Goal: Task Accomplishment & Management: Manage account settings

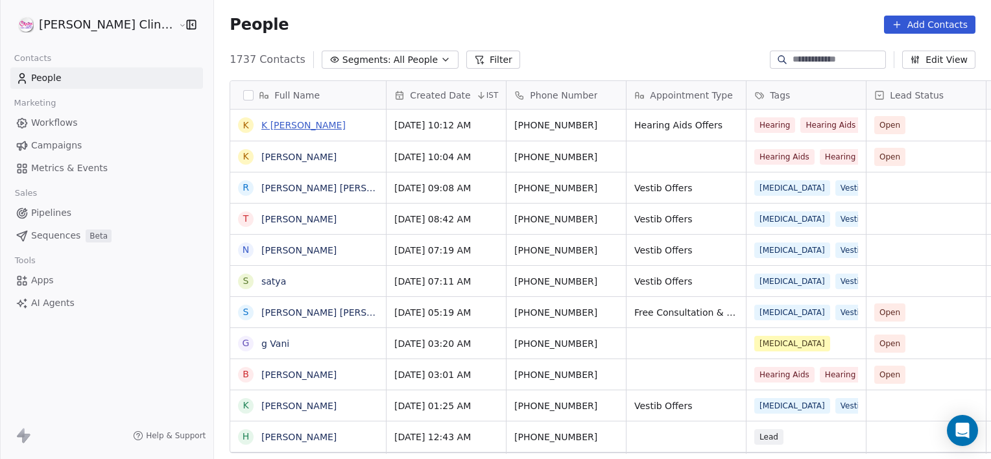
click at [261, 128] on link "K [PERSON_NAME]" at bounding box center [303, 125] width 84 height 10
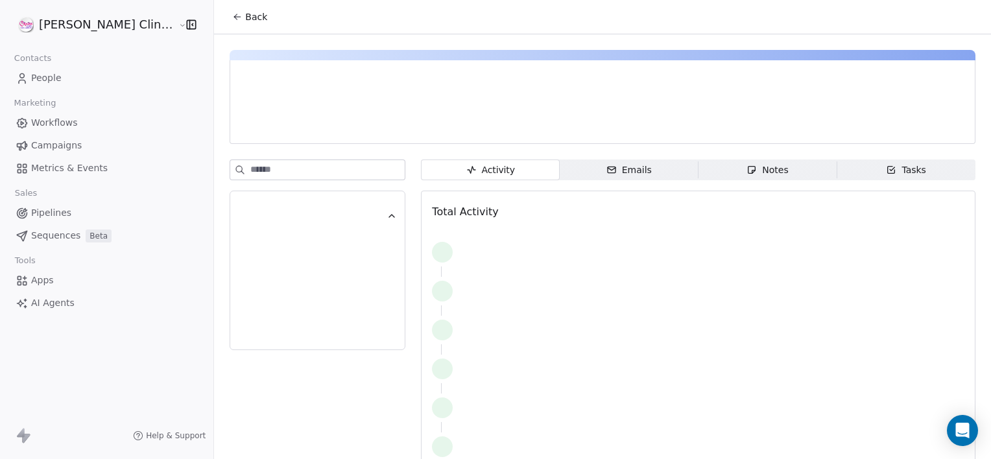
click at [747, 171] on div "Notes" at bounding box center [768, 170] width 42 height 14
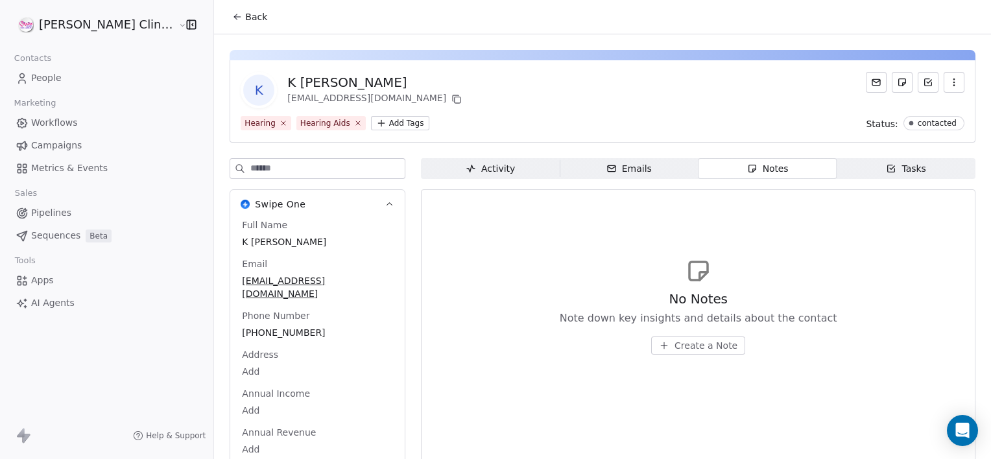
click at [245, 19] on span "Back" at bounding box center [256, 16] width 22 height 13
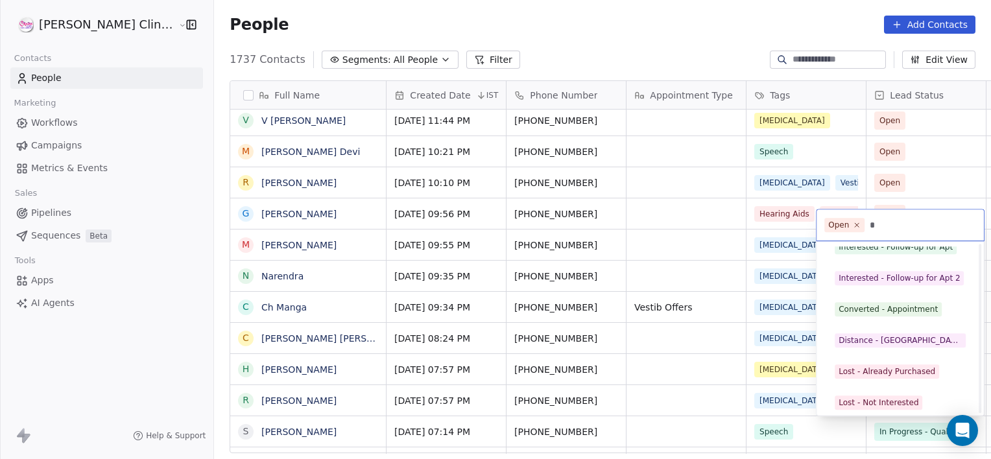
scroll to position [85, 0]
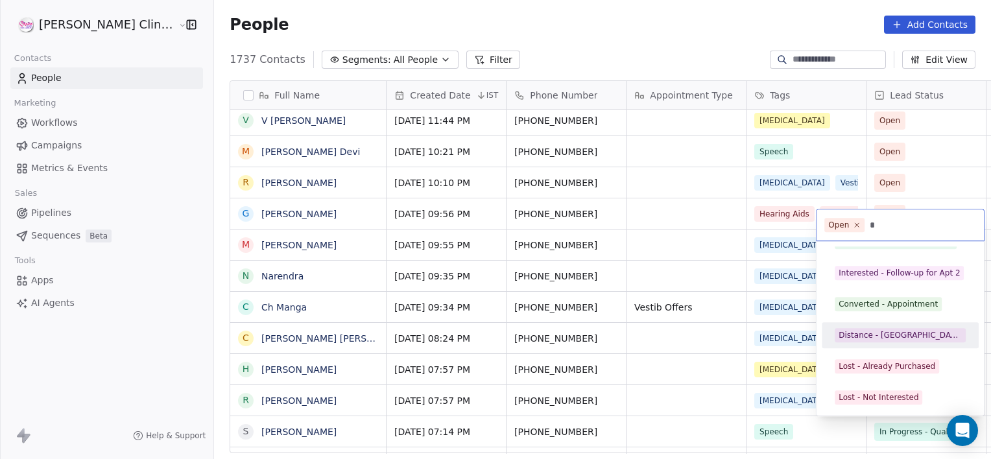
click at [875, 335] on div "Distance - [GEOGRAPHIC_DATA]" at bounding box center [900, 335] width 123 height 12
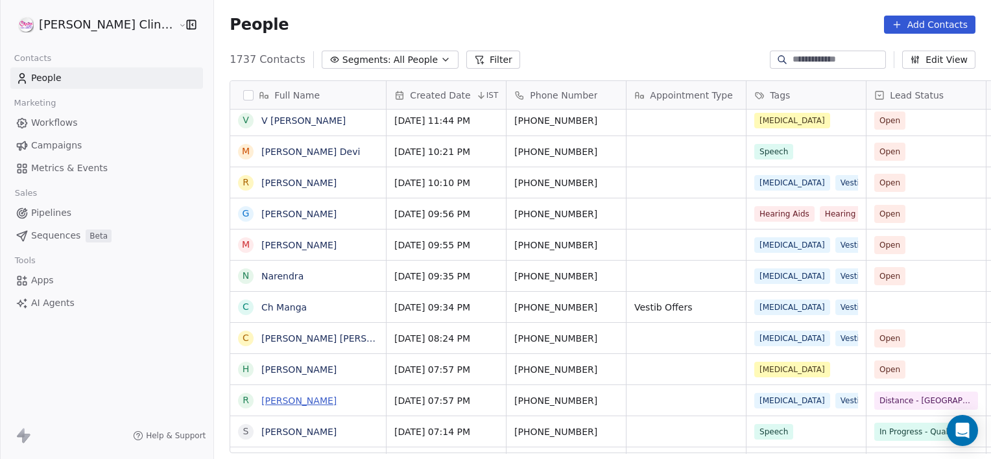
click at [261, 400] on link "[PERSON_NAME]" at bounding box center [298, 401] width 75 height 10
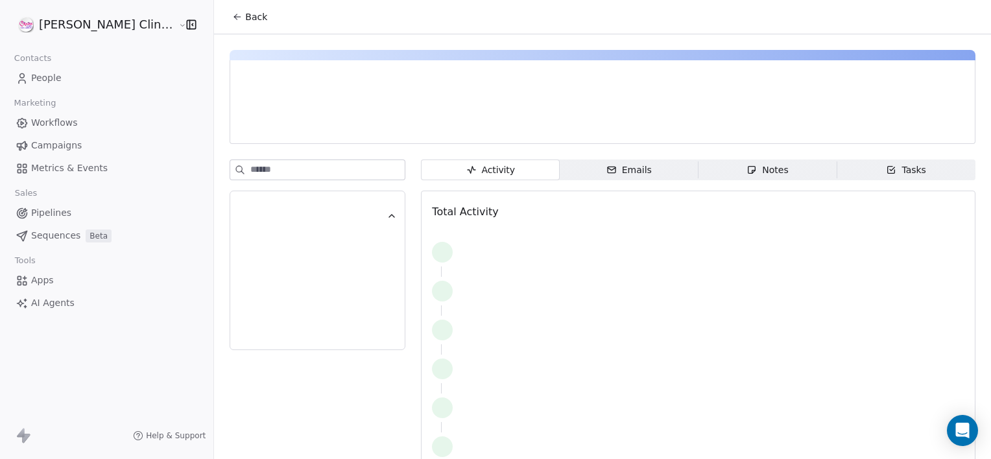
click at [716, 171] on span "Notes Notes" at bounding box center [768, 170] width 139 height 21
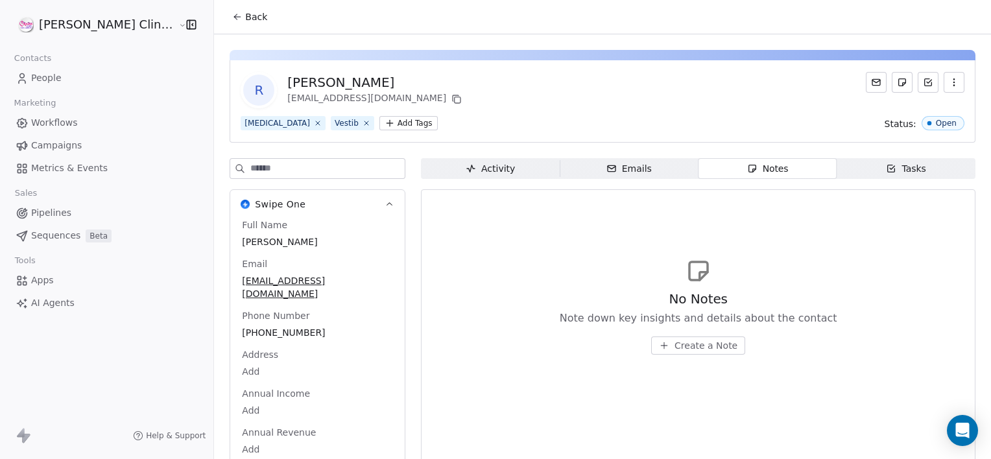
click at [690, 348] on span "Create a Note" at bounding box center [706, 345] width 63 height 13
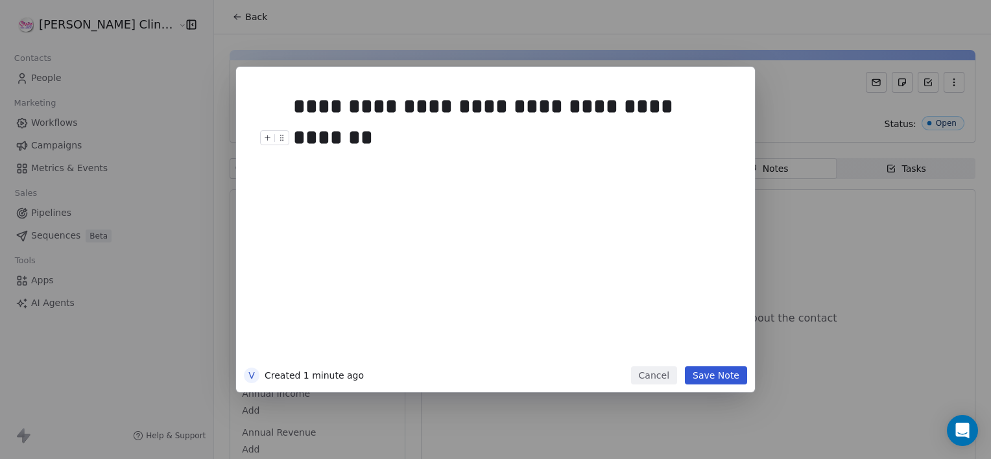
click at [695, 382] on button "Save Note" at bounding box center [716, 375] width 62 height 18
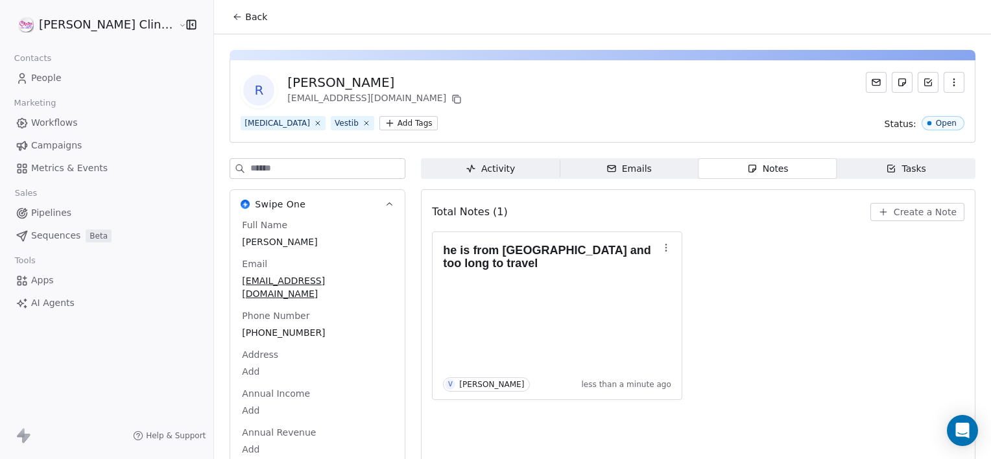
click at [245, 21] on span "Back" at bounding box center [256, 16] width 22 height 13
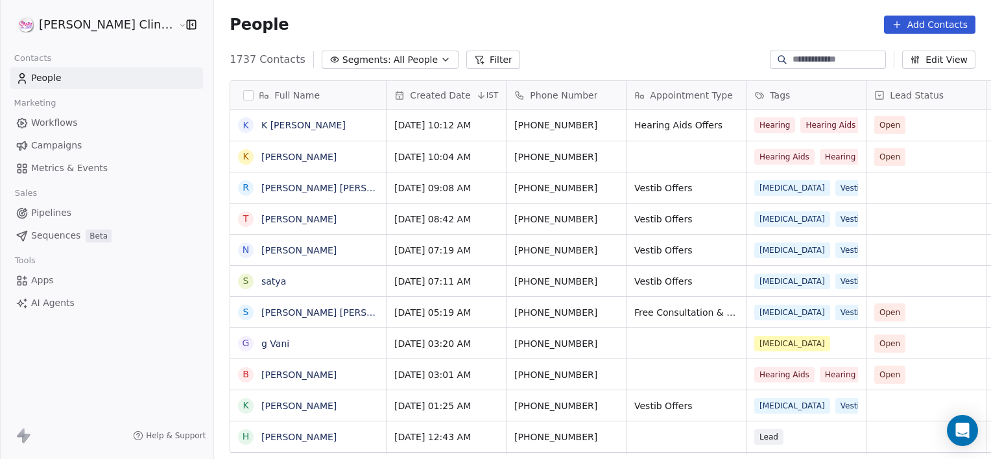
scroll to position [394, 806]
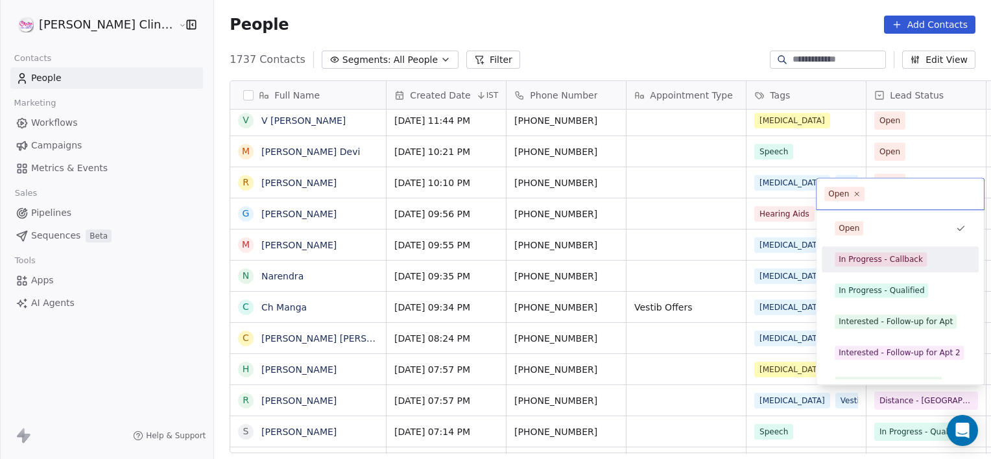
click at [862, 258] on div "In Progress - Callback" at bounding box center [881, 260] width 84 height 12
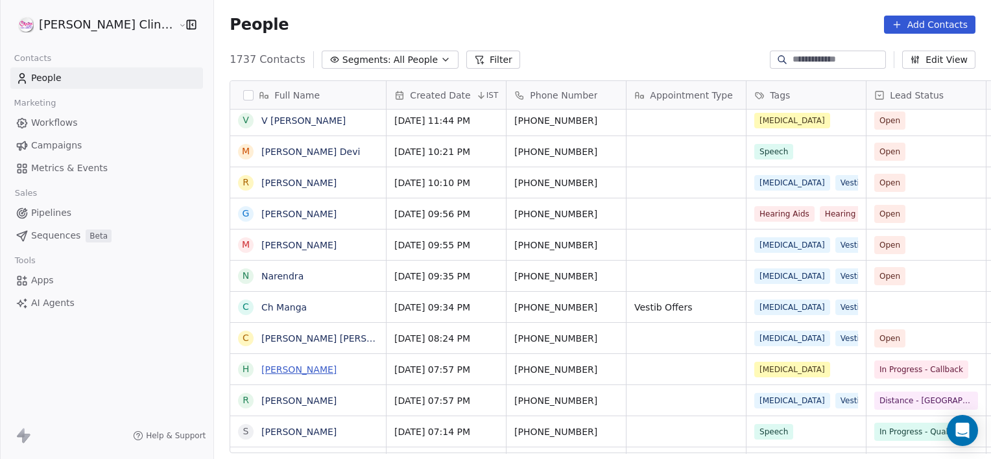
click at [276, 368] on link "[PERSON_NAME]" at bounding box center [298, 369] width 75 height 10
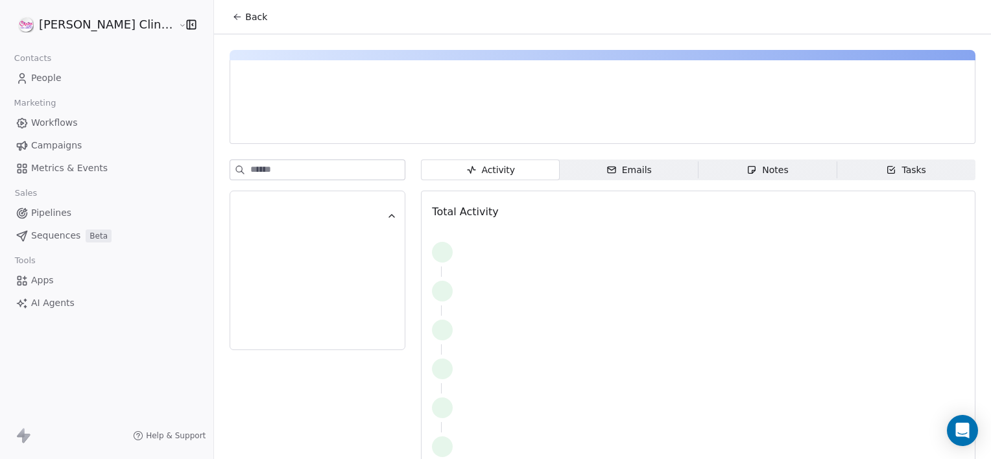
click at [769, 175] on span "Notes Notes" at bounding box center [768, 170] width 139 height 21
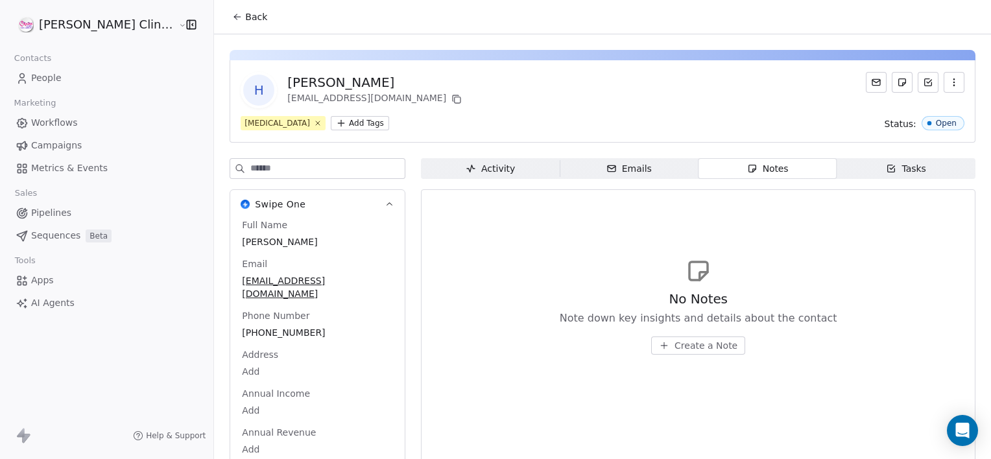
click at [675, 341] on span "Create a Note" at bounding box center [706, 345] width 63 height 13
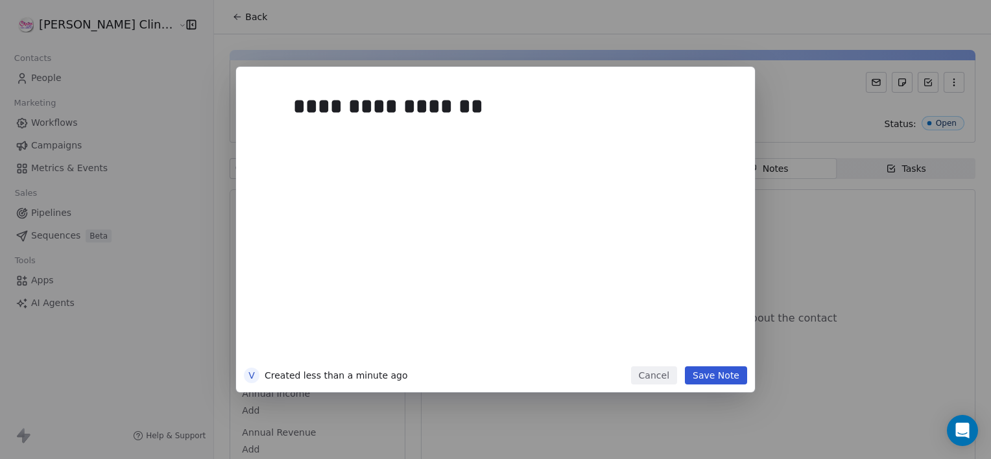
click at [728, 374] on button "Save Note" at bounding box center [716, 375] width 62 height 18
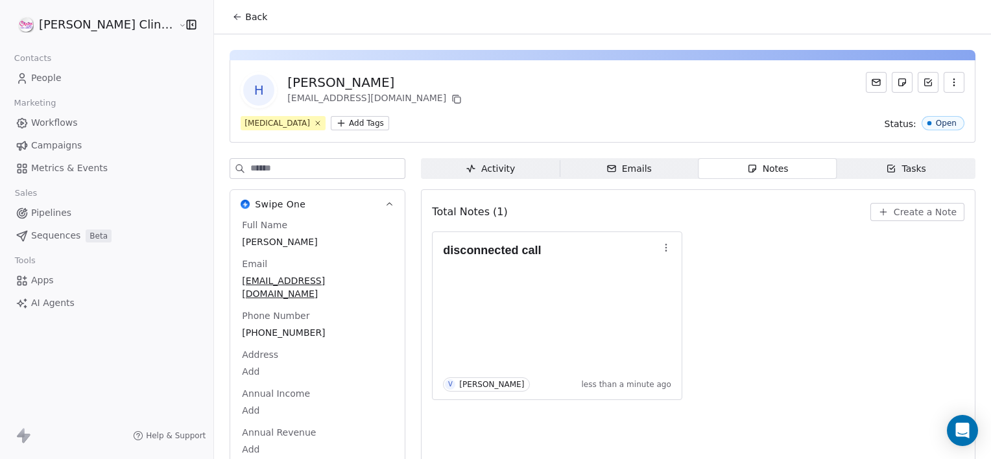
click at [224, 25] on button "Back" at bounding box center [249, 16] width 51 height 23
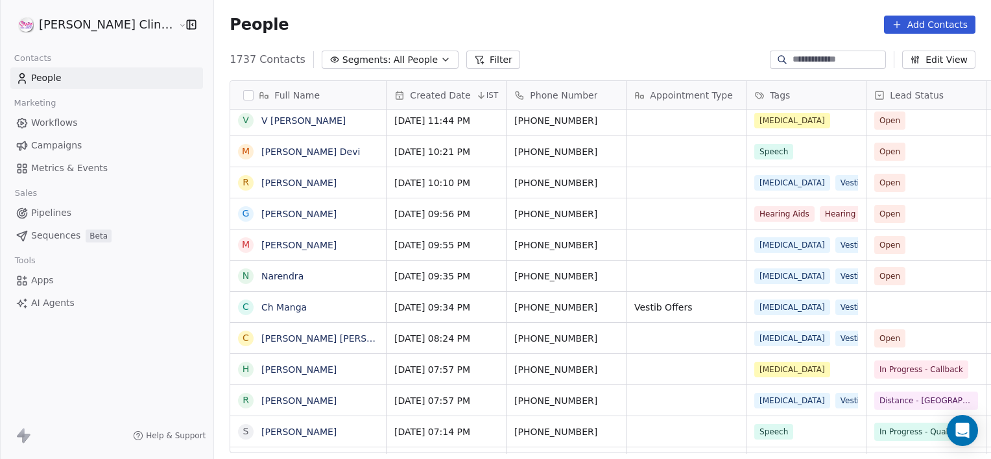
scroll to position [394, 806]
click at [261, 339] on link "[PERSON_NAME] [PERSON_NAME]" at bounding box center [338, 338] width 154 height 10
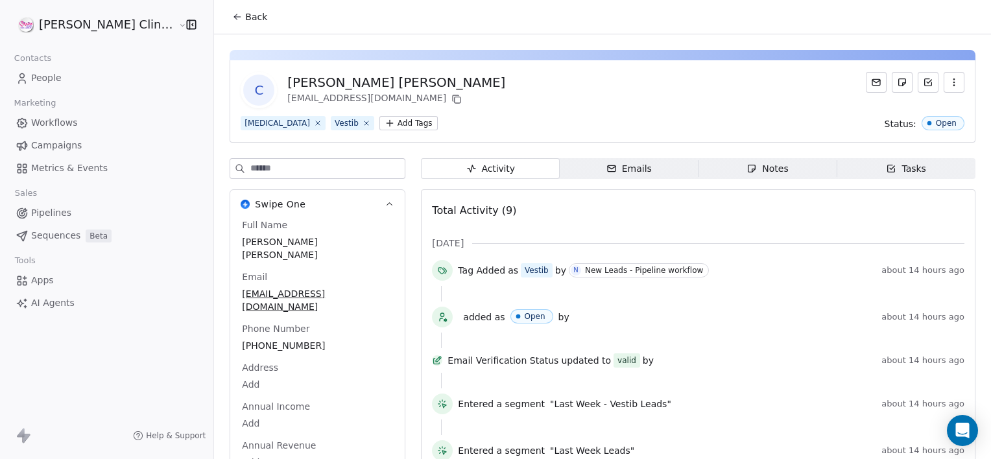
click at [699, 177] on span "Notes Notes" at bounding box center [768, 168] width 139 height 21
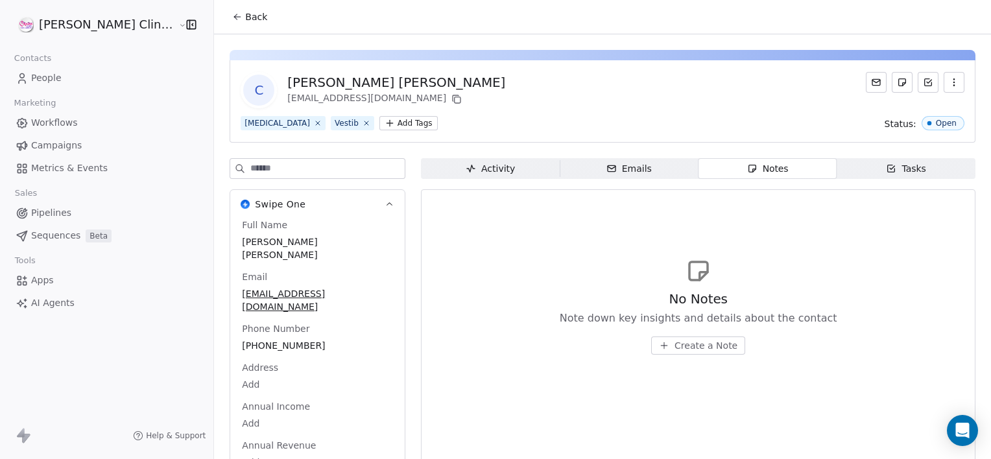
click at [675, 343] on span "Create a Note" at bounding box center [706, 345] width 63 height 13
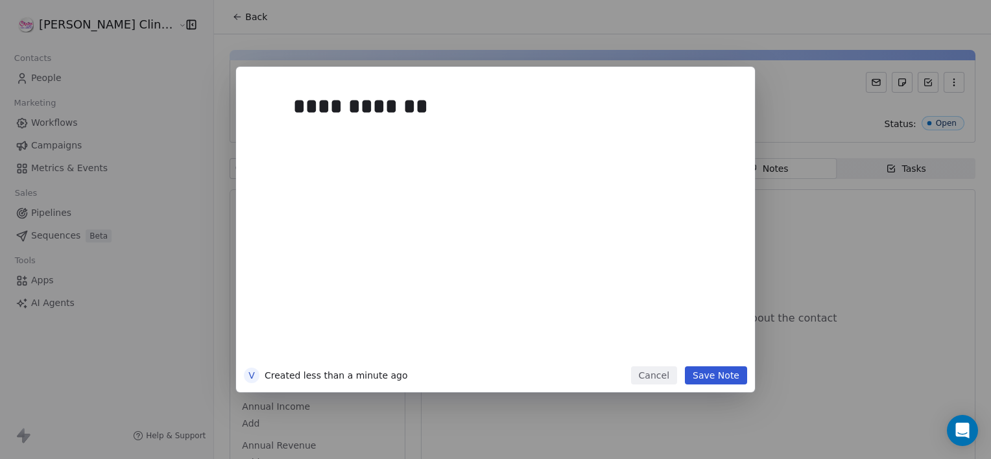
click at [717, 381] on button "Save Note" at bounding box center [716, 375] width 62 height 18
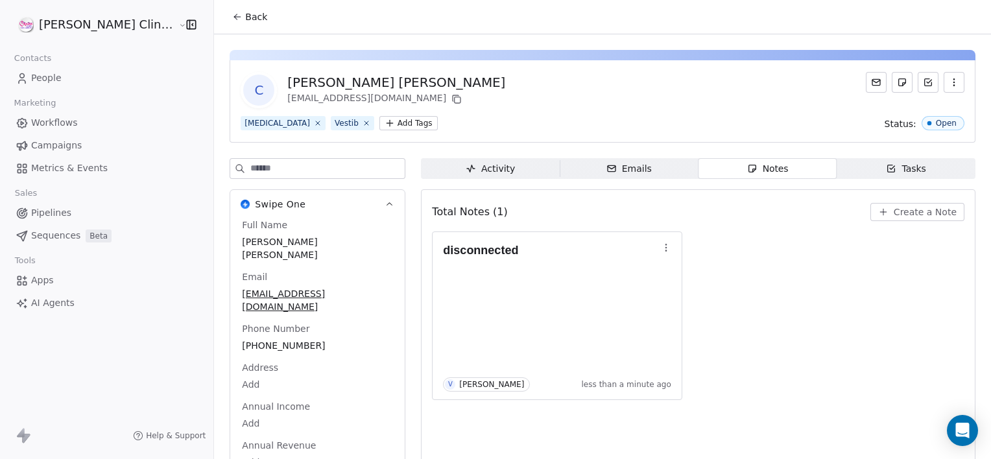
click at [224, 8] on button "Back" at bounding box center [249, 16] width 51 height 23
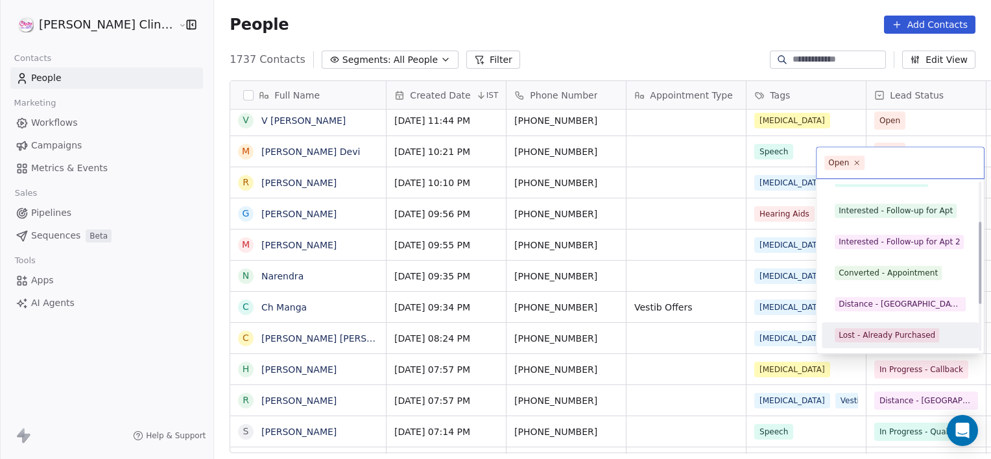
scroll to position [111, 0]
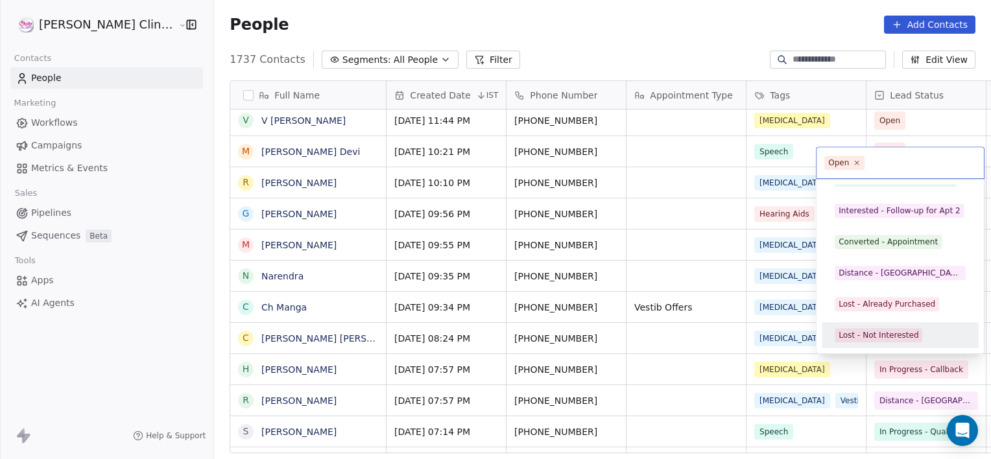
click at [897, 333] on div "Lost - Not Interested" at bounding box center [879, 335] width 80 height 12
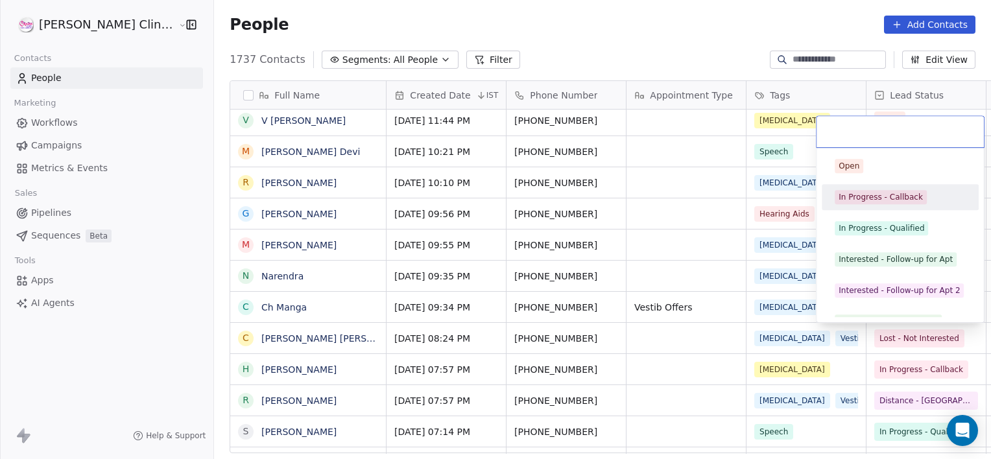
click at [897, 200] on div "In Progress - Callback" at bounding box center [881, 197] width 84 height 12
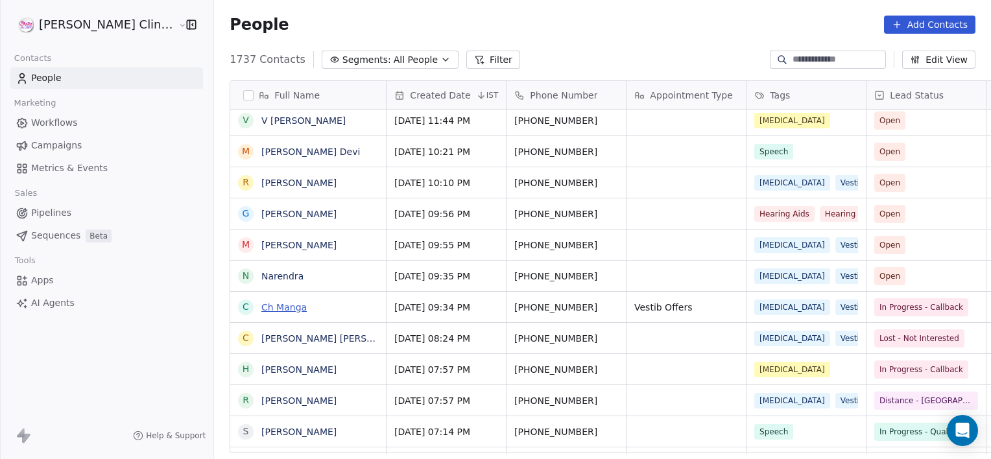
click at [261, 304] on link "Ch Manga" at bounding box center [283, 307] width 45 height 10
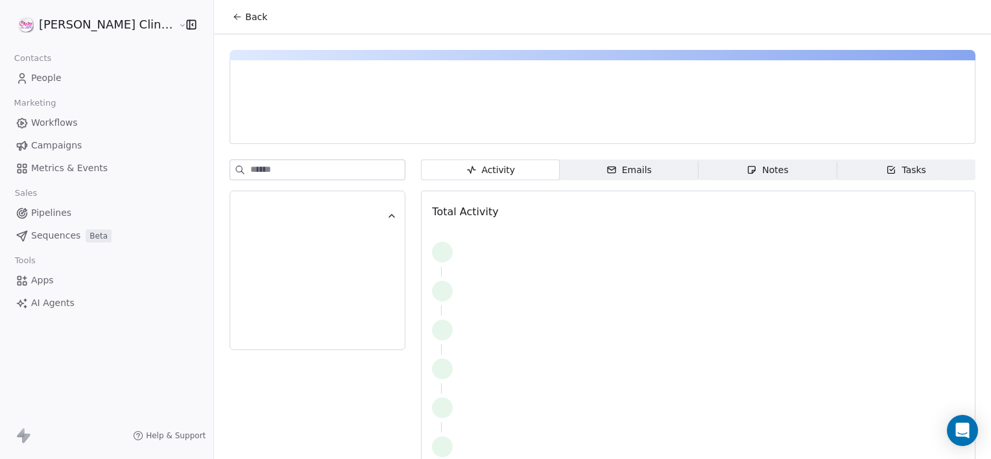
click at [704, 169] on span "Notes Notes" at bounding box center [768, 170] width 139 height 21
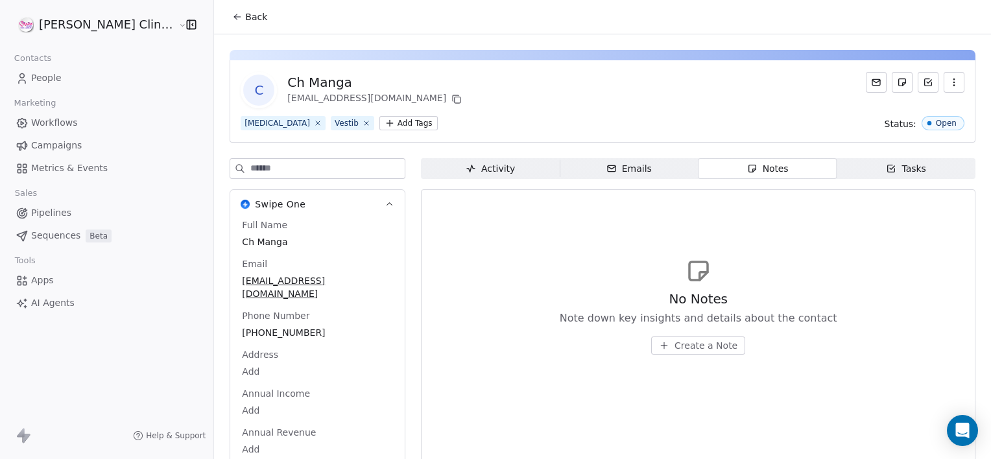
click at [702, 348] on span "Create a Note" at bounding box center [706, 345] width 63 height 13
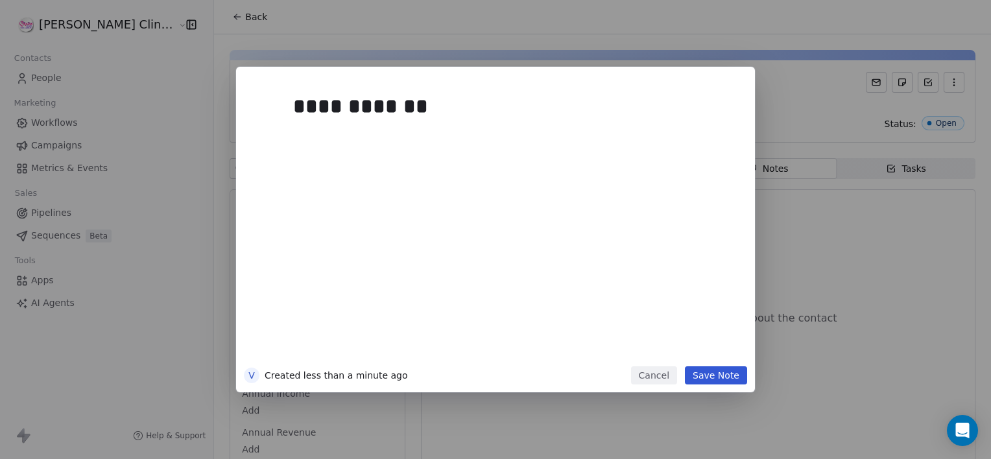
click at [713, 374] on button "Save Note" at bounding box center [716, 375] width 62 height 18
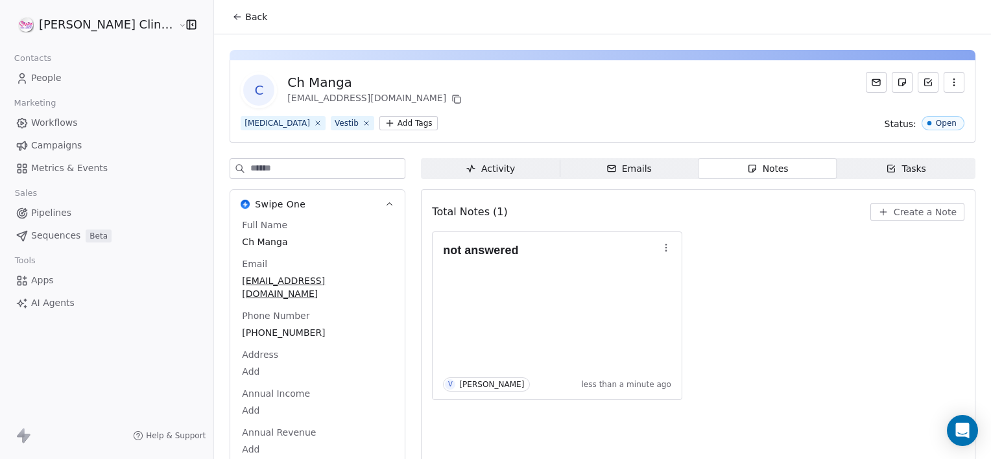
click at [245, 17] on span "Back" at bounding box center [256, 16] width 22 height 13
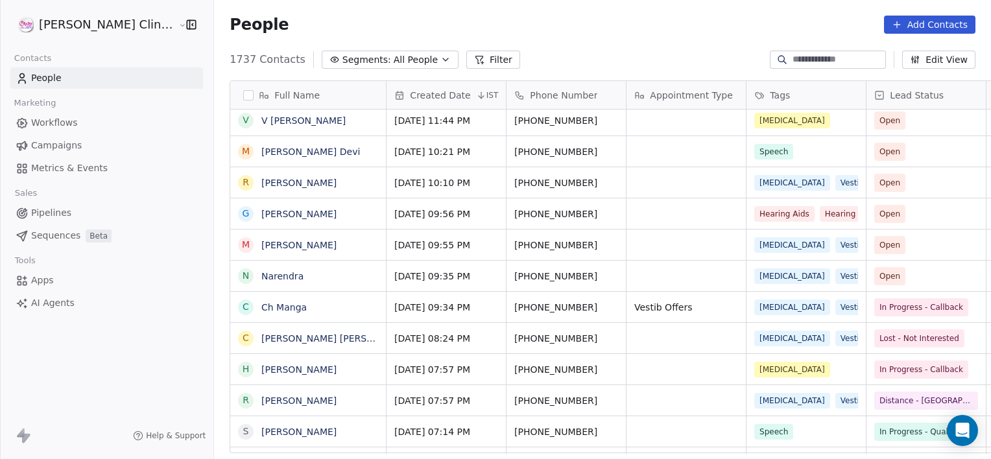
click at [261, 278] on link "Narendra" at bounding box center [282, 276] width 42 height 10
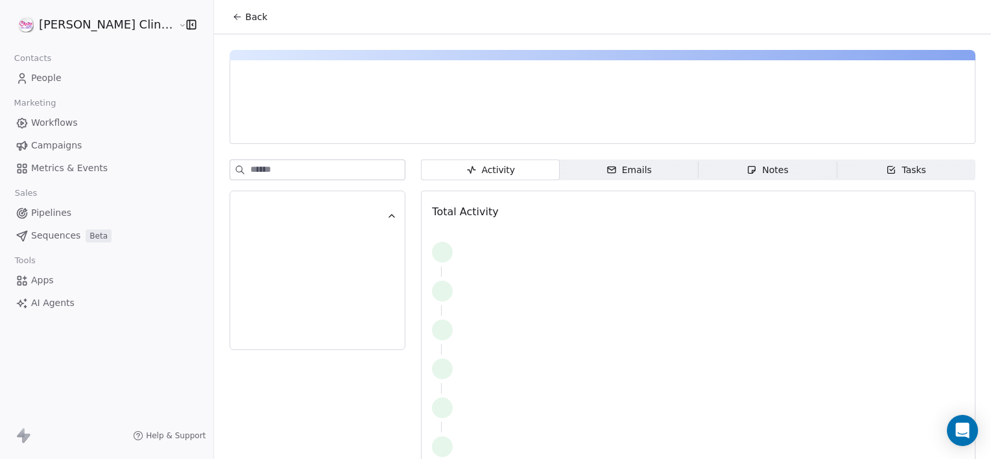
click at [702, 172] on span "Notes Notes" at bounding box center [768, 170] width 139 height 21
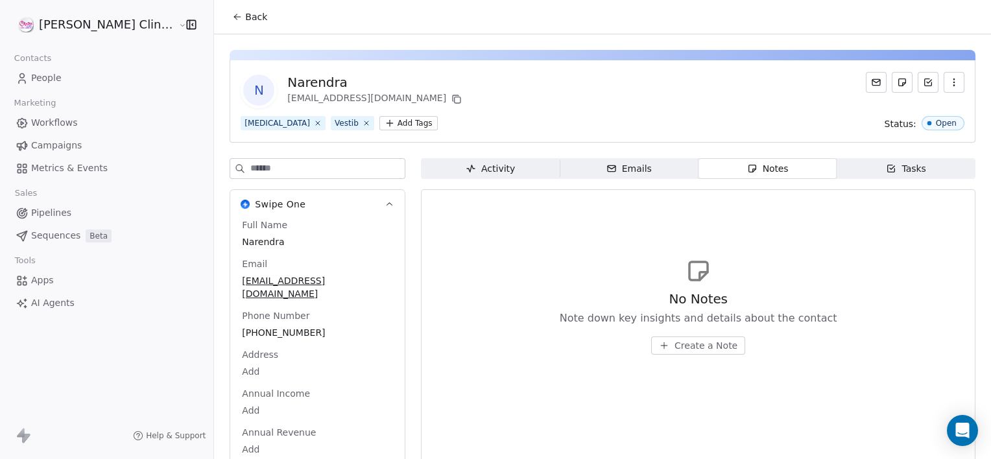
click at [675, 350] on span "Create a Note" at bounding box center [706, 345] width 63 height 13
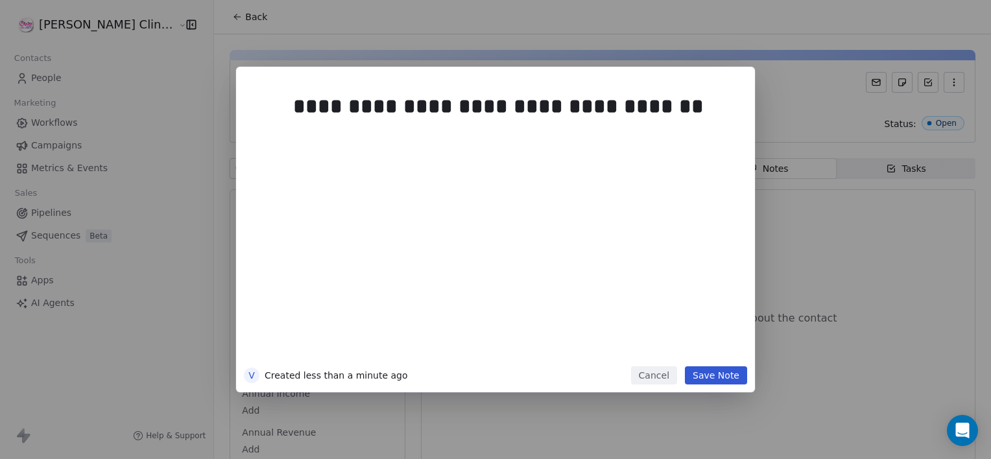
click at [712, 374] on button "Save Note" at bounding box center [716, 375] width 62 height 18
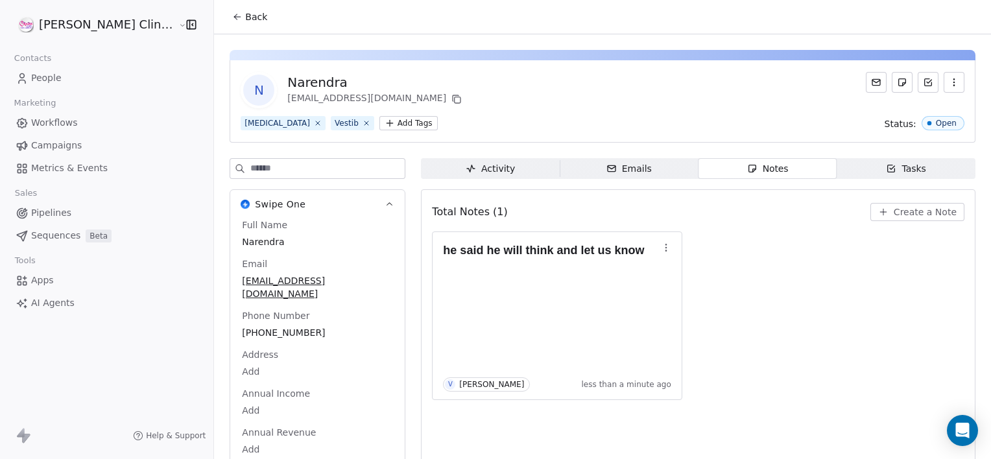
click at [224, 17] on button "Back" at bounding box center [249, 16] width 51 height 23
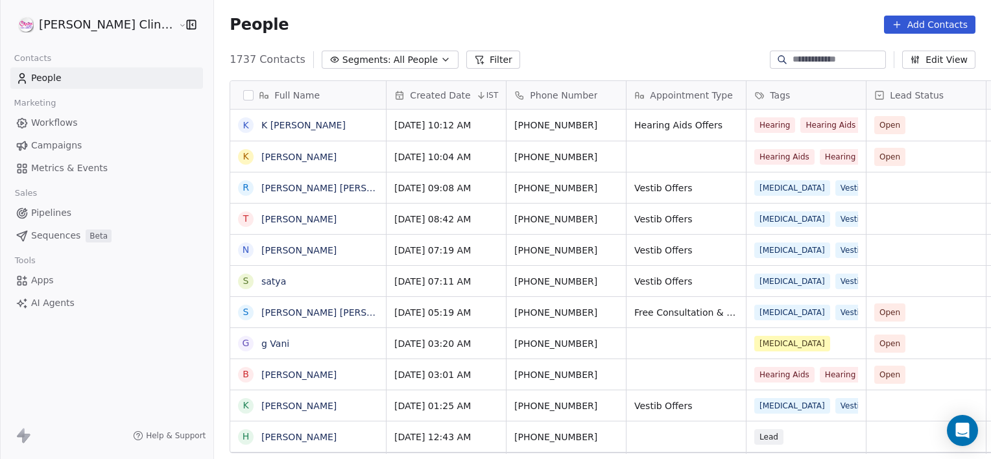
scroll to position [379, 0]
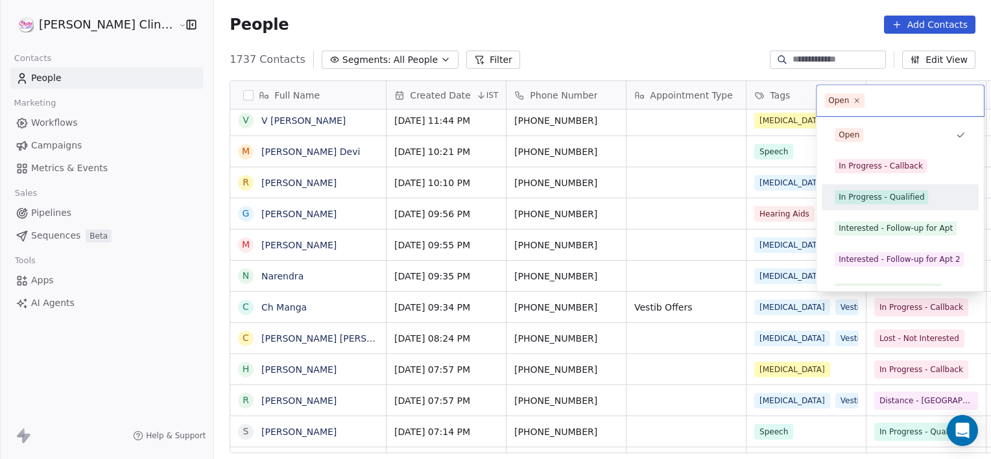
click at [864, 200] on div "In Progress - Qualified" at bounding box center [882, 197] width 86 height 12
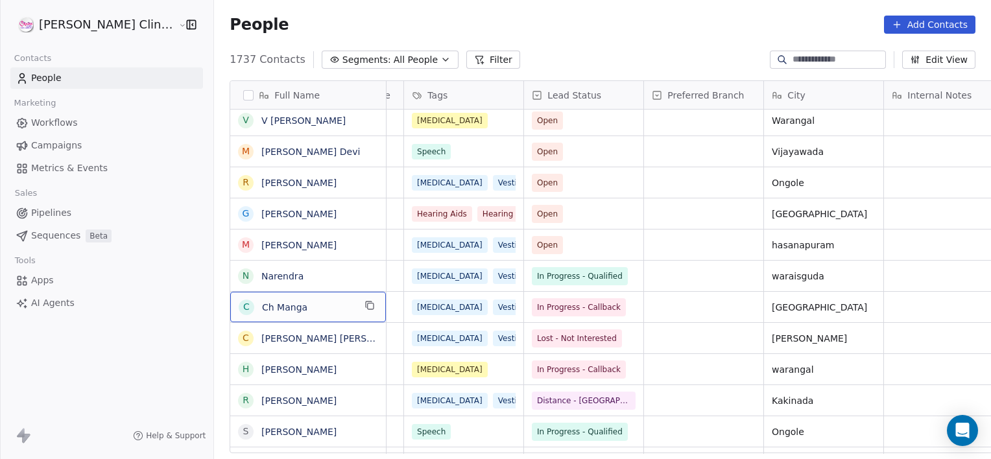
scroll to position [0, 0]
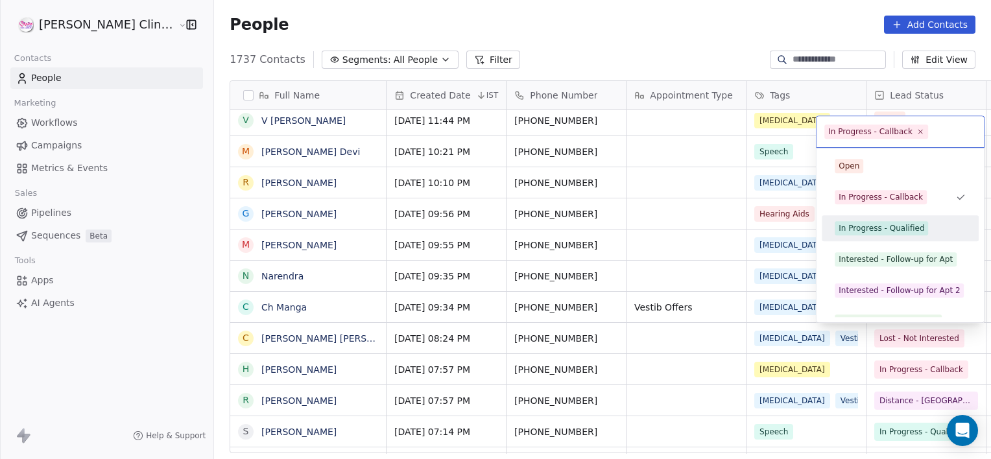
click at [905, 235] on div "In Progress - Qualified" at bounding box center [900, 228] width 147 height 21
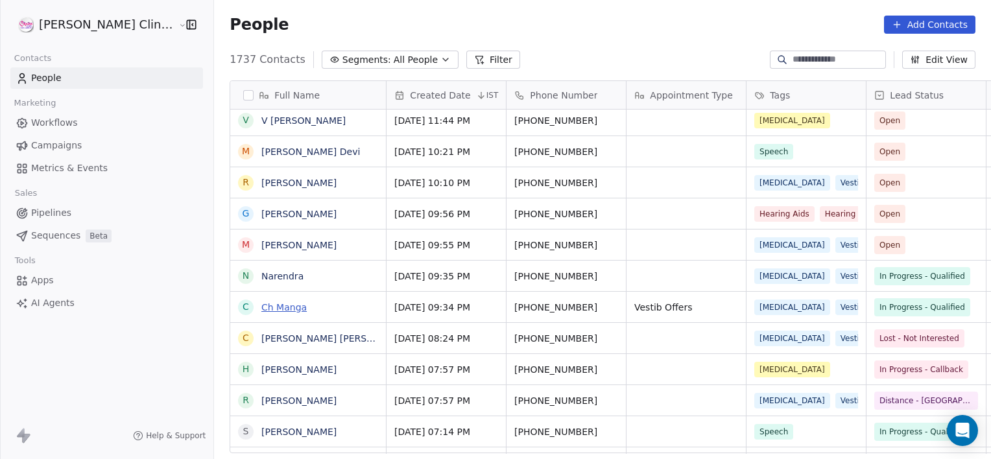
click at [261, 312] on link "Ch Manga" at bounding box center [283, 307] width 45 height 10
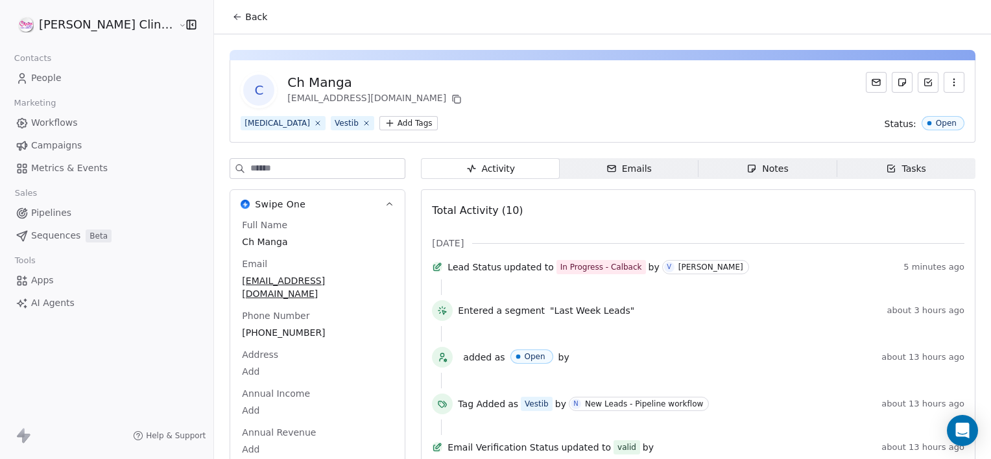
click at [704, 158] on span "Notes Notes" at bounding box center [768, 168] width 139 height 21
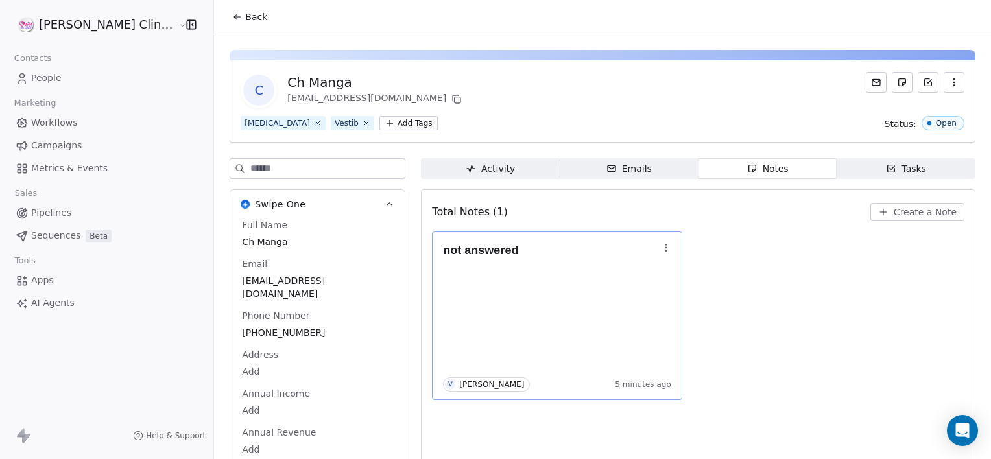
click at [661, 243] on icon "button" at bounding box center [666, 248] width 10 height 10
click at [667, 265] on button "Edit" at bounding box center [668, 275] width 88 height 21
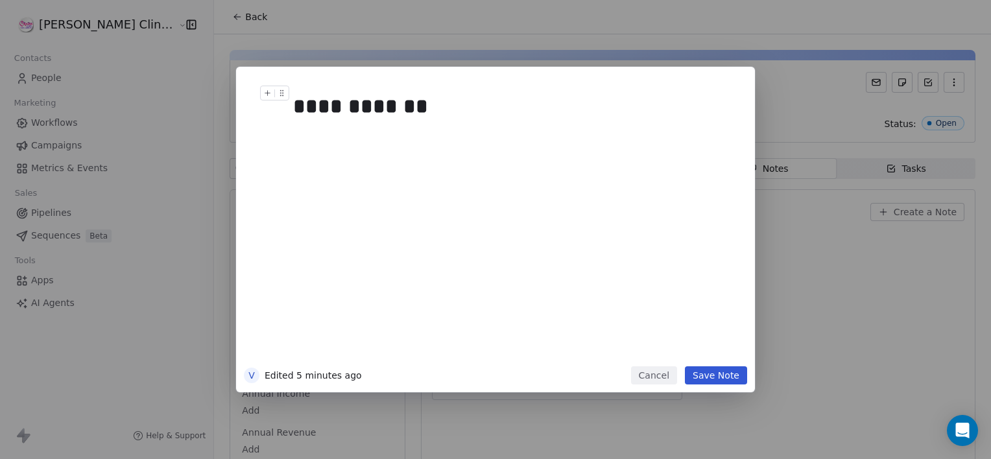
click at [466, 91] on div "**********" at bounding box center [510, 106] width 434 height 31
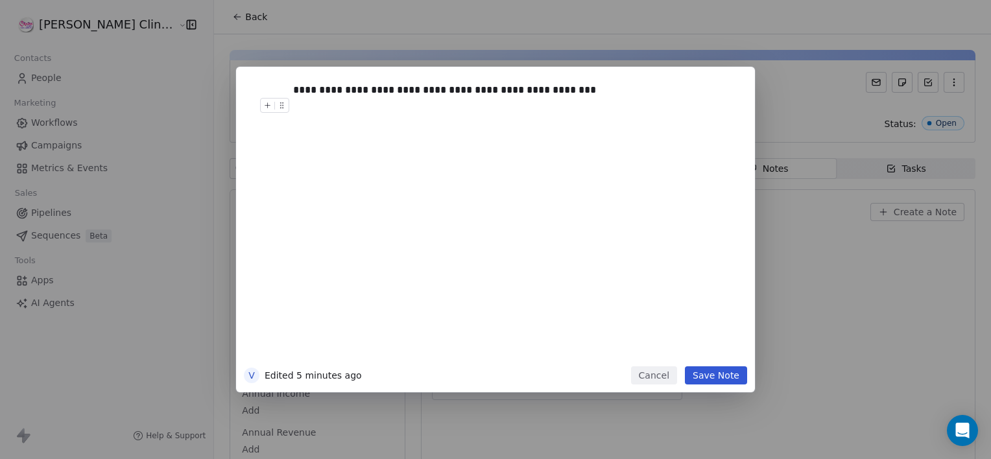
click at [729, 380] on button "Save Note" at bounding box center [716, 375] width 62 height 18
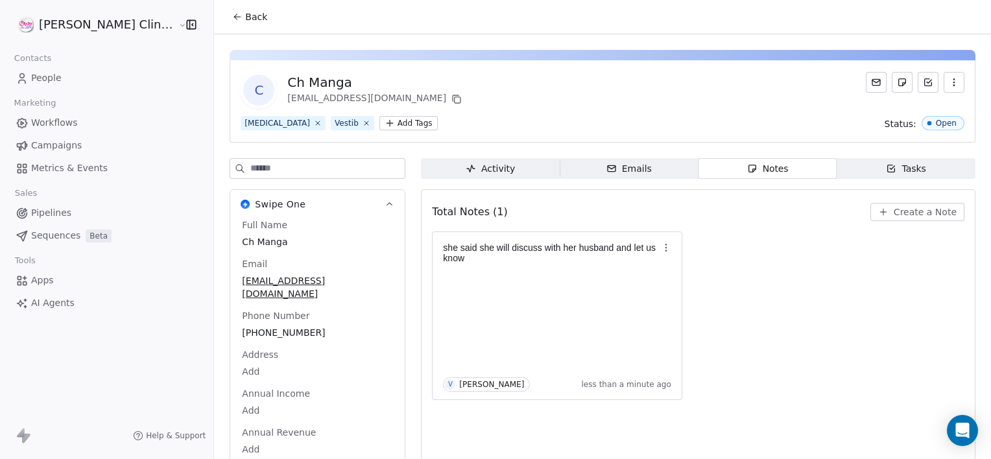
click at [232, 16] on icon at bounding box center [237, 17] width 10 height 10
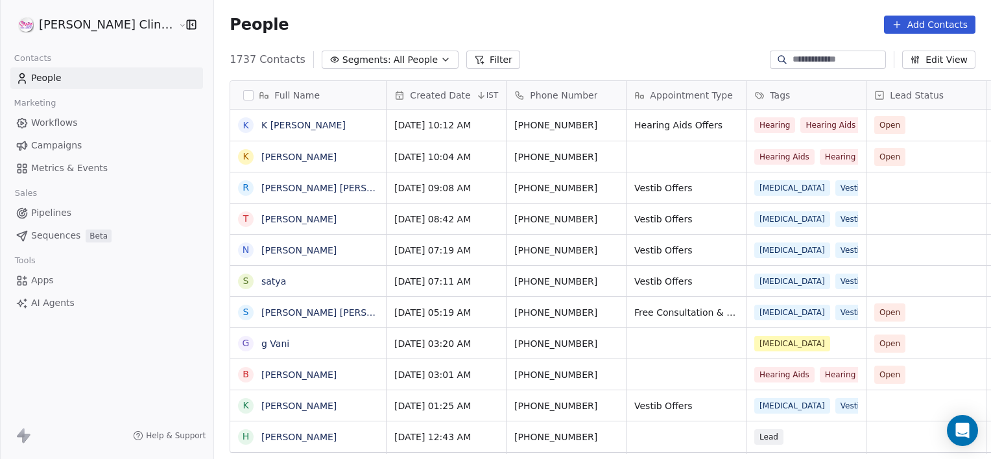
scroll to position [394, 806]
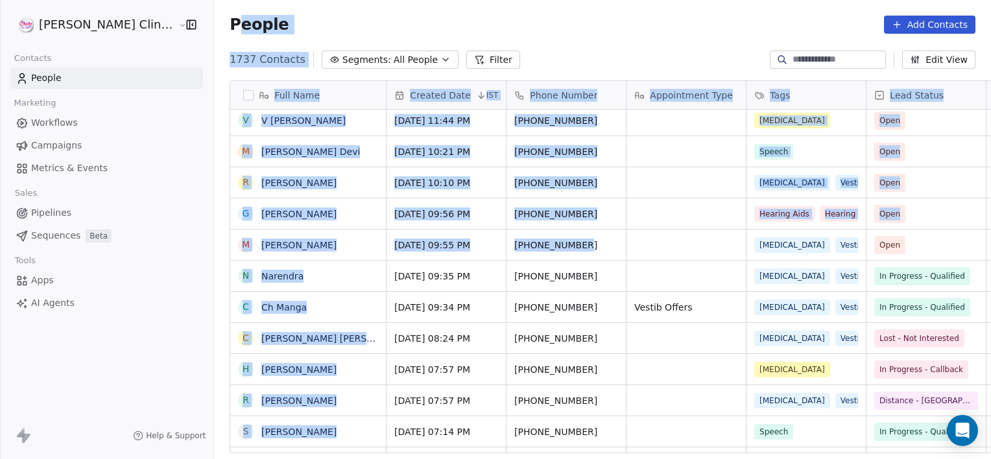
drag, startPoint x: 195, startPoint y: 16, endPoint x: 593, endPoint y: 262, distance: 468.3
click at [593, 262] on section "People Add Contacts 1737 Contacts Segments: All People Filter Edit View Tag Add…" at bounding box center [602, 229] width 777 height 459
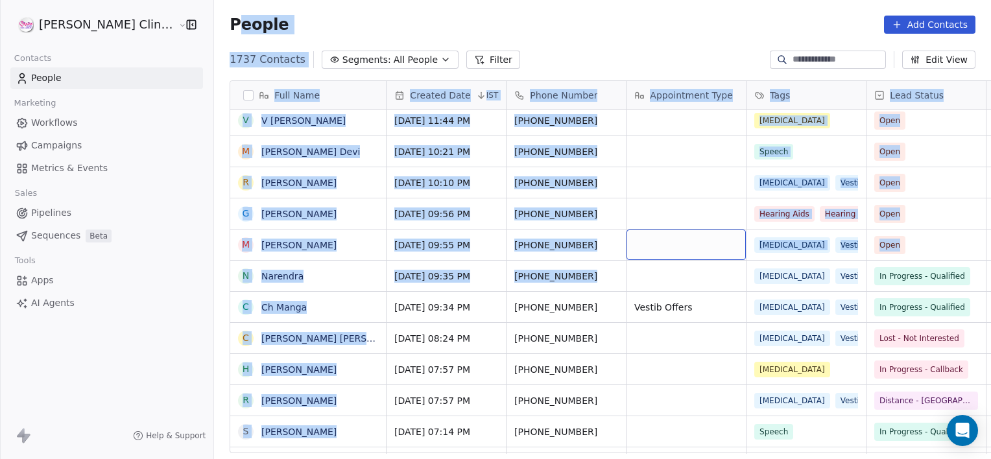
click at [664, 238] on div "grid" at bounding box center [686, 245] width 119 height 30
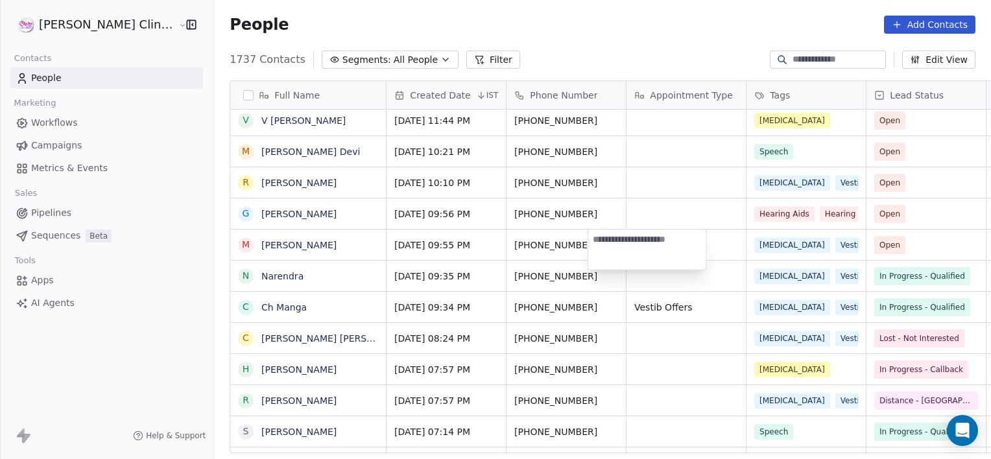
click at [648, 317] on html "[PERSON_NAME] Clinic External Contacts People Marketing Workflows Campaigns Met…" at bounding box center [495, 229] width 991 height 459
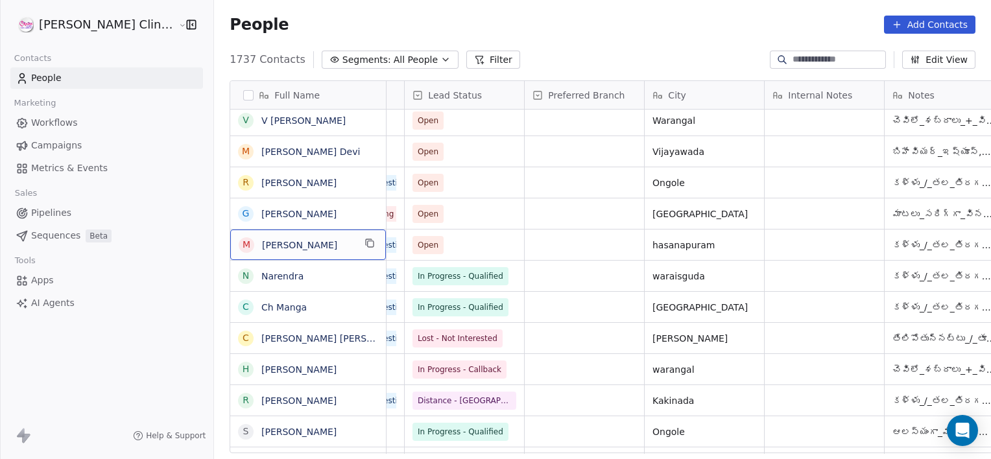
scroll to position [0, 0]
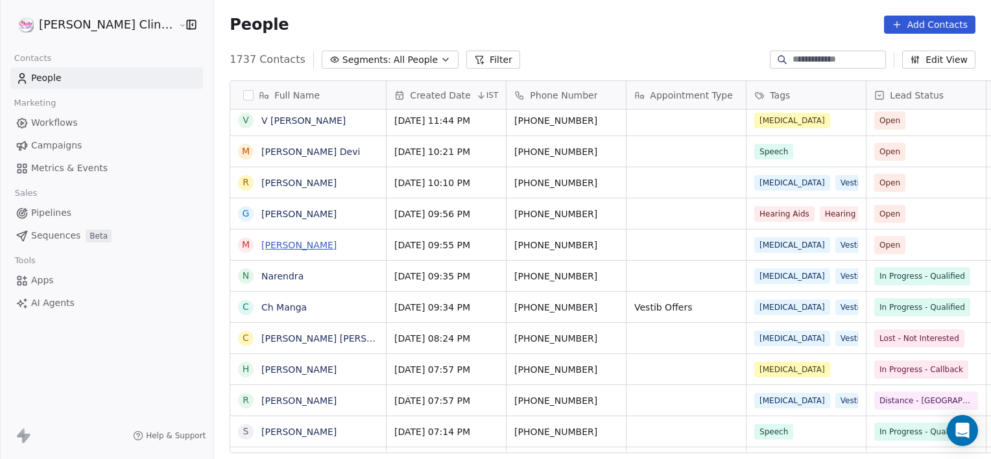
click at [261, 244] on link "[PERSON_NAME]" at bounding box center [298, 245] width 75 height 10
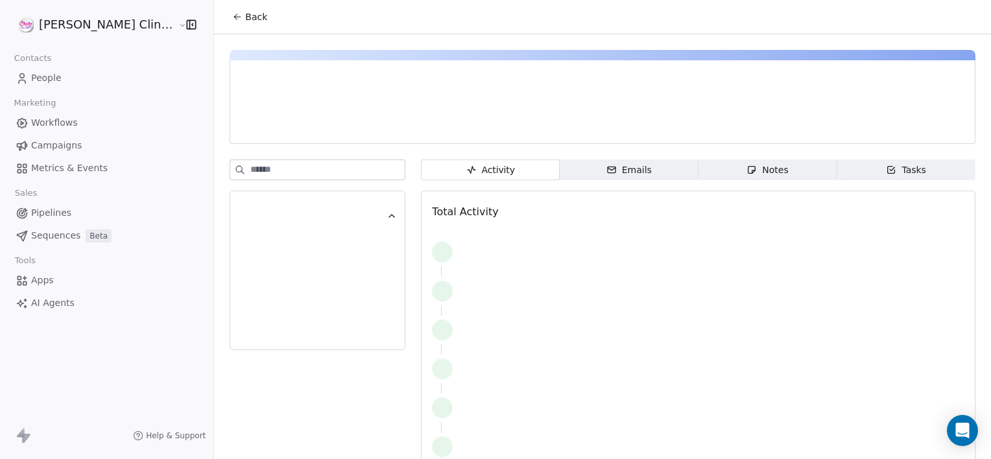
click at [699, 165] on span "Notes Notes" at bounding box center [768, 170] width 139 height 21
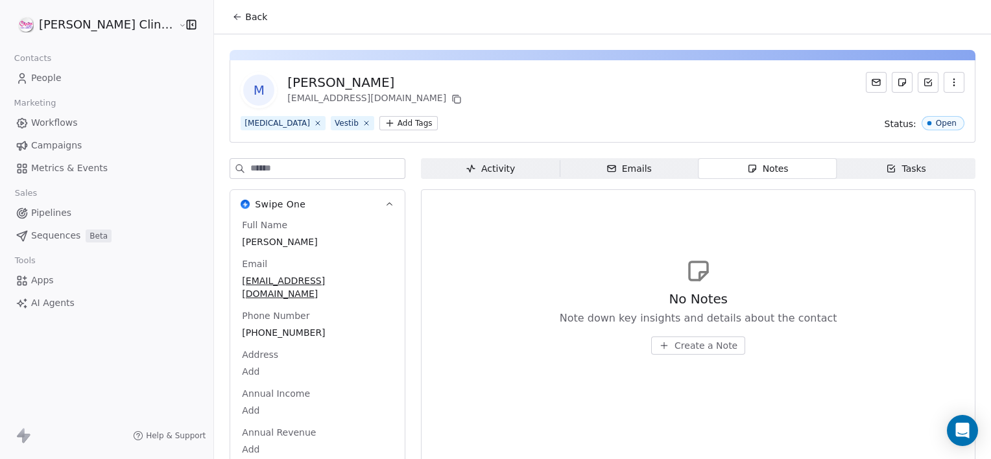
click at [675, 342] on span "Create a Note" at bounding box center [706, 345] width 63 height 13
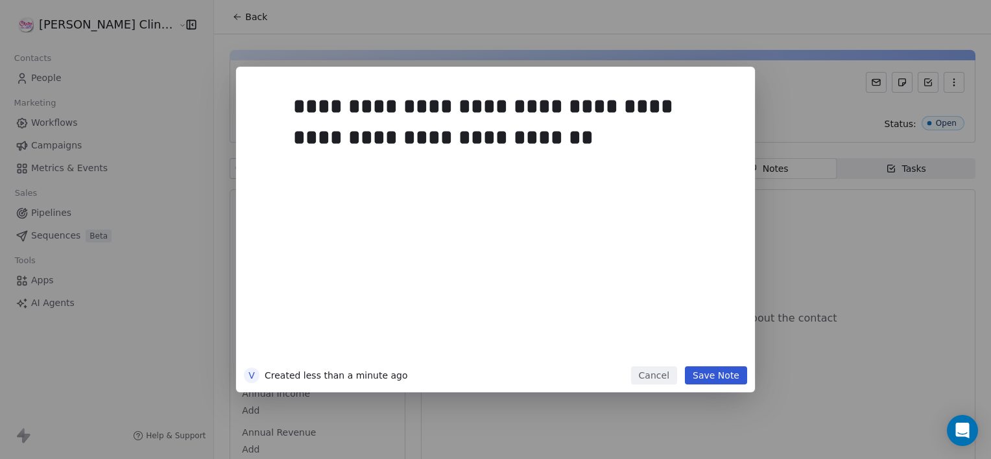
click at [739, 383] on button "Save Note" at bounding box center [716, 375] width 62 height 18
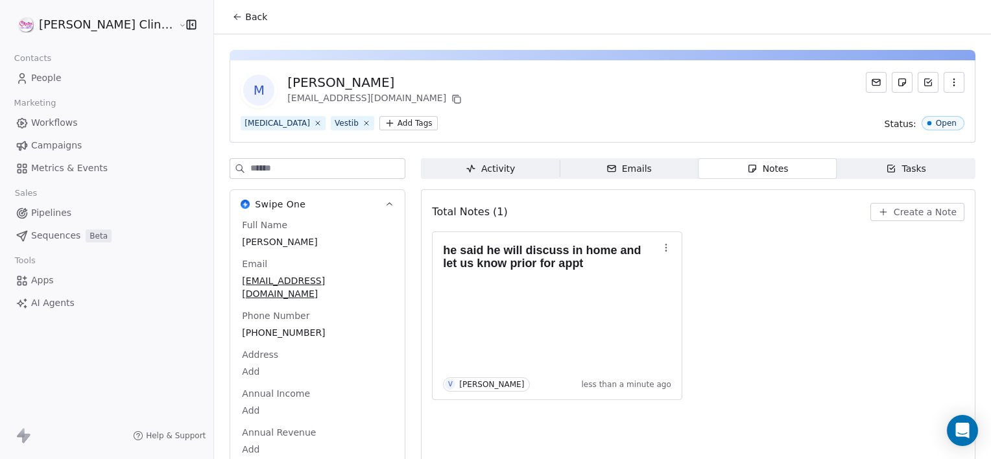
click at [224, 9] on button "Back" at bounding box center [249, 16] width 51 height 23
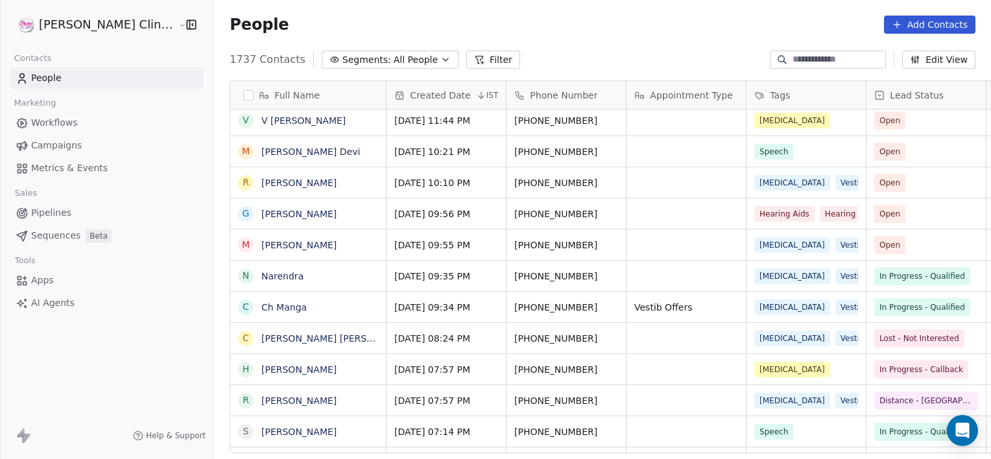
scroll to position [394, 806]
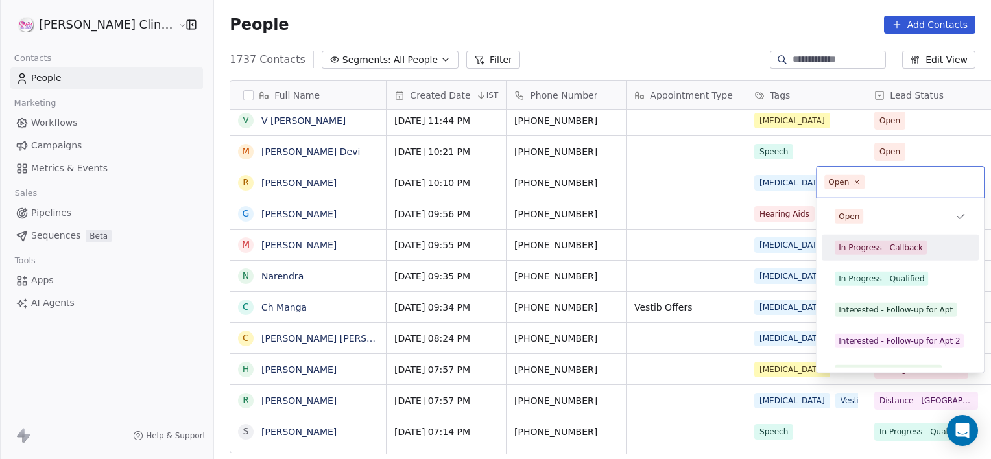
click at [868, 248] on div "In Progress - Callback" at bounding box center [881, 248] width 84 height 12
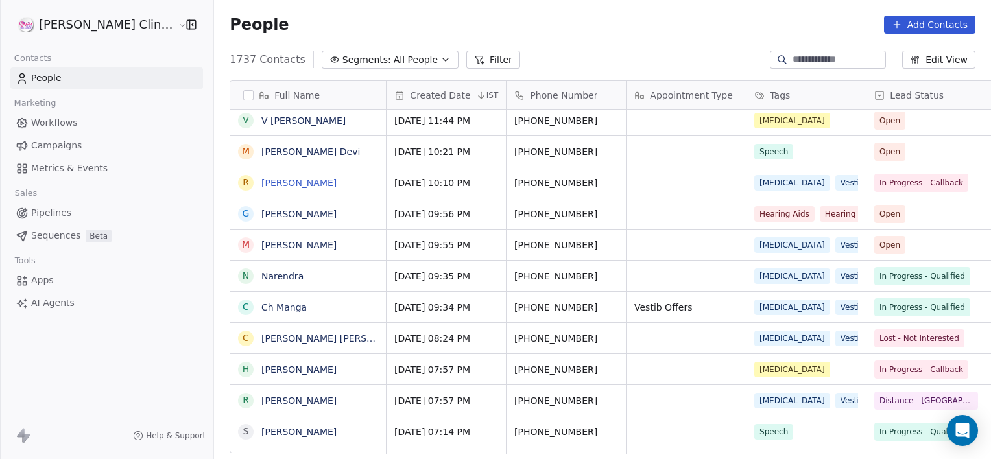
click at [268, 184] on link "[PERSON_NAME]" at bounding box center [298, 183] width 75 height 10
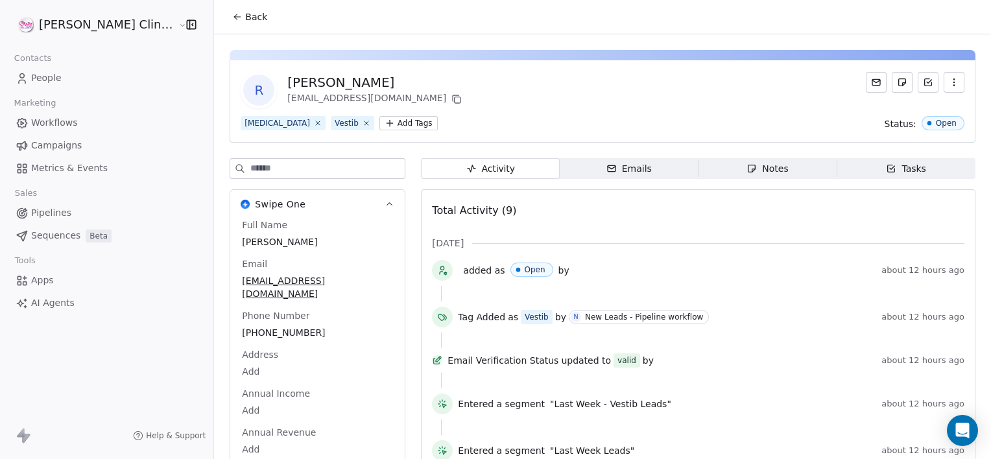
click at [681, 179] on div "Activity Activity Emails Emails Notes Notes Tasks Tasks Total Activity (9) [DAT…" at bounding box center [698, 409] width 555 height 503
click at [707, 167] on span "Notes Notes" at bounding box center [768, 168] width 139 height 21
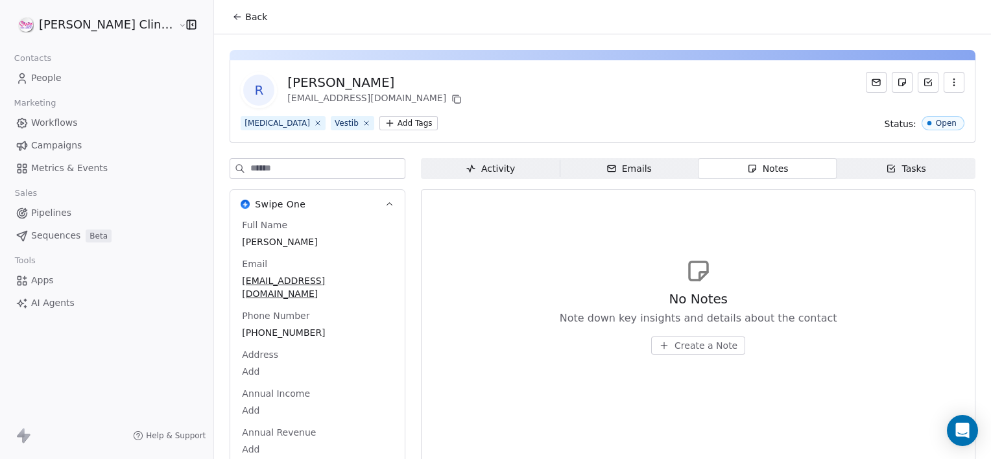
click at [675, 350] on span "Create a Note" at bounding box center [706, 345] width 63 height 13
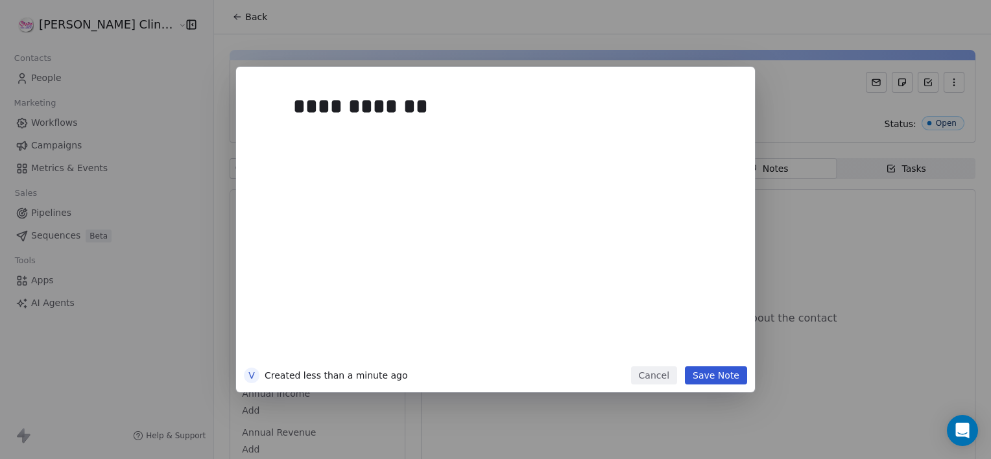
click at [716, 387] on div "**********" at bounding box center [495, 230] width 519 height 326
click at [730, 382] on button "Save Note" at bounding box center [716, 375] width 62 height 18
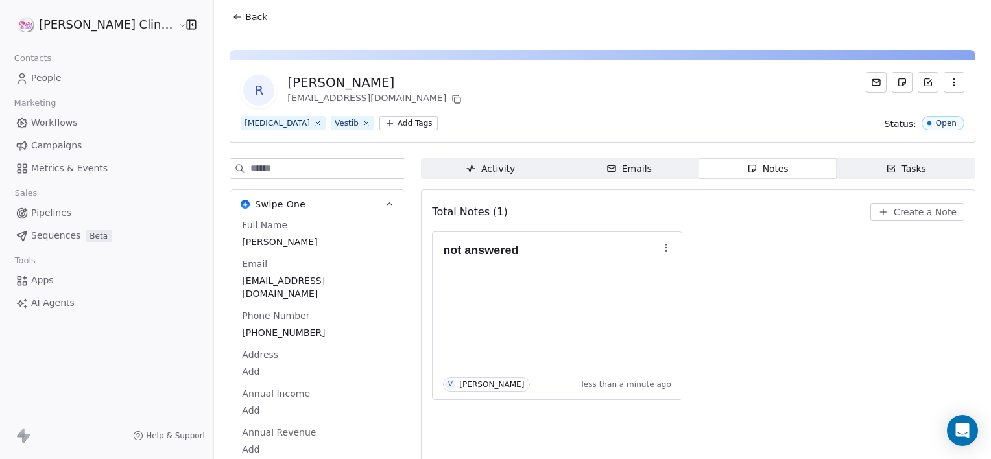
drag, startPoint x: 215, startPoint y: 29, endPoint x: 212, endPoint y: 23, distance: 6.7
click at [214, 23] on div "Back" at bounding box center [602, 17] width 777 height 34
click at [245, 23] on span "Back" at bounding box center [256, 16] width 22 height 13
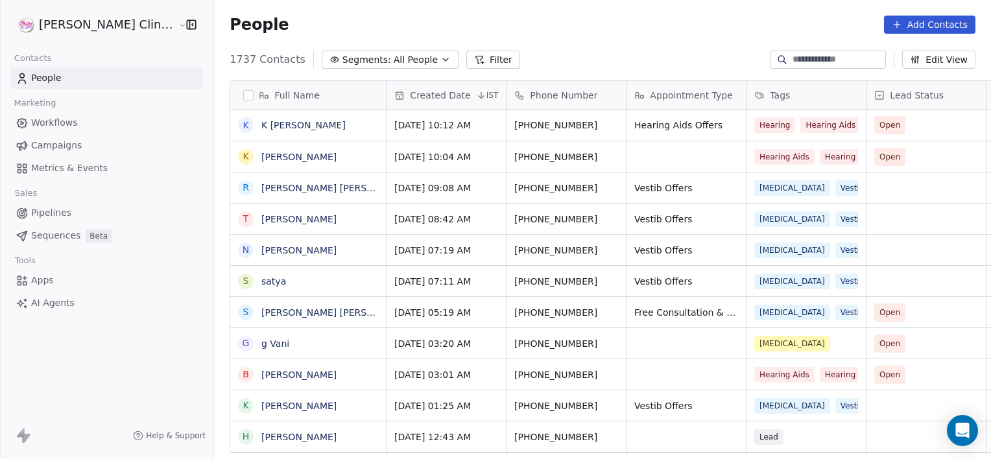
scroll to position [394, 806]
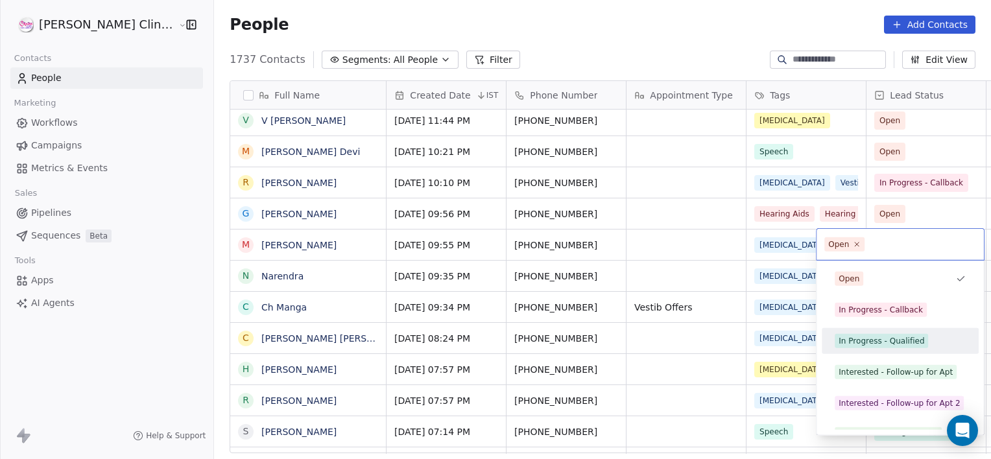
click at [877, 339] on div "In Progress - Qualified" at bounding box center [882, 341] width 86 height 12
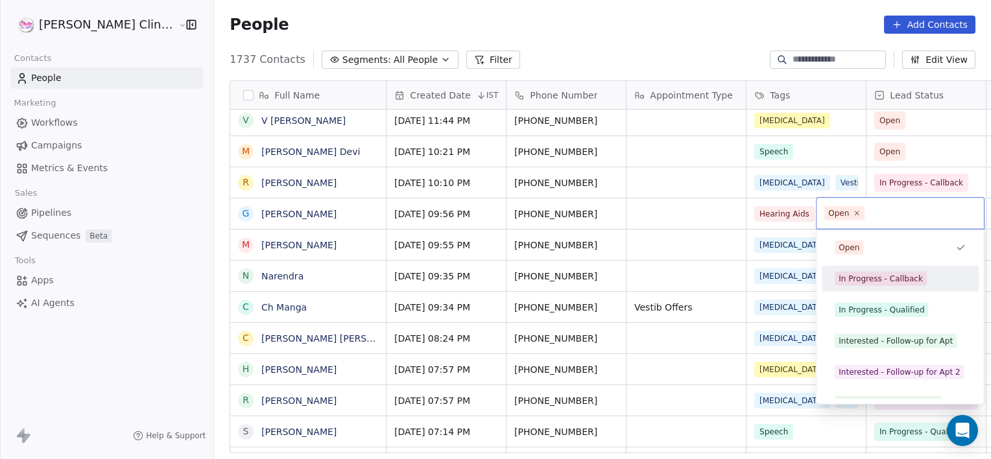
click at [850, 277] on div "In Progress - Callback" at bounding box center [881, 279] width 84 height 12
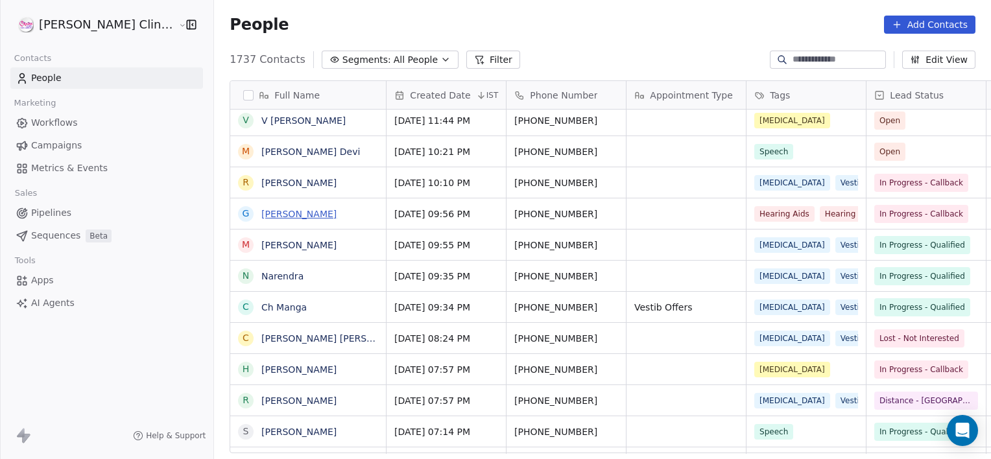
click at [261, 217] on link "[PERSON_NAME]" at bounding box center [298, 214] width 75 height 10
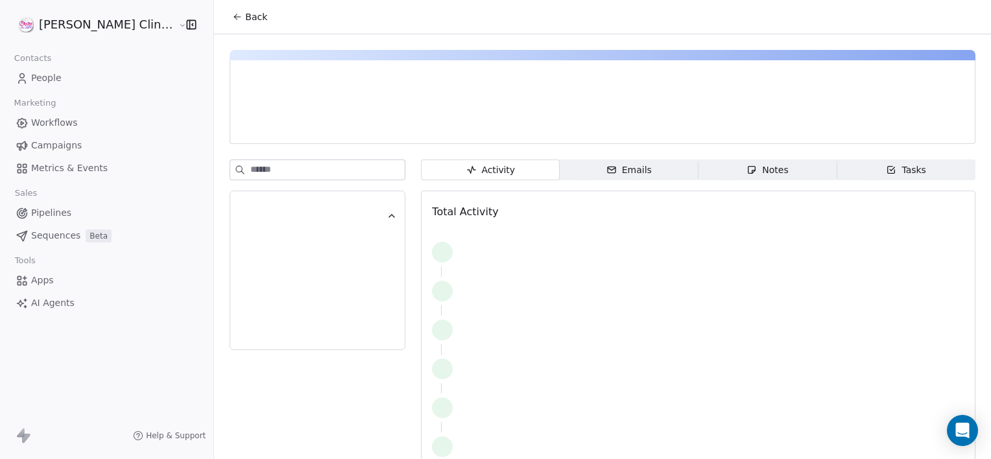
click at [765, 180] on span "Notes Notes" at bounding box center [768, 170] width 139 height 21
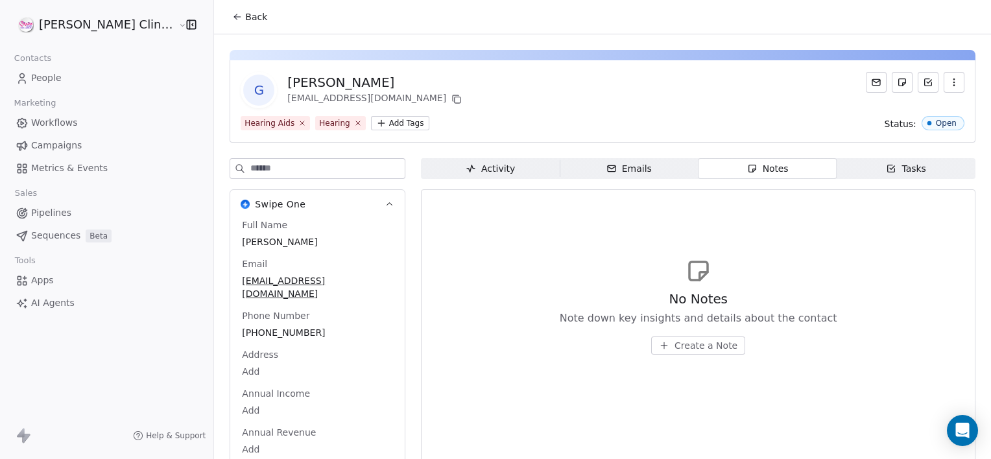
click at [675, 346] on span "Create a Note" at bounding box center [706, 345] width 63 height 13
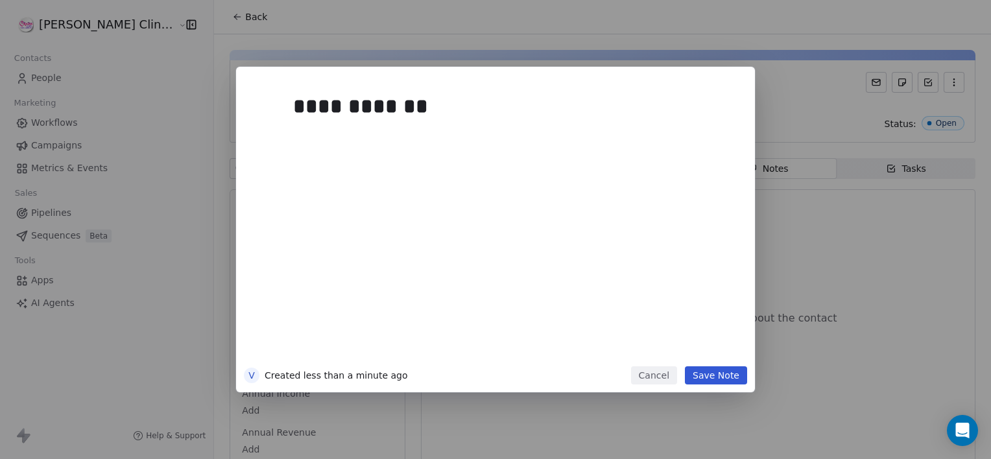
click at [699, 376] on button "Save Note" at bounding box center [716, 375] width 62 height 18
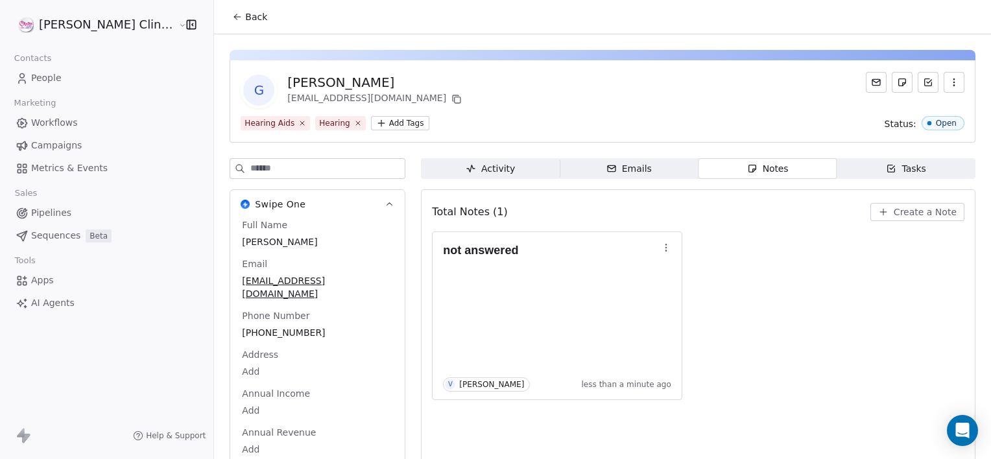
click at [232, 13] on icon at bounding box center [237, 17] width 10 height 10
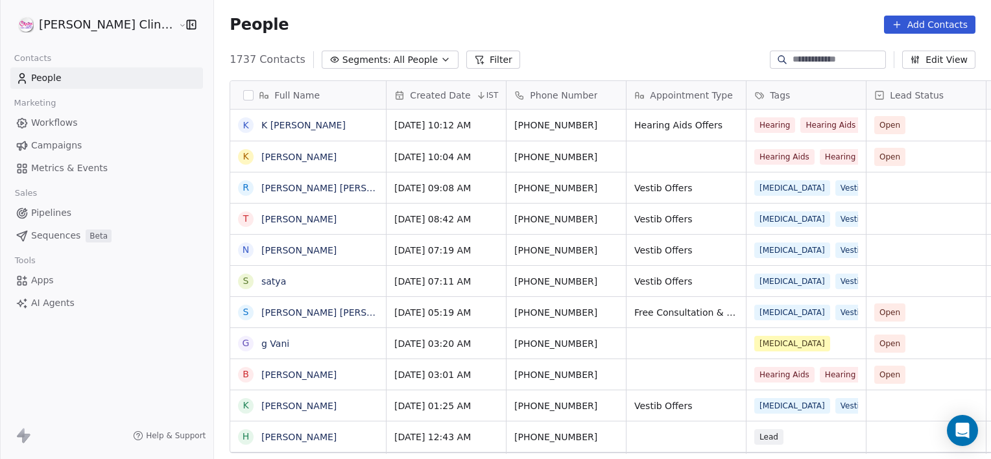
scroll to position [394, 806]
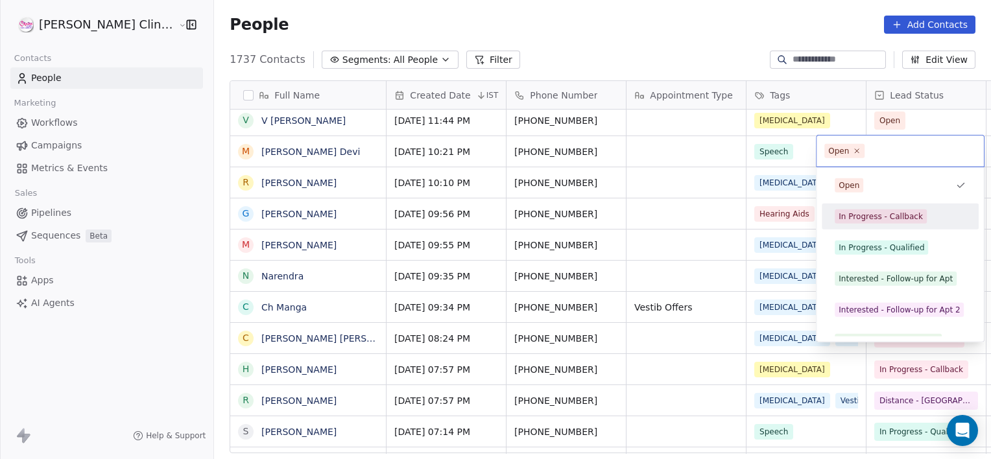
click at [858, 211] on div "In Progress - Callback" at bounding box center [881, 217] width 84 height 12
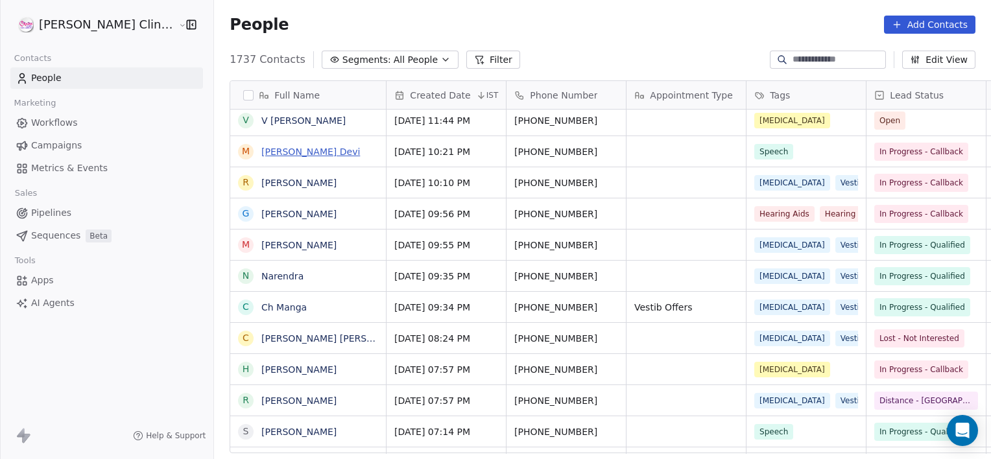
click at [280, 151] on link "[PERSON_NAME] Devi" at bounding box center [310, 152] width 99 height 10
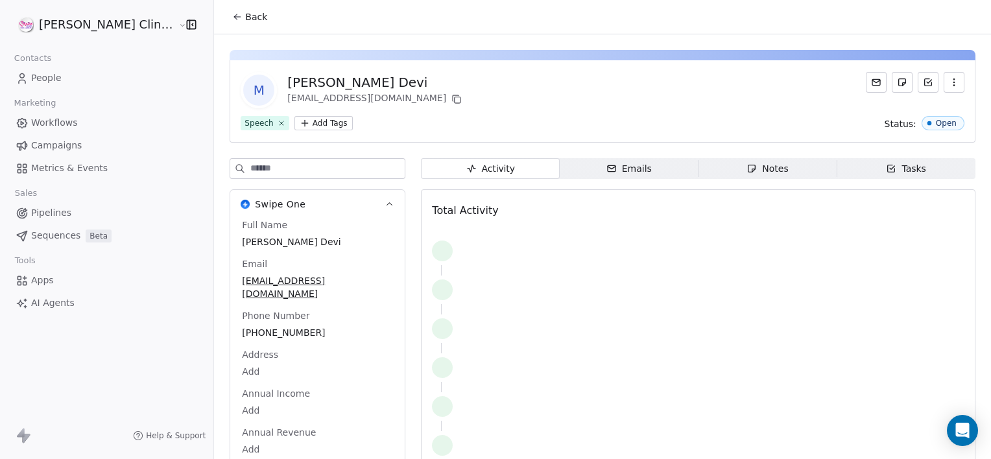
click at [699, 171] on span "Notes Notes" at bounding box center [768, 168] width 139 height 21
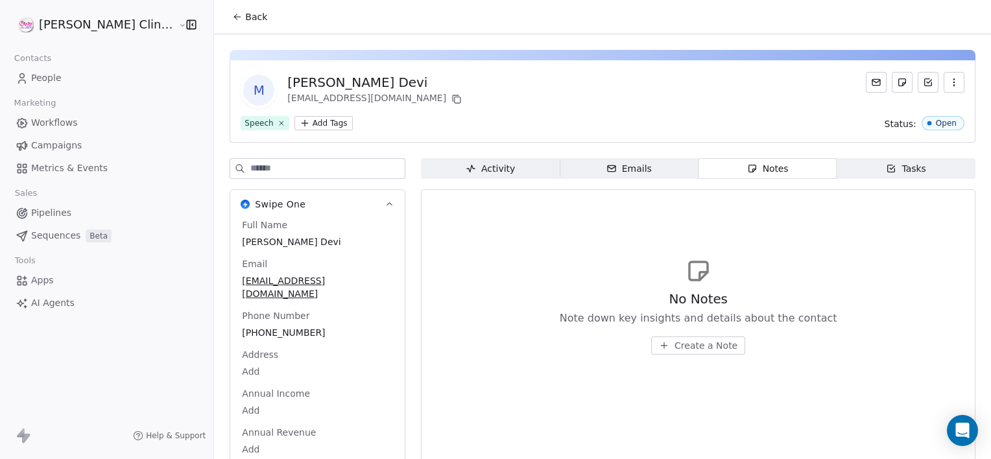
click at [690, 346] on span "Create a Note" at bounding box center [706, 345] width 63 height 13
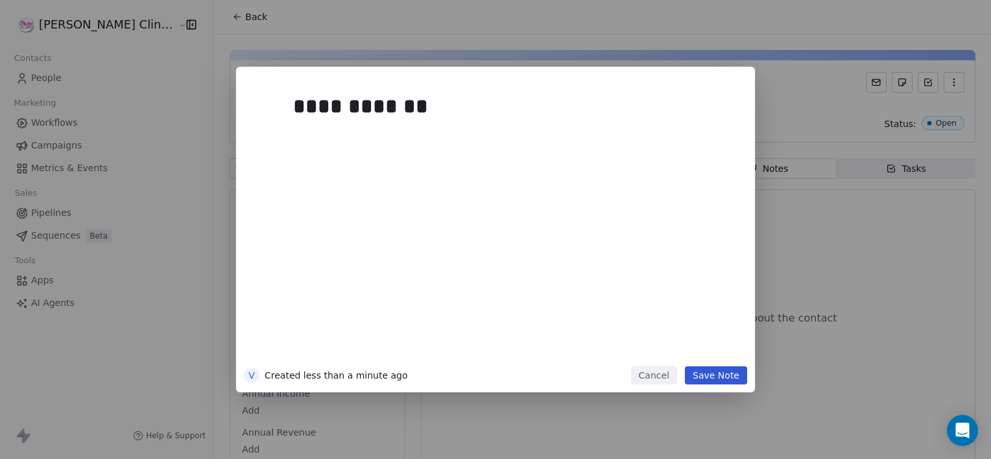
click at [709, 385] on div "**********" at bounding box center [495, 230] width 519 height 326
click at [702, 369] on button "Save Note" at bounding box center [716, 375] width 62 height 18
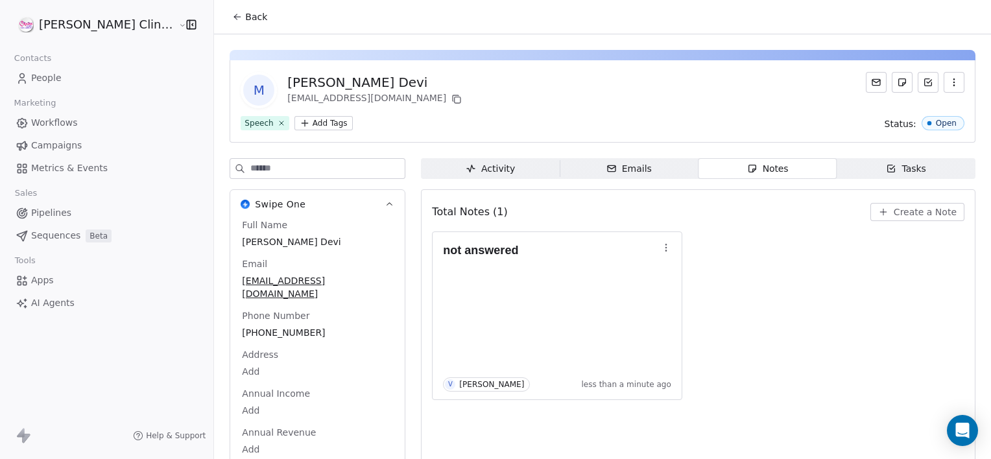
click at [245, 21] on span "Back" at bounding box center [256, 16] width 22 height 13
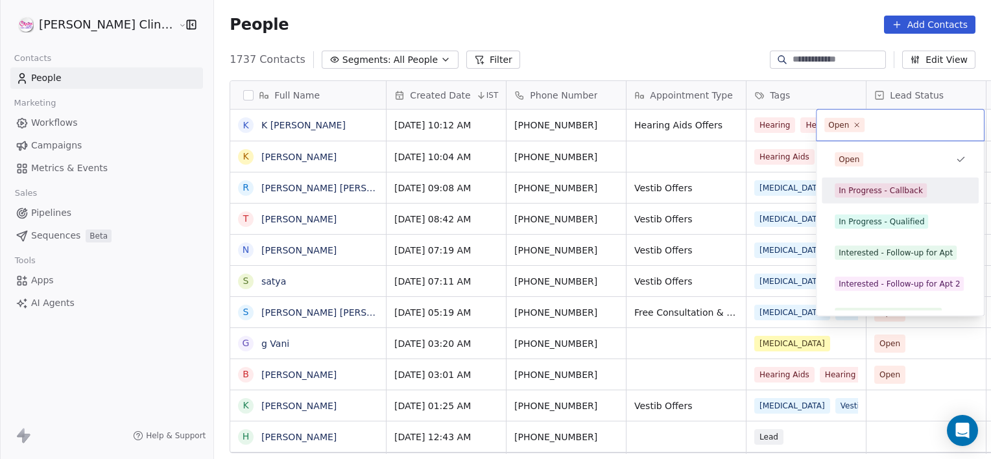
click at [885, 186] on div "In Progress - Callback" at bounding box center [881, 191] width 84 height 12
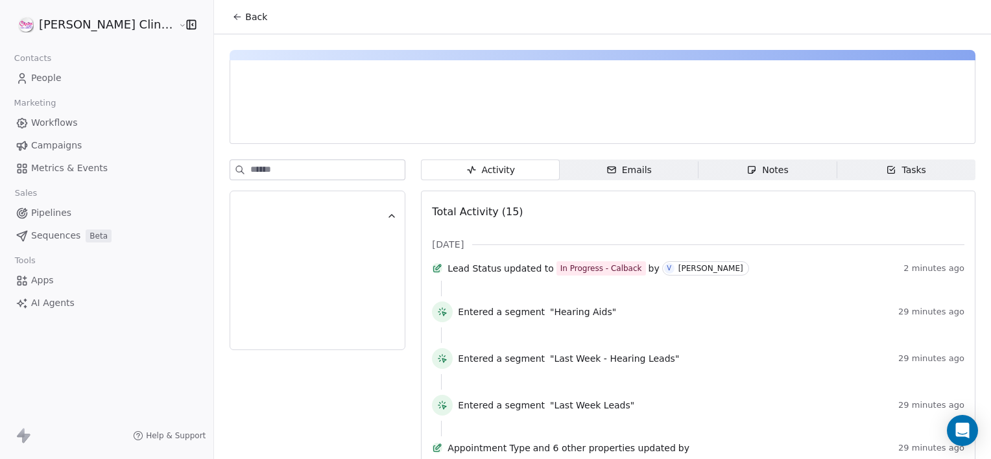
click at [224, 8] on button "Back" at bounding box center [249, 16] width 51 height 23
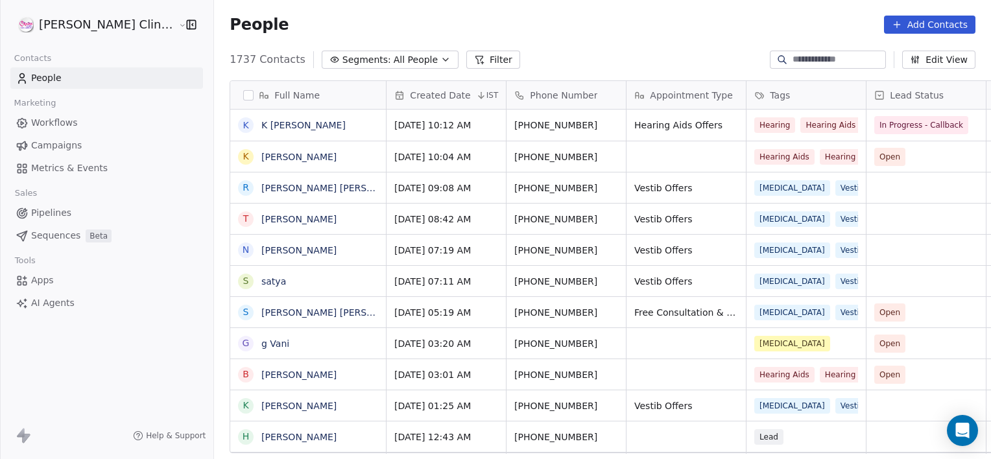
scroll to position [394, 806]
click at [299, 128] on span "K [PERSON_NAME]" at bounding box center [308, 125] width 92 height 13
click at [202, 123] on textarea "**********" at bounding box center [269, 130] width 154 height 40
type textarea "**********"
click at [333, 127] on textarea "**********" at bounding box center [269, 130] width 154 height 40
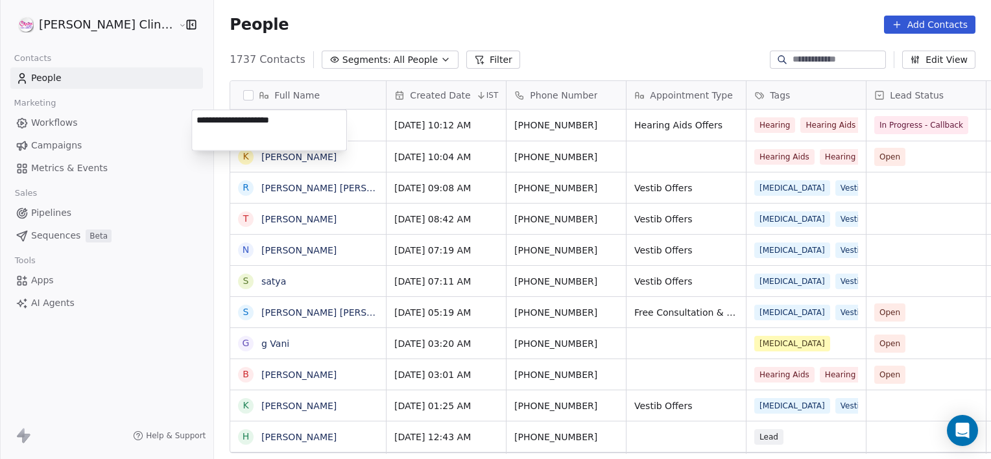
click at [333, 127] on textarea "**********" at bounding box center [269, 130] width 154 height 40
click at [333, 126] on textarea "**********" at bounding box center [269, 130] width 154 height 40
click at [414, 131] on html "[PERSON_NAME] Clinic External Contacts People Marketing Workflows Campaigns Met…" at bounding box center [495, 229] width 991 height 459
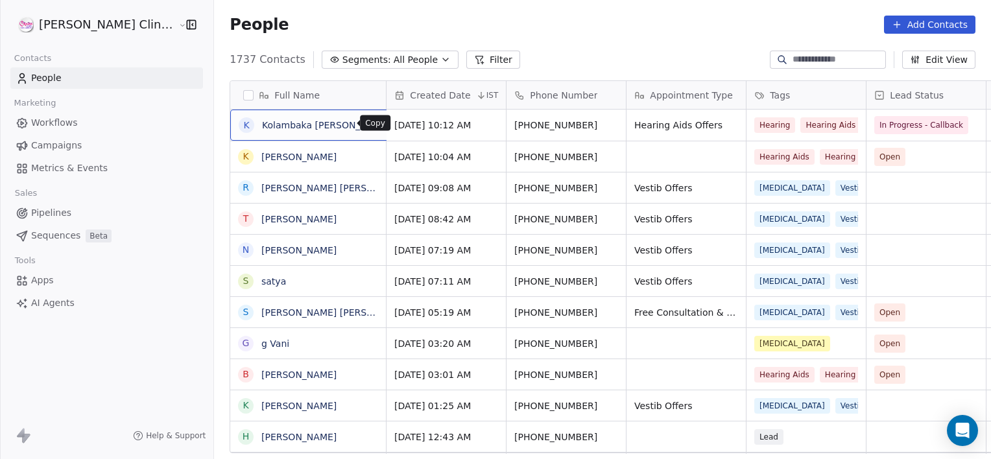
click at [402, 123] on icon "grid" at bounding box center [405, 122] width 6 height 6
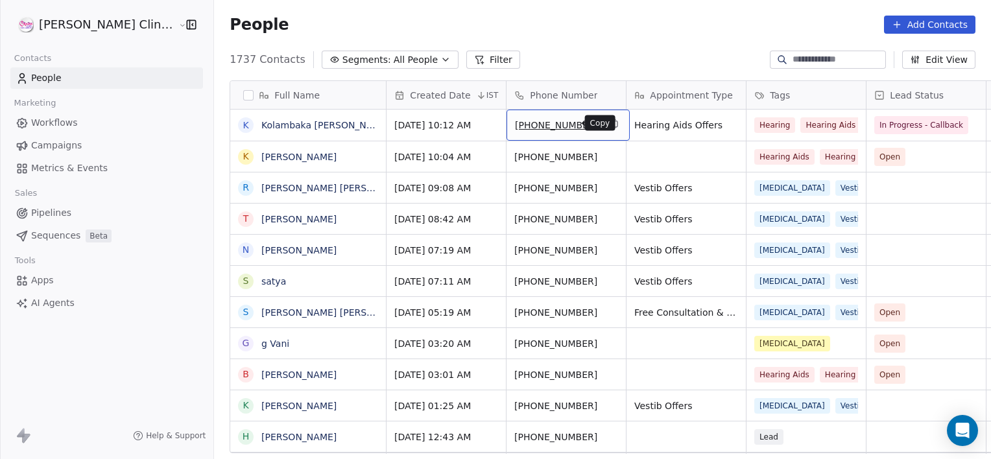
click at [612, 125] on icon "grid" at bounding box center [615, 124] width 6 height 6
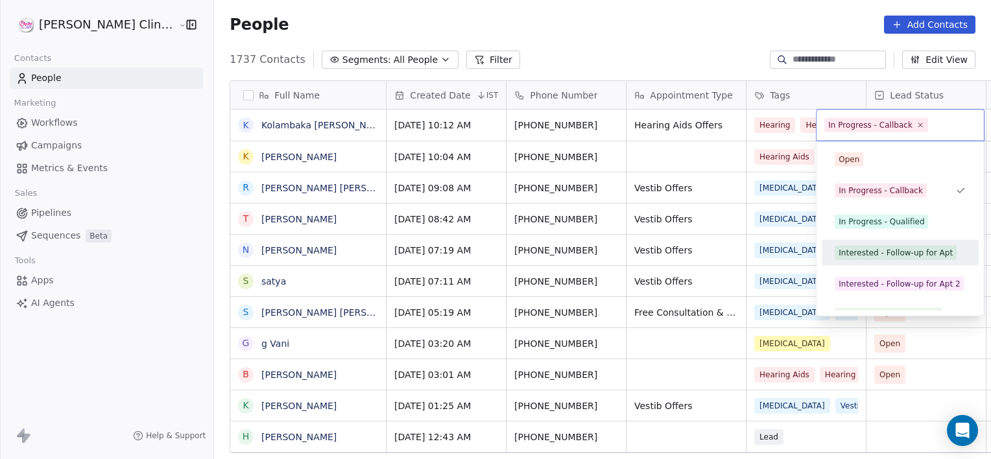
click at [855, 249] on div "Interested - Follow-up for Apt" at bounding box center [896, 253] width 114 height 12
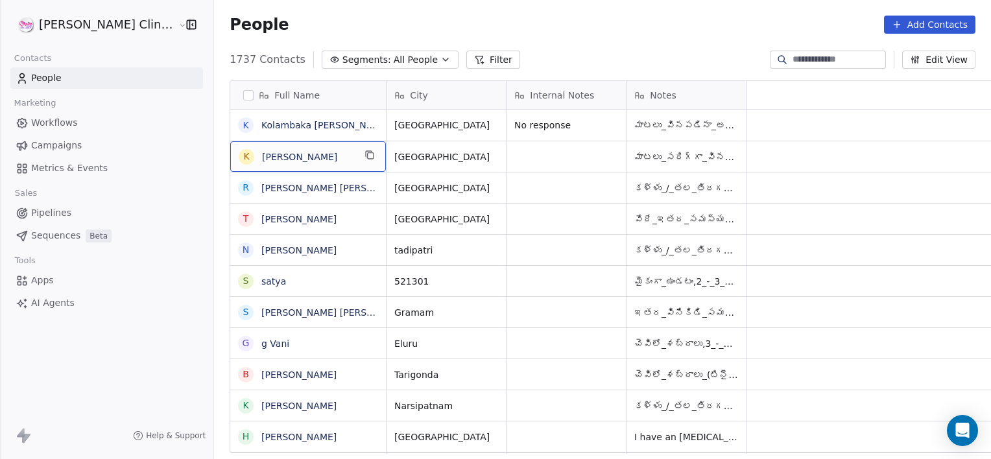
scroll to position [0, 0]
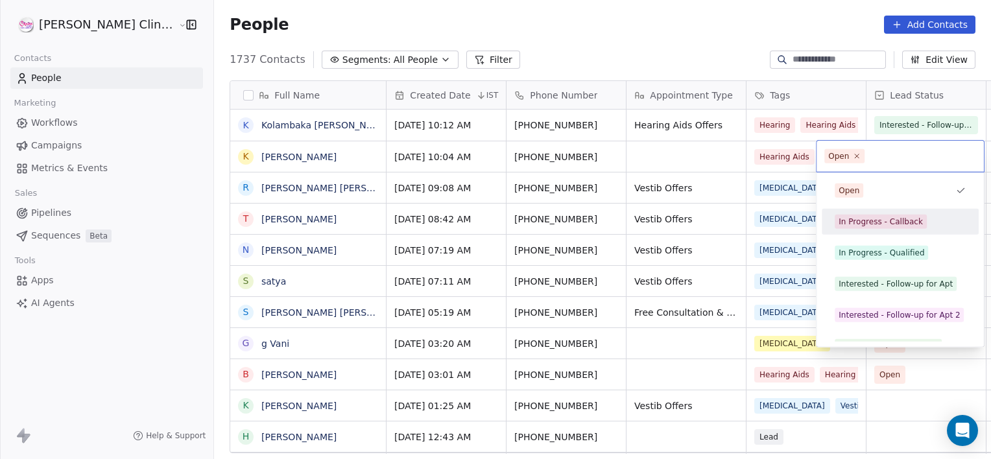
click at [859, 231] on div "In Progress - Callback" at bounding box center [900, 221] width 147 height 21
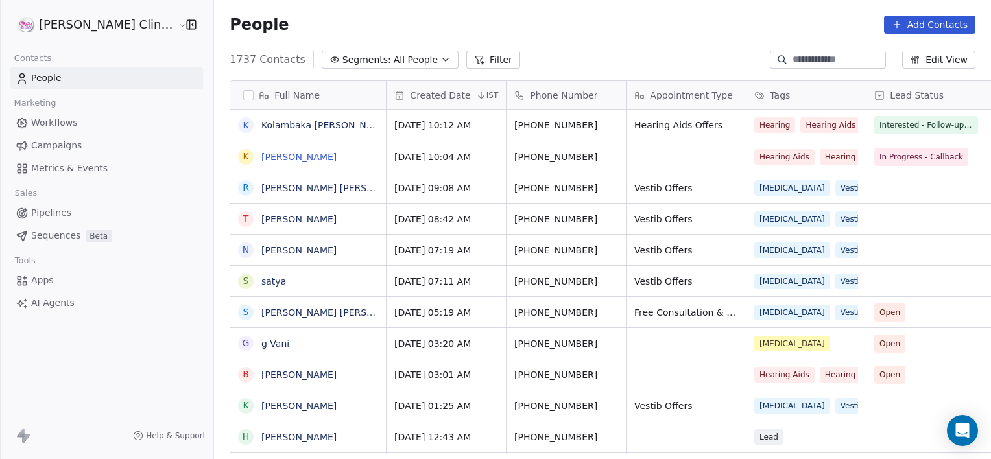
click at [291, 161] on link "[PERSON_NAME]" at bounding box center [298, 157] width 75 height 10
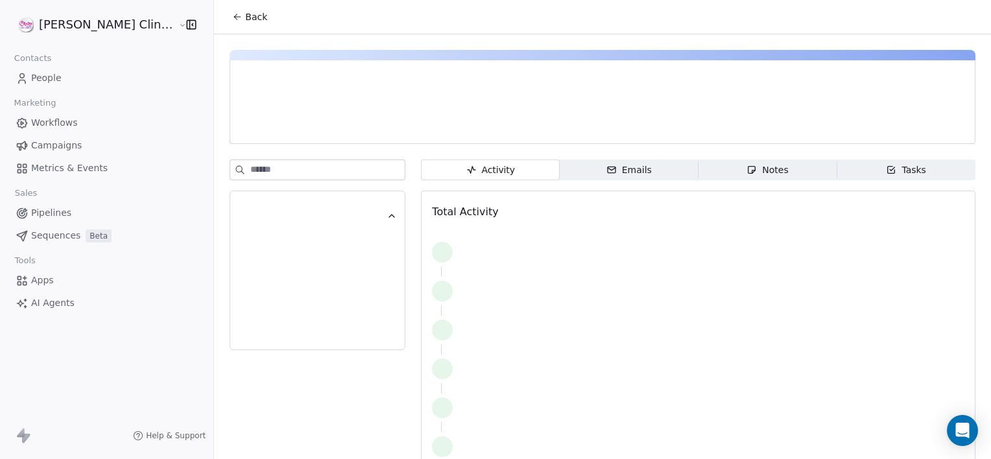
click at [759, 173] on div "Notes" at bounding box center [768, 170] width 42 height 14
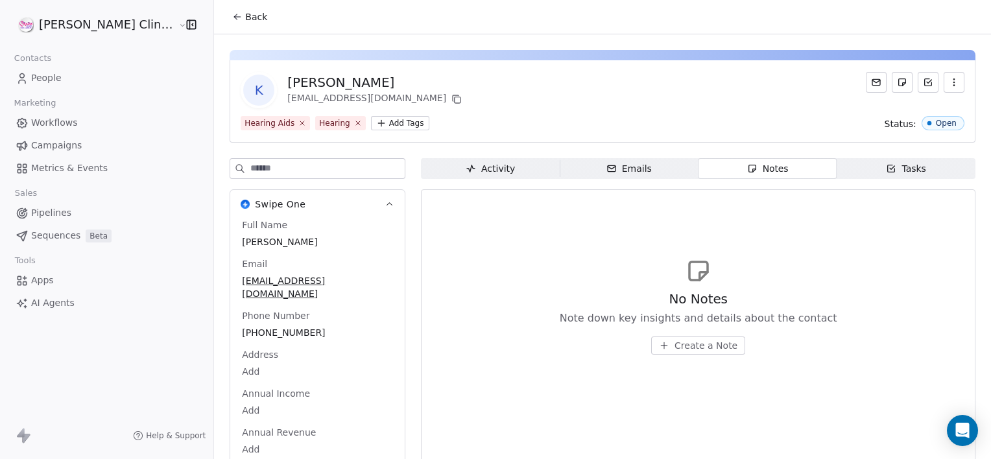
click at [692, 345] on span "Create a Note" at bounding box center [706, 345] width 63 height 13
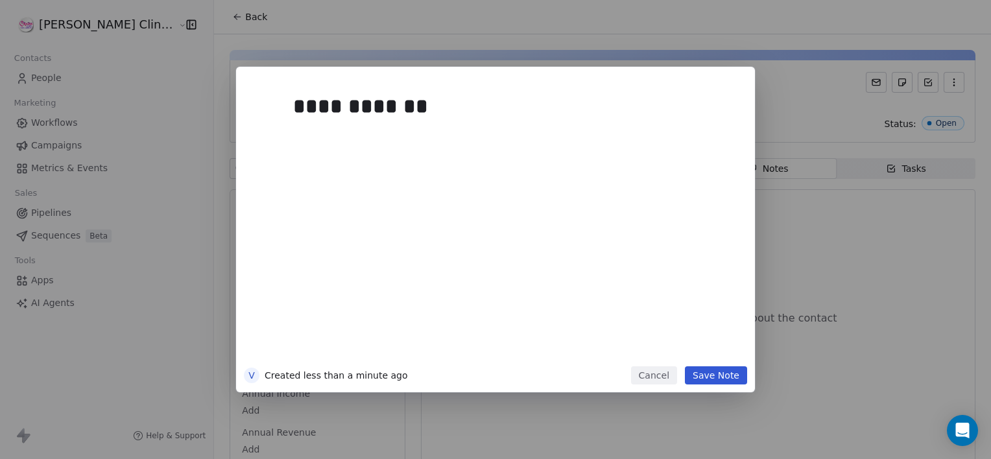
click at [727, 371] on button "Save Note" at bounding box center [716, 375] width 62 height 18
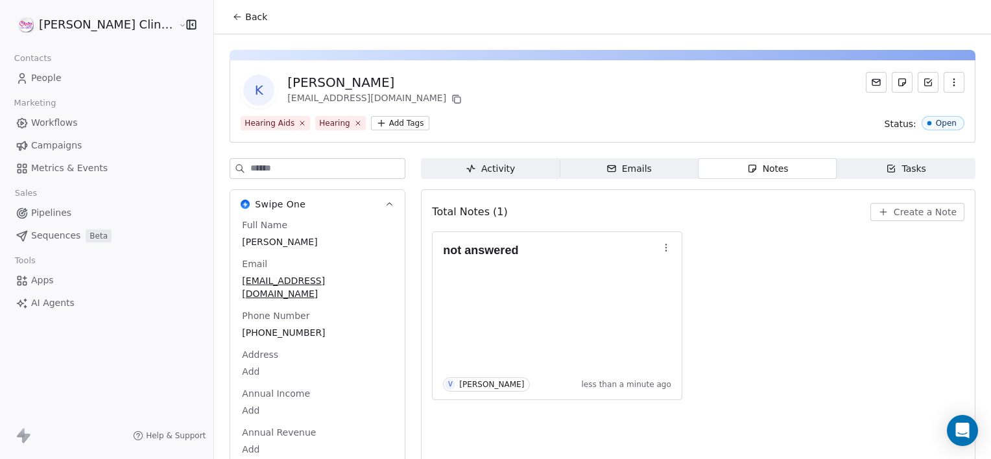
click at [225, 24] on button "Back" at bounding box center [249, 16] width 51 height 23
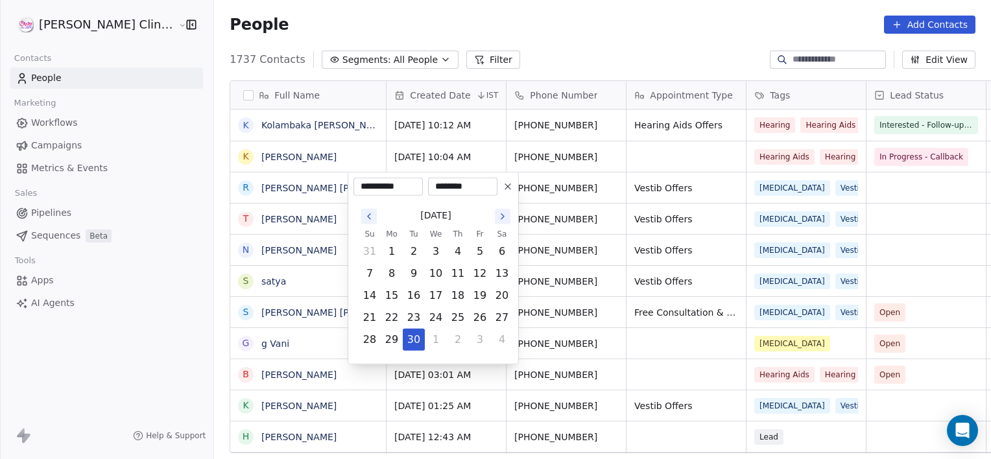
click at [883, 193] on html "[PERSON_NAME] Clinic External Contacts People Marketing Workflows Campaigns Met…" at bounding box center [495, 229] width 991 height 459
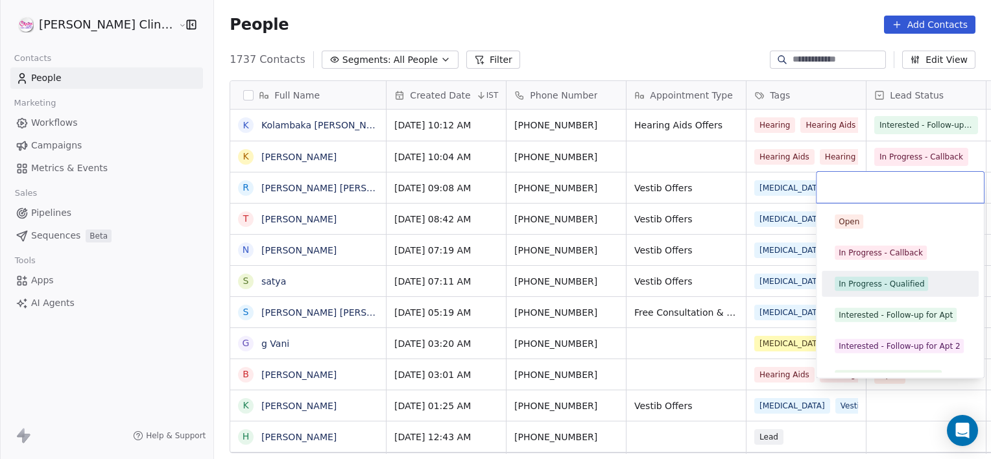
click at [885, 287] on div "In Progress - Qualified" at bounding box center [882, 284] width 86 height 12
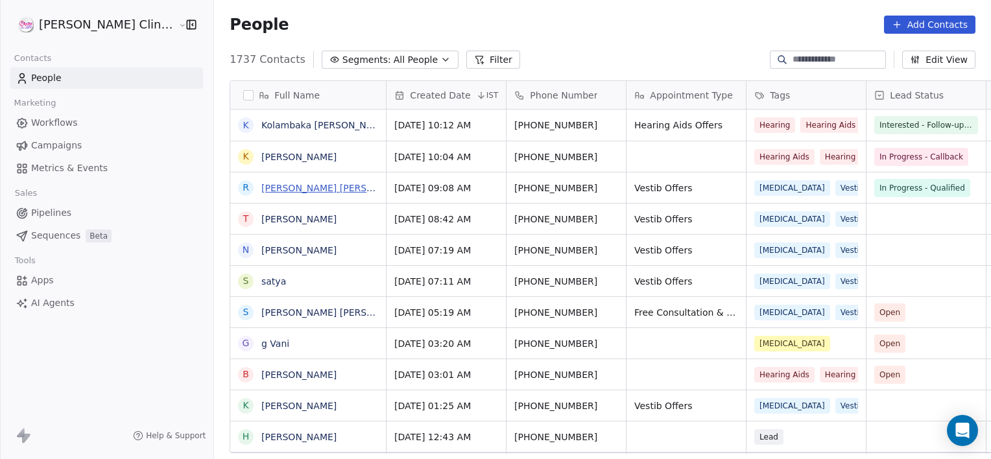
click at [291, 191] on link "[PERSON_NAME] [PERSON_NAME]" at bounding box center [338, 188] width 154 height 10
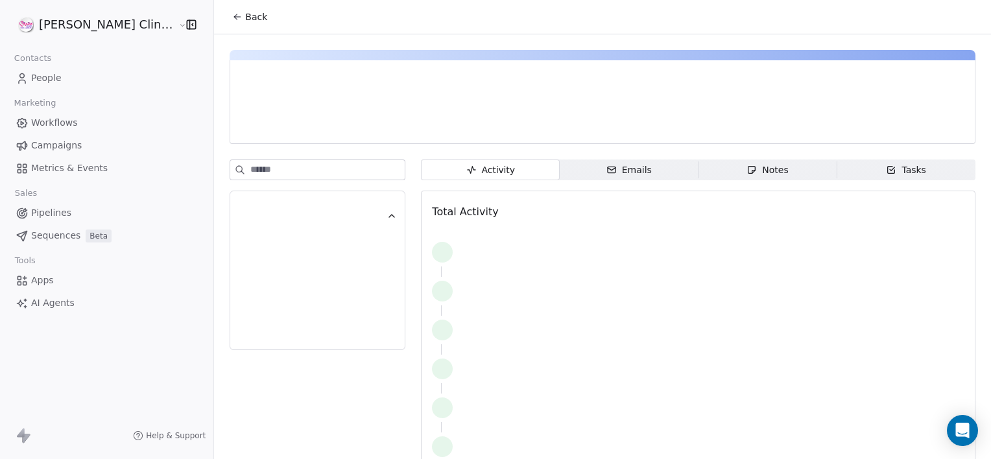
click at [730, 160] on span "Notes Notes" at bounding box center [768, 170] width 139 height 21
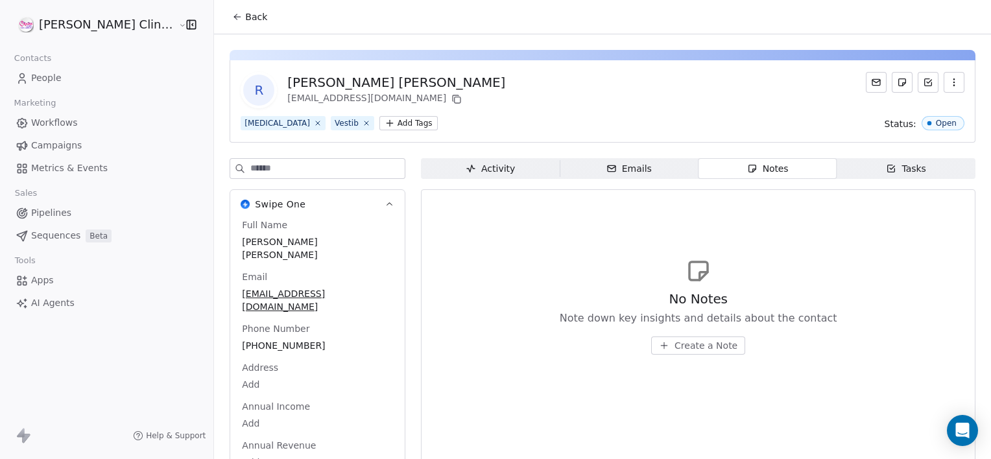
click at [659, 340] on icon "button" at bounding box center [664, 345] width 10 height 10
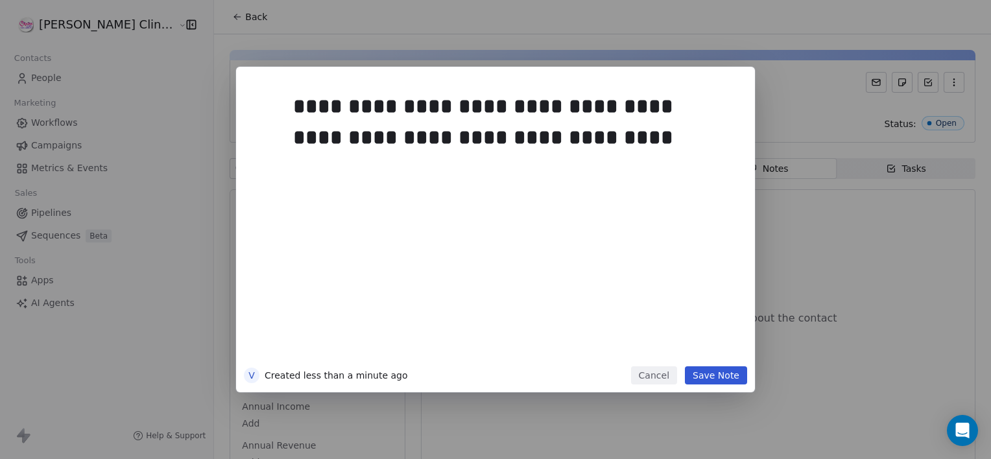
click at [726, 379] on button "Save Note" at bounding box center [716, 375] width 62 height 18
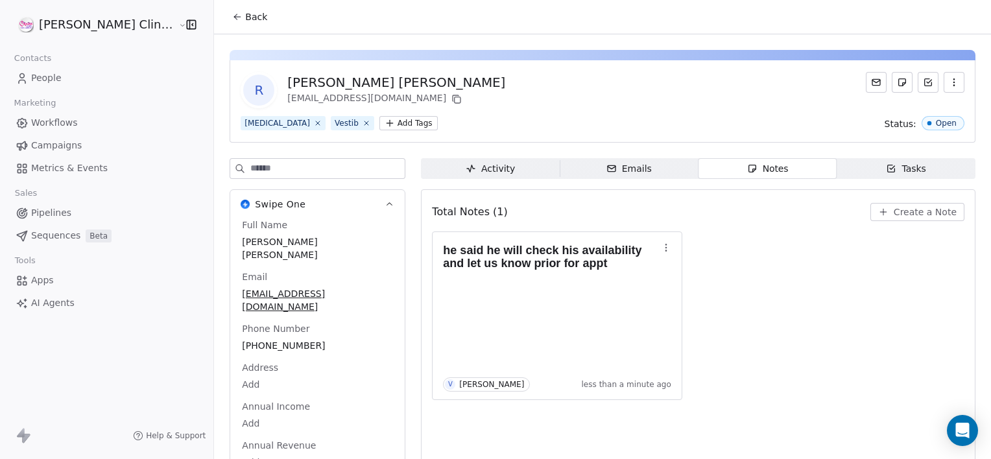
click at [226, 18] on button "Back" at bounding box center [249, 16] width 51 height 23
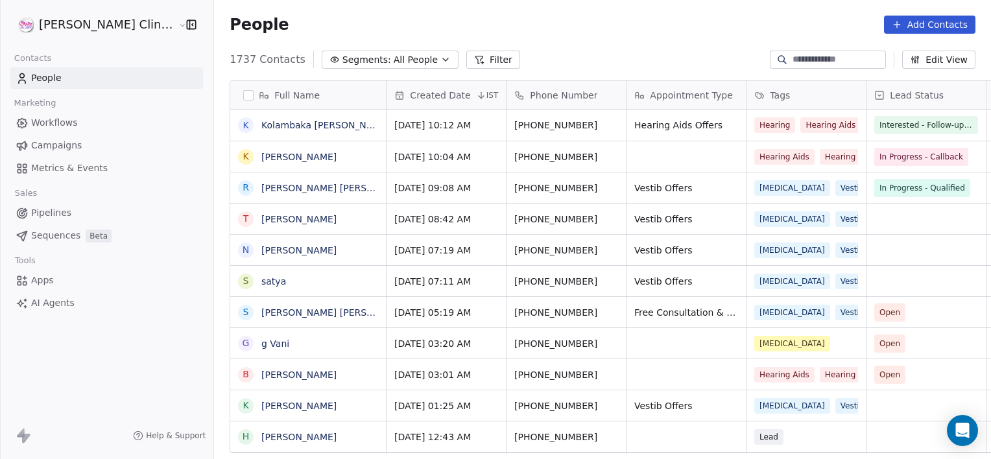
scroll to position [394, 806]
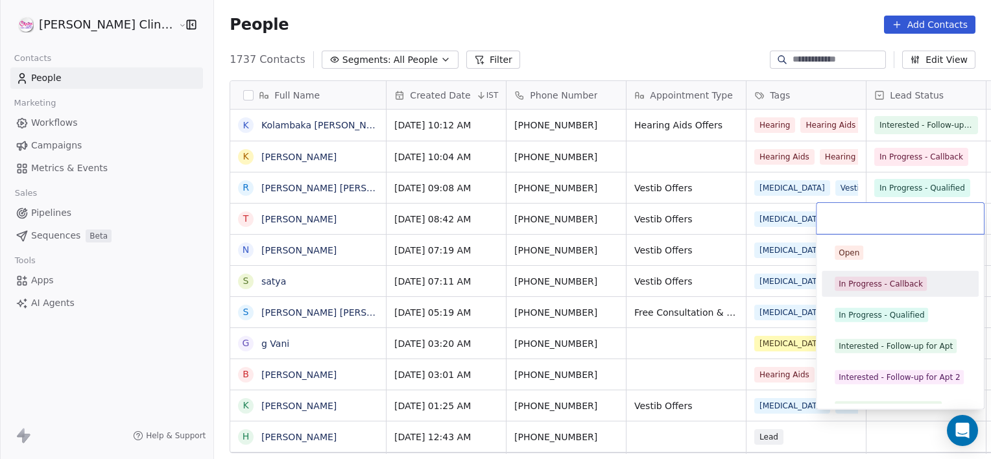
click at [868, 280] on div "In Progress - Callback" at bounding box center [881, 284] width 84 height 12
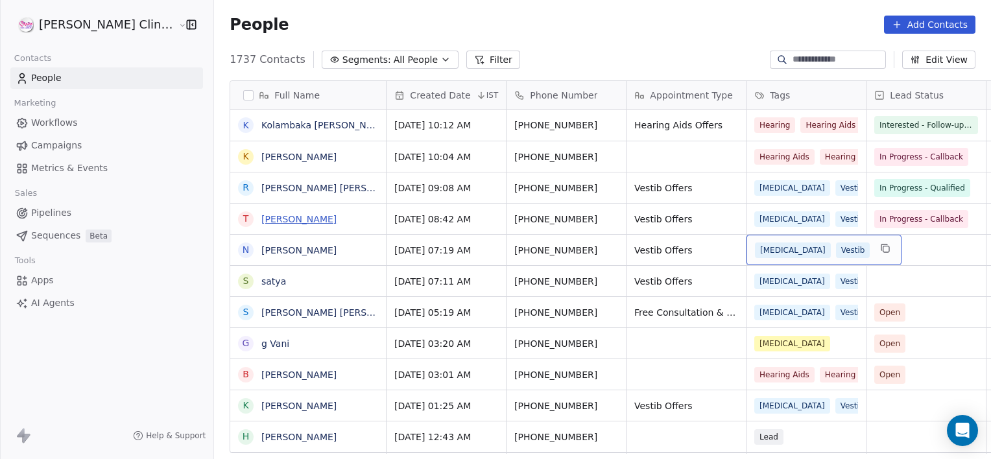
click at [261, 220] on link "[PERSON_NAME]" at bounding box center [298, 219] width 75 height 10
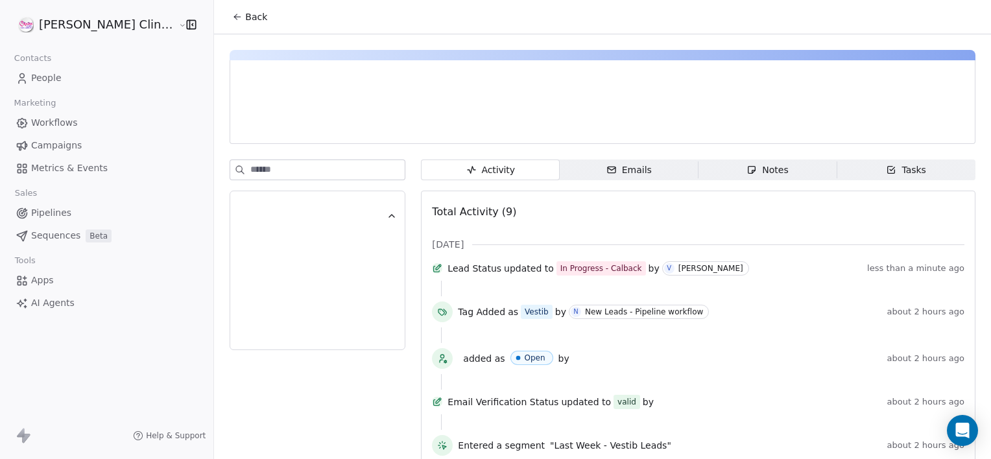
click at [764, 176] on div "Notes" at bounding box center [768, 170] width 42 height 14
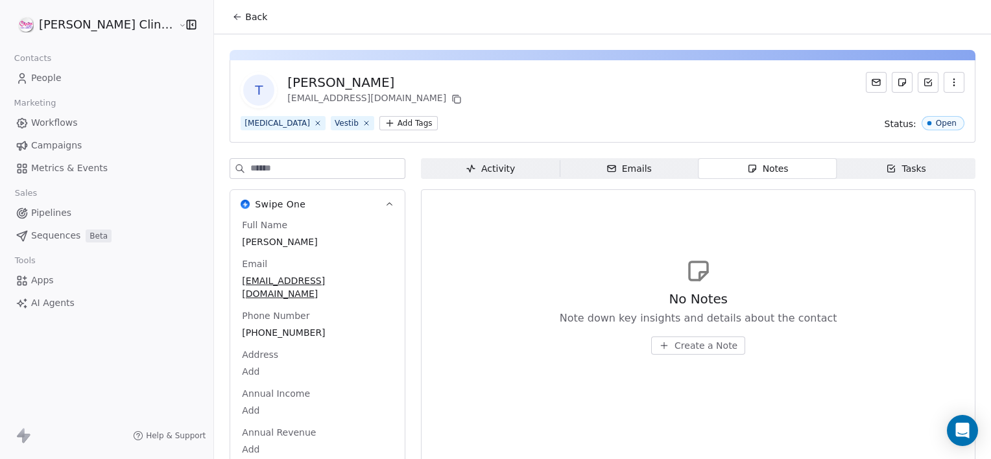
click at [690, 342] on span "Create a Note" at bounding box center [706, 345] width 63 height 13
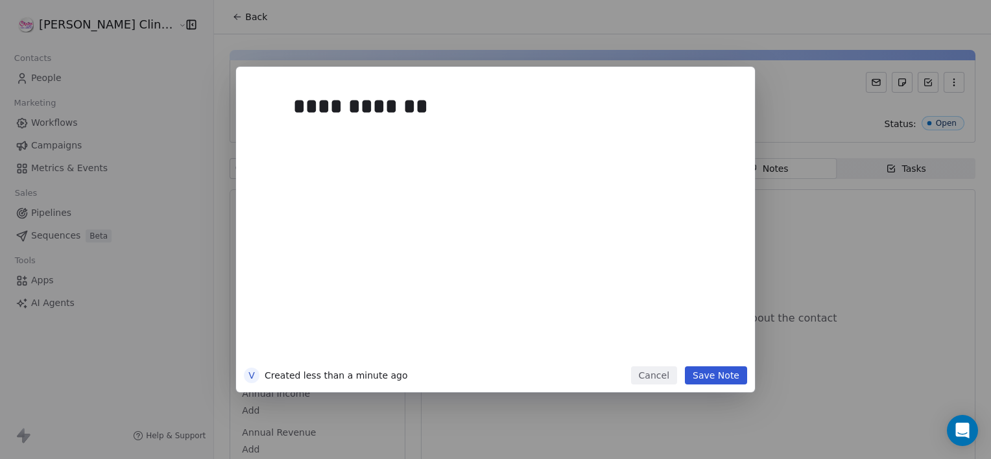
click at [718, 370] on button "Save Note" at bounding box center [716, 375] width 62 height 18
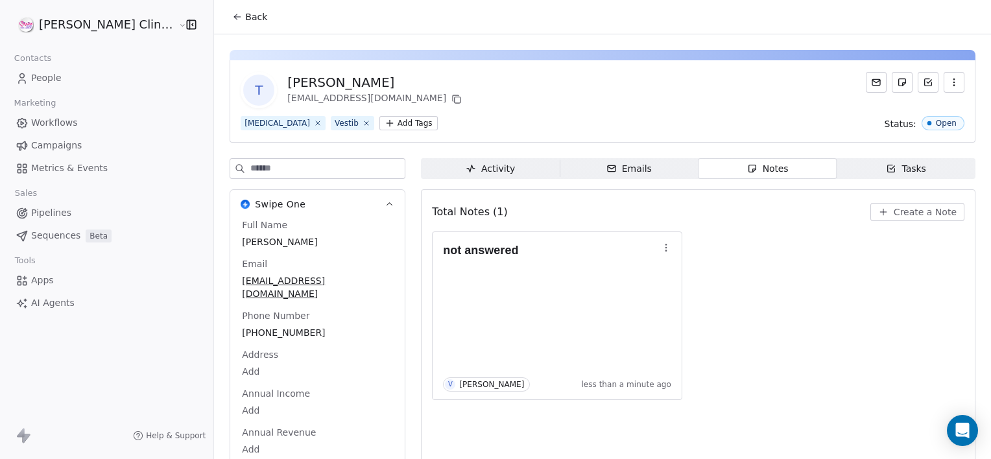
click at [245, 21] on span "Back" at bounding box center [256, 16] width 22 height 13
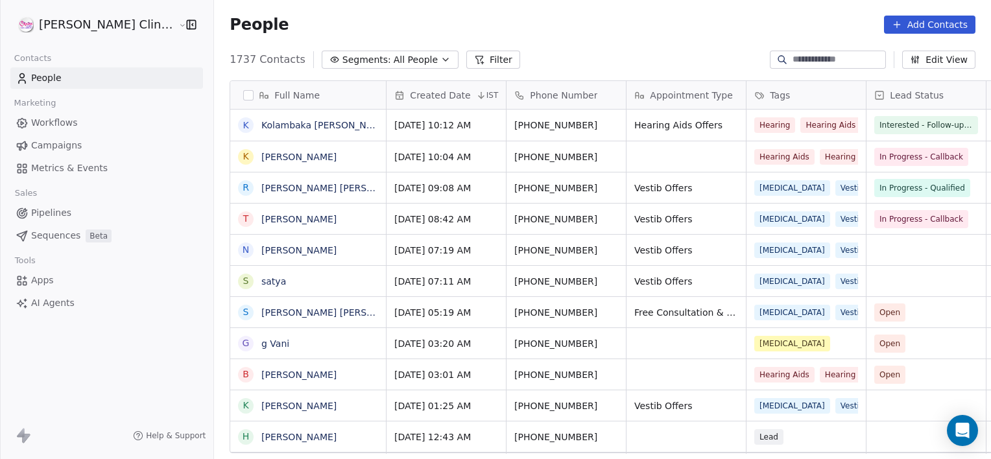
scroll to position [394, 806]
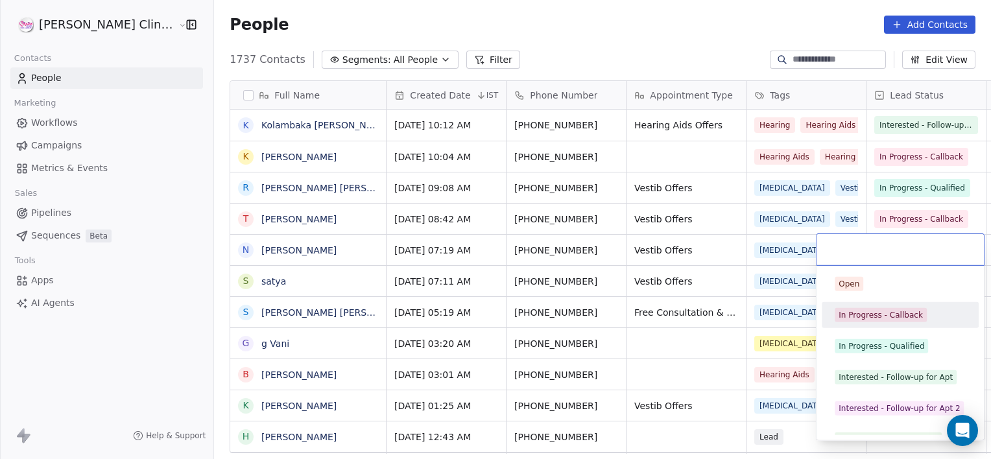
click at [866, 306] on div "In Progress - Callback" at bounding box center [900, 315] width 147 height 21
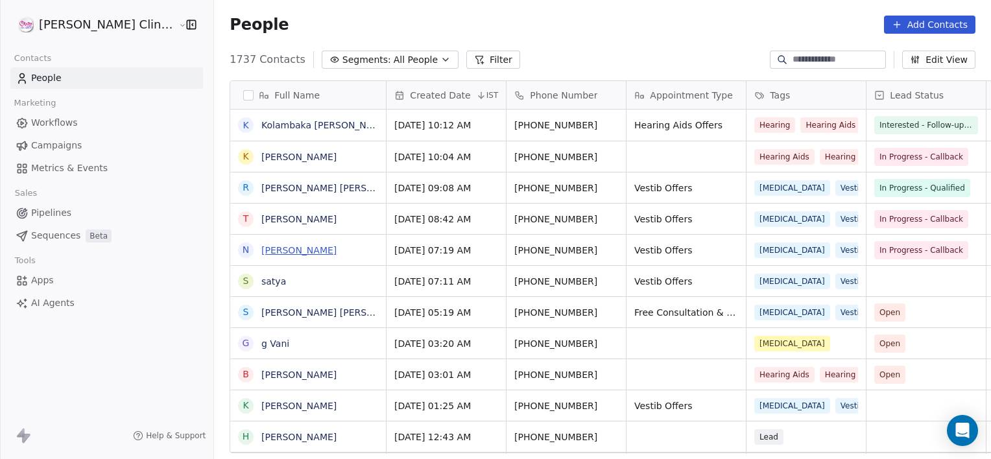
click at [261, 247] on link "[PERSON_NAME]" at bounding box center [298, 250] width 75 height 10
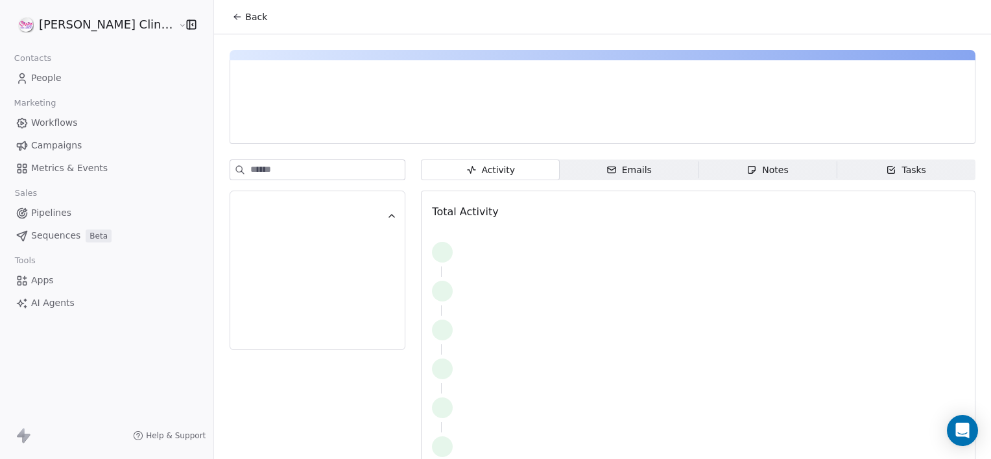
click at [724, 171] on span "Notes Notes" at bounding box center [768, 170] width 139 height 21
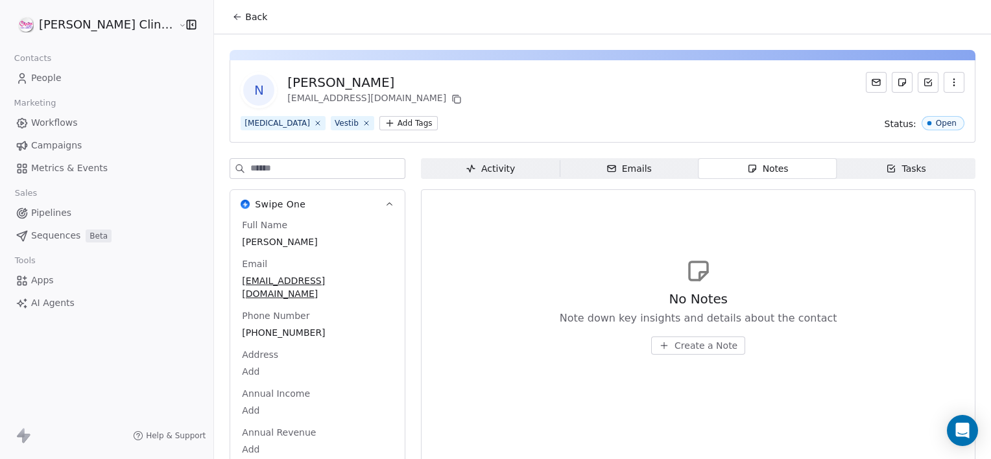
click at [676, 344] on span "Create a Note" at bounding box center [706, 345] width 63 height 13
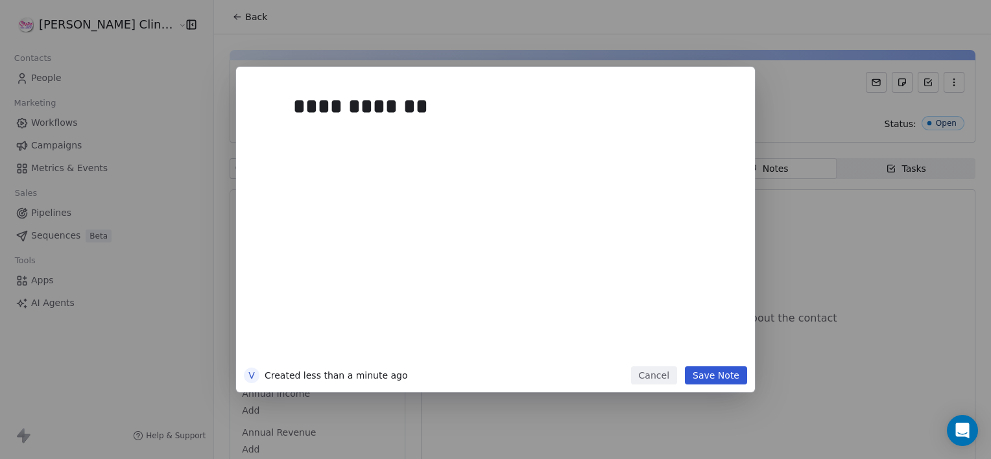
click at [692, 373] on button "Save Note" at bounding box center [716, 375] width 62 height 18
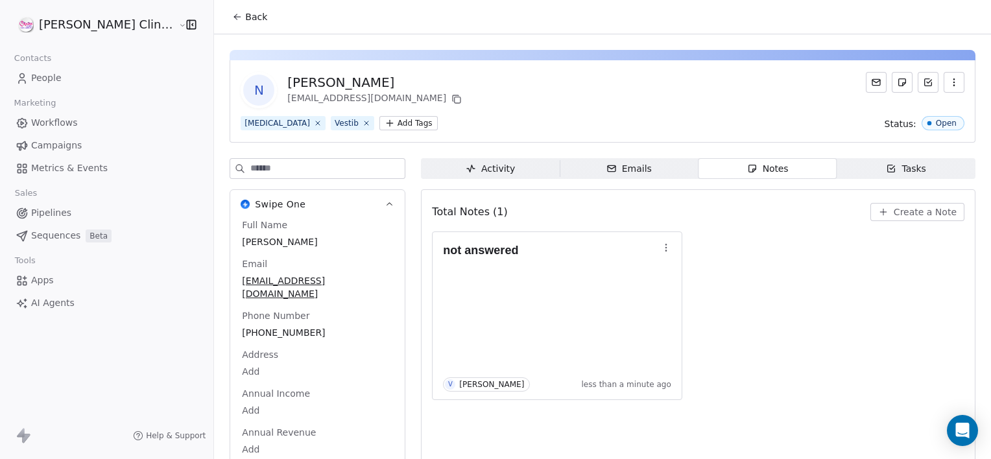
click at [232, 19] on icon at bounding box center [237, 17] width 10 height 10
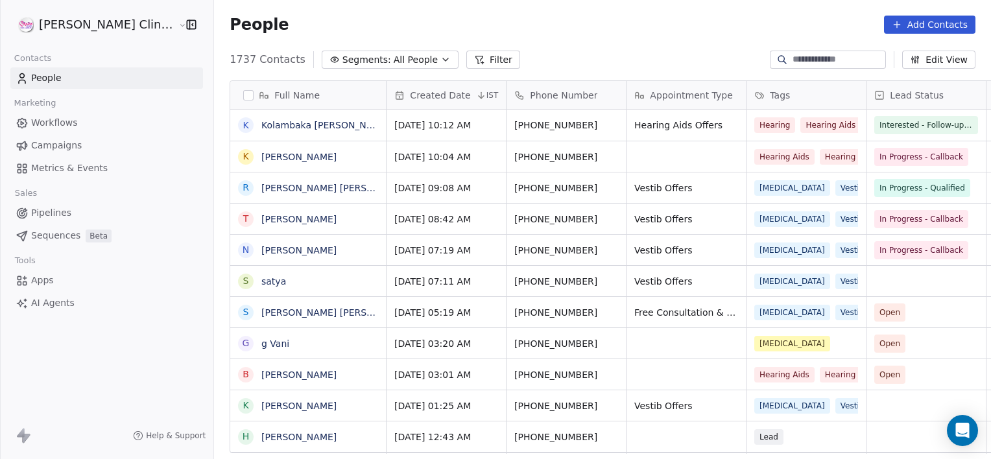
scroll to position [394, 806]
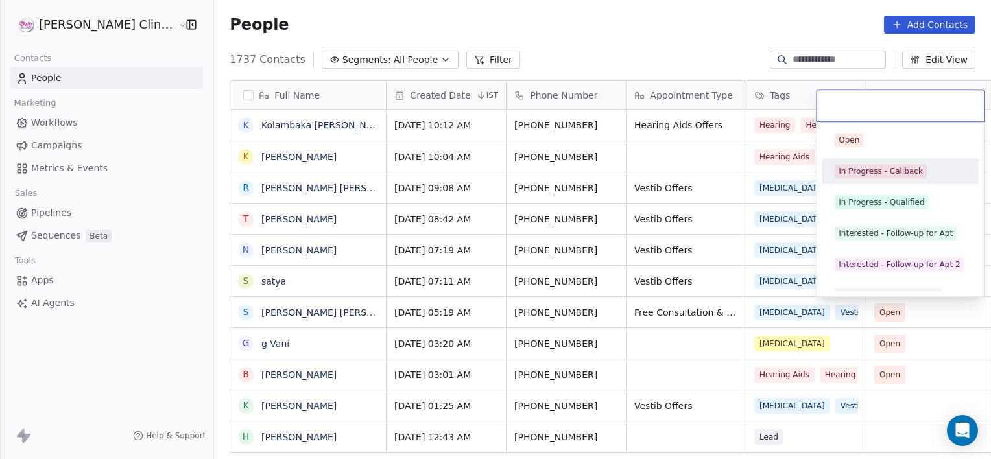
click at [866, 176] on div "In Progress - Callback" at bounding box center [881, 171] width 84 height 12
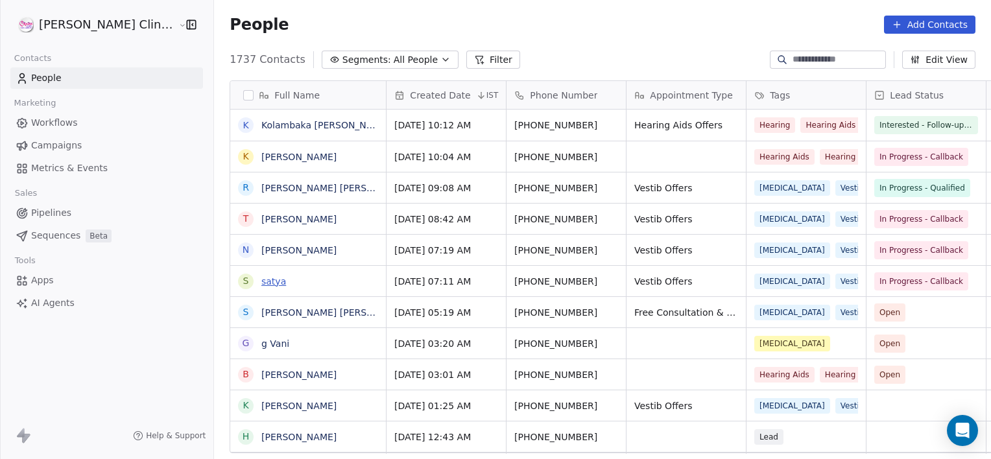
click at [261, 277] on link "satya" at bounding box center [273, 281] width 25 height 10
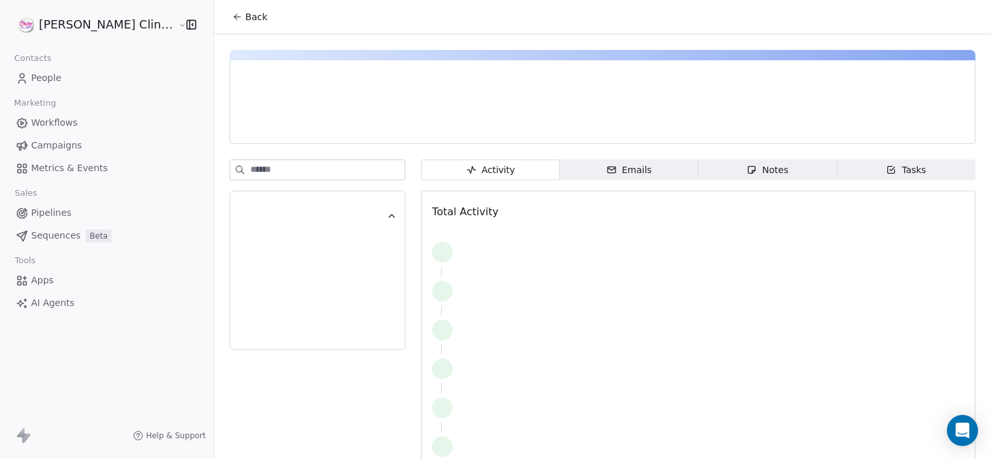
click at [765, 164] on div "Notes" at bounding box center [768, 170] width 42 height 14
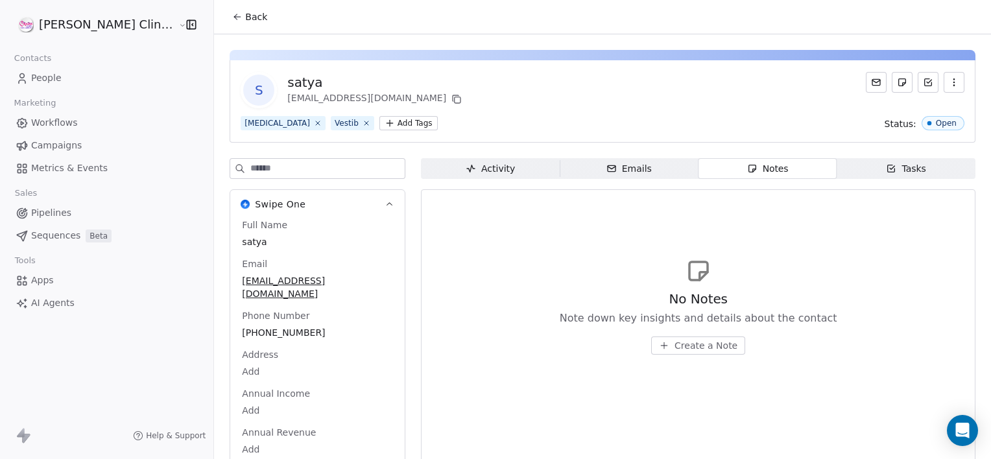
click at [675, 350] on span "Create a Note" at bounding box center [706, 345] width 63 height 13
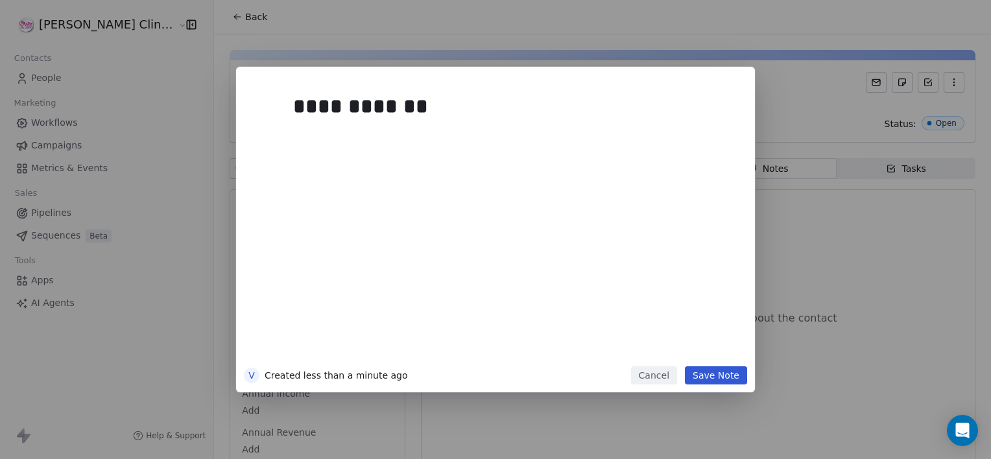
click at [718, 378] on button "Save Note" at bounding box center [716, 375] width 62 height 18
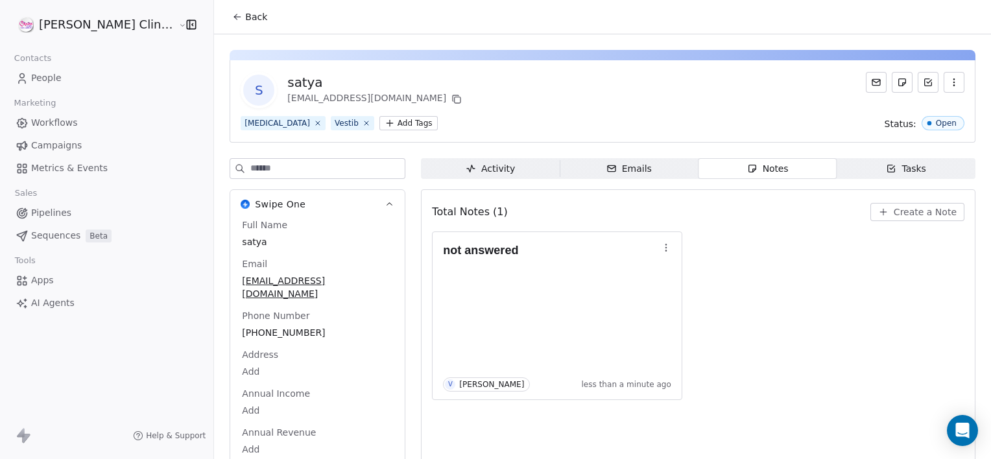
click at [232, 16] on icon at bounding box center [237, 17] width 10 height 10
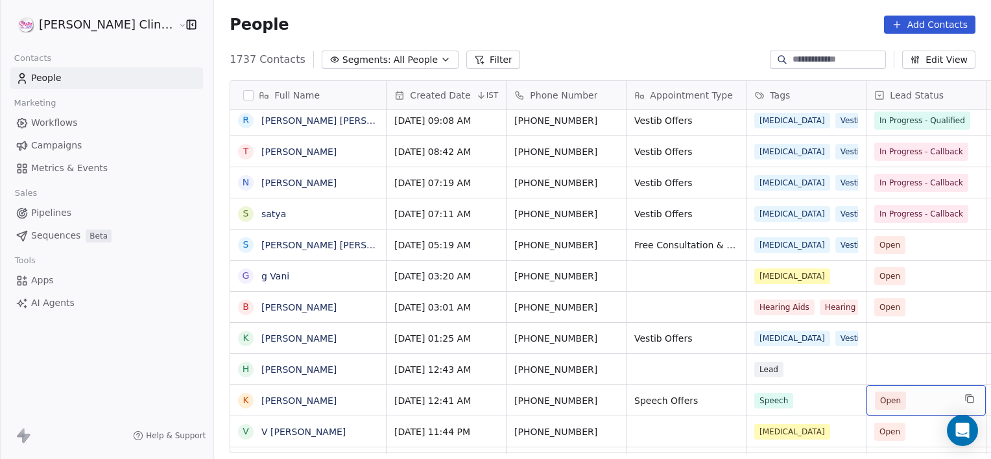
scroll to position [99, 0]
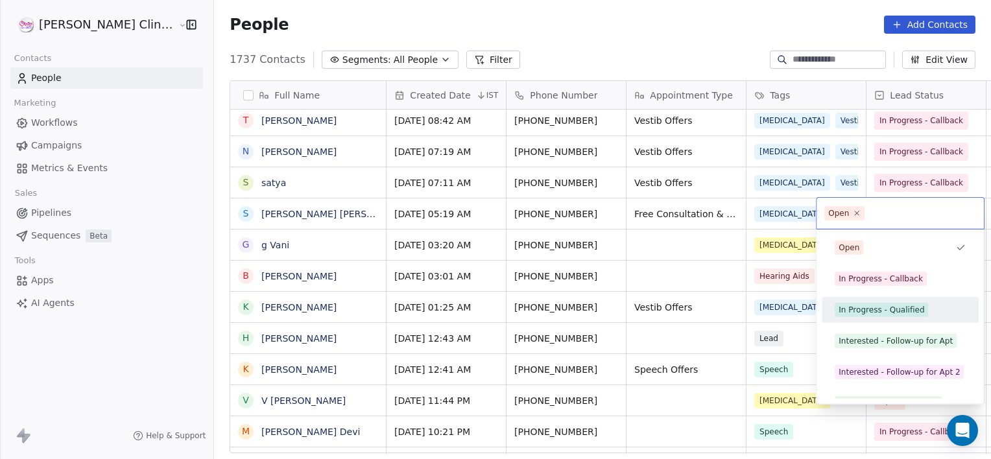
click at [887, 305] on div "In Progress - Qualified" at bounding box center [882, 310] width 86 height 12
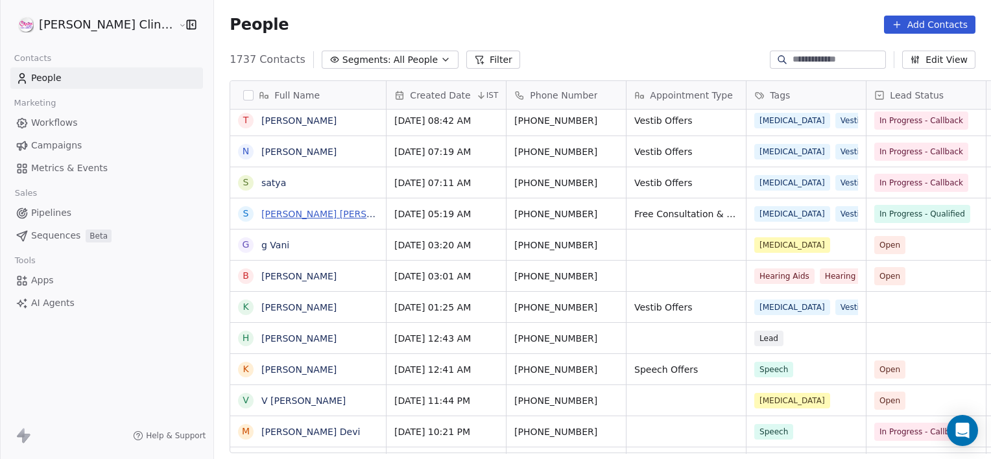
click at [265, 211] on link "[PERSON_NAME] [PERSON_NAME]" at bounding box center [338, 214] width 154 height 10
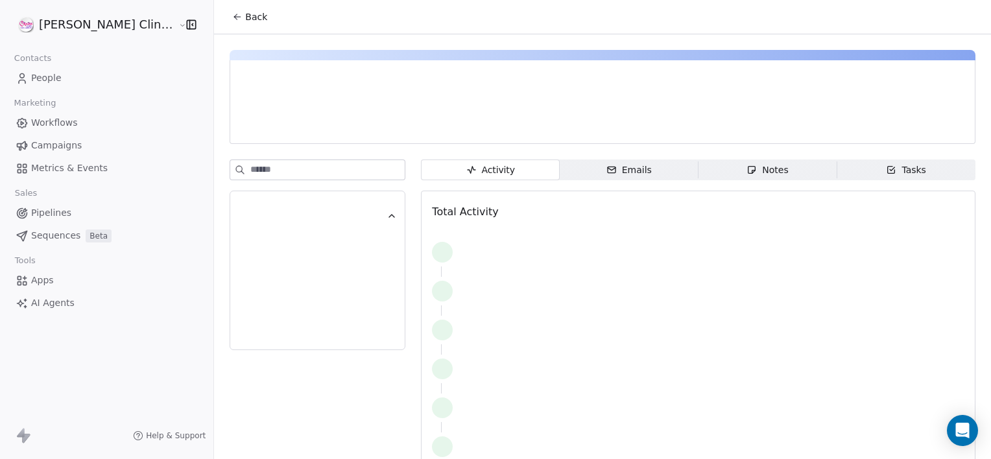
click at [747, 172] on icon "button" at bounding box center [752, 170] width 10 height 10
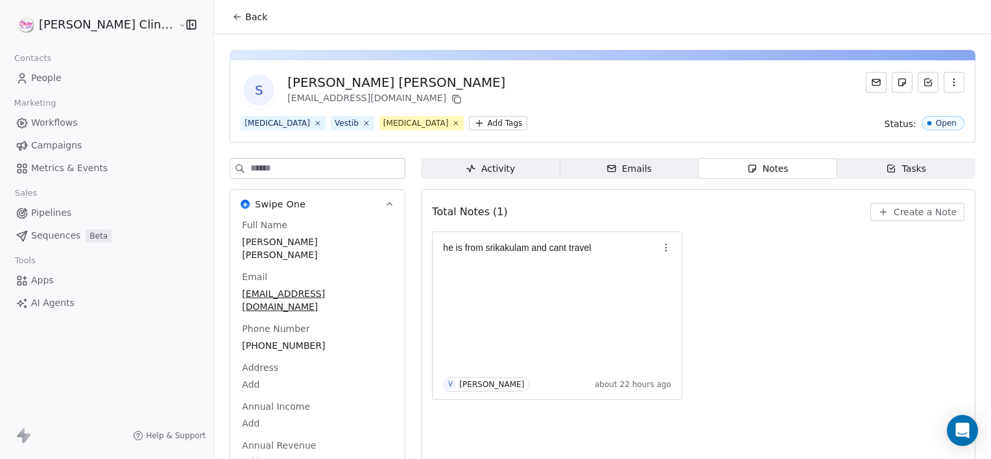
click at [232, 21] on icon at bounding box center [237, 17] width 10 height 10
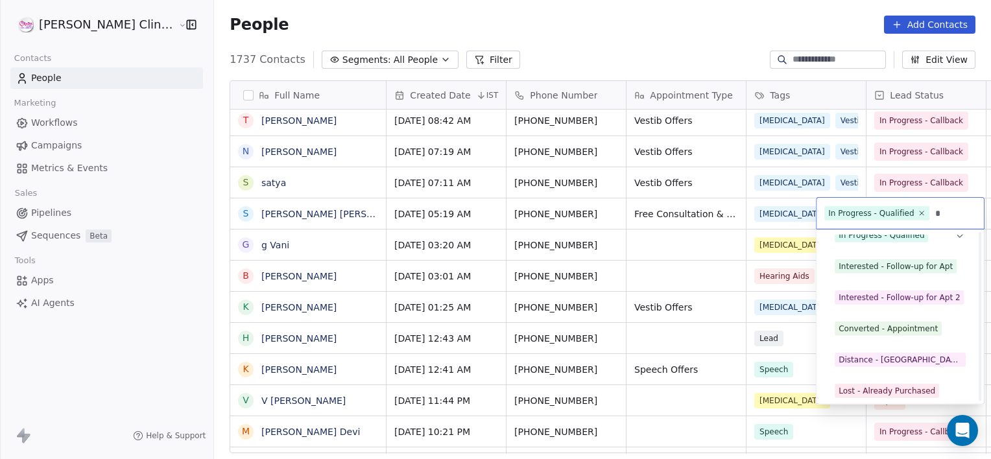
scroll to position [54, 0]
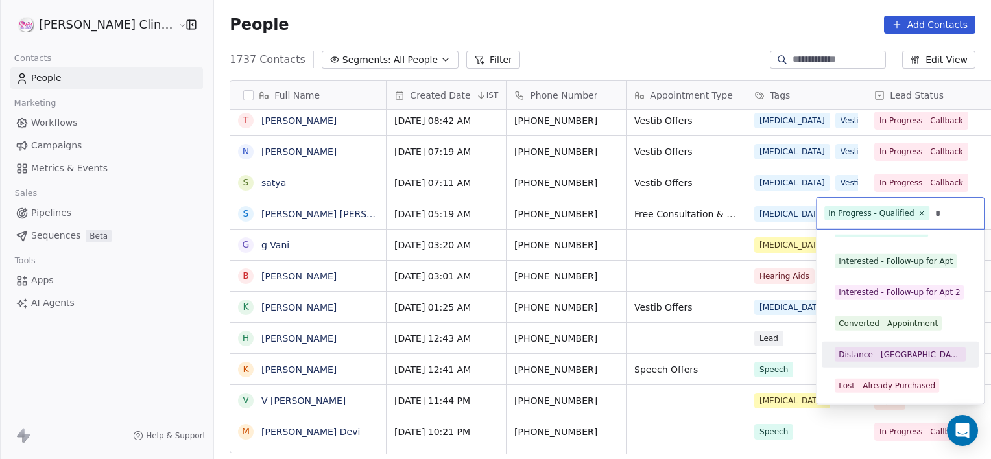
click at [876, 356] on div "Distance - [GEOGRAPHIC_DATA]" at bounding box center [900, 355] width 123 height 12
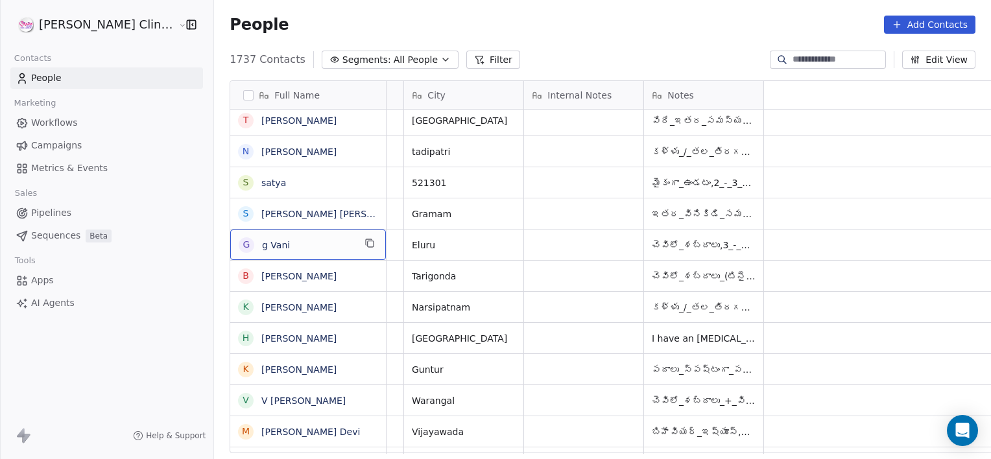
scroll to position [0, 0]
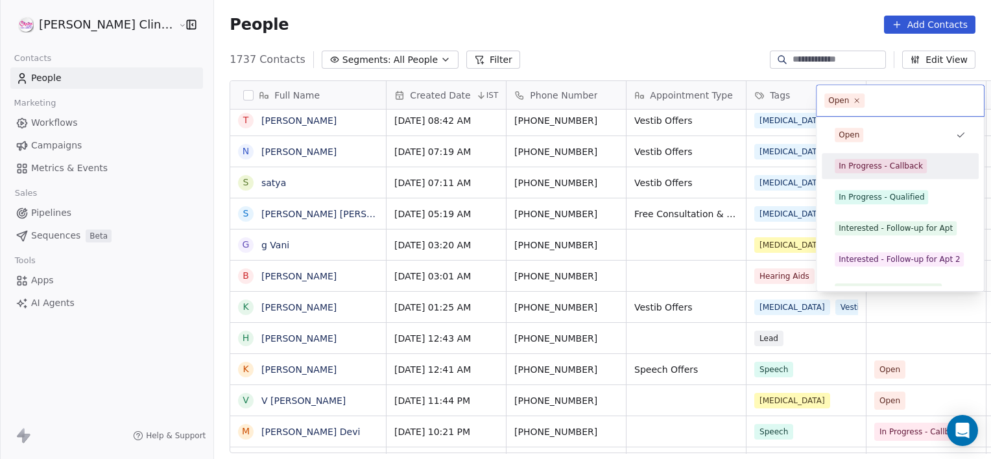
click at [903, 169] on div "In Progress - Callback" at bounding box center [881, 166] width 84 height 12
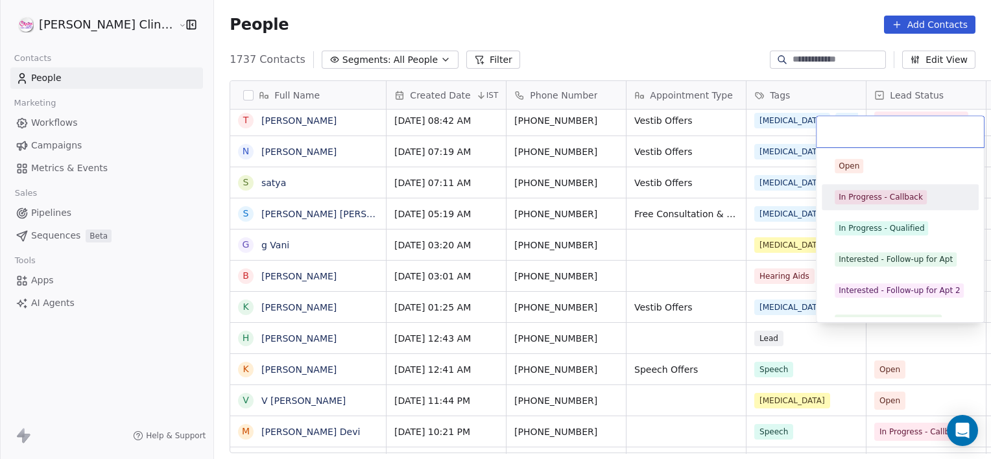
click at [878, 189] on div "In Progress - Callback" at bounding box center [900, 197] width 147 height 21
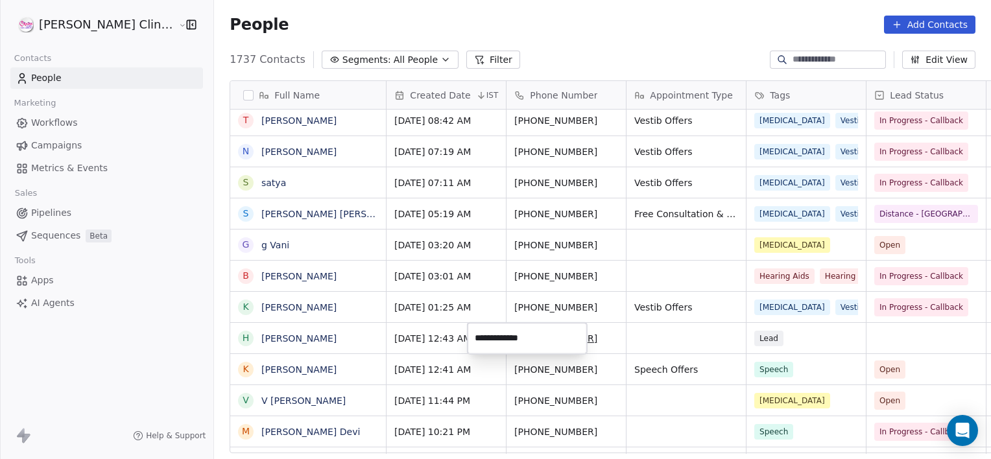
click at [866, 331] on html "[PERSON_NAME] Clinic External Contacts People Marketing Workflows Campaigns Met…" at bounding box center [495, 229] width 991 height 459
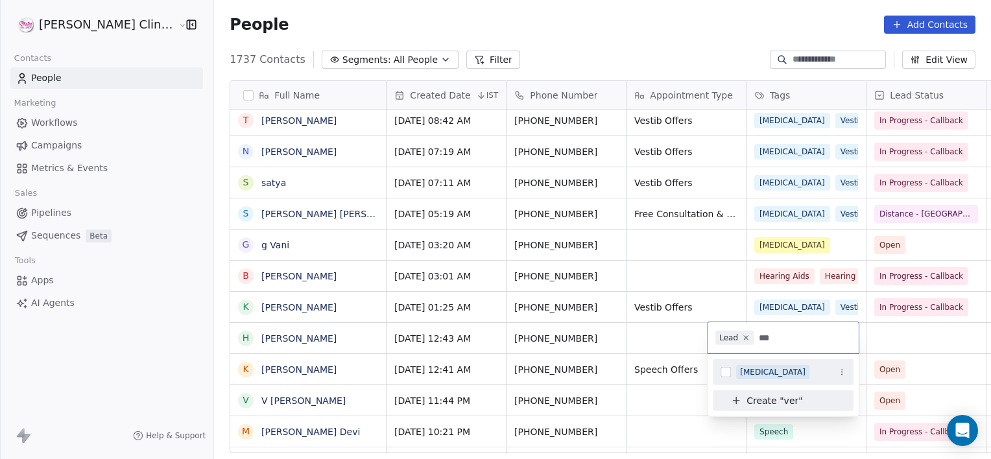
type input "***"
click at [759, 376] on div "[MEDICAL_DATA]" at bounding box center [773, 372] width 66 height 12
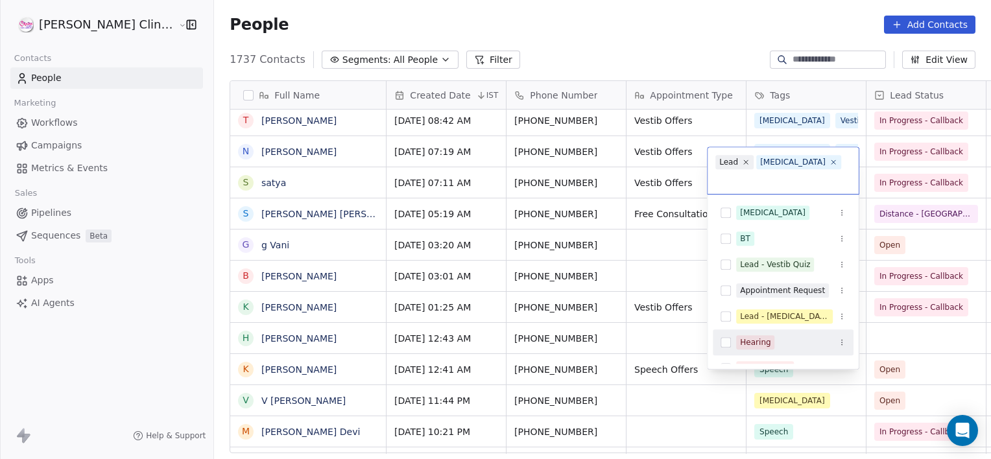
click at [907, 339] on html "[PERSON_NAME] Clinic External Contacts People Marketing Workflows Campaigns Met…" at bounding box center [495, 229] width 991 height 459
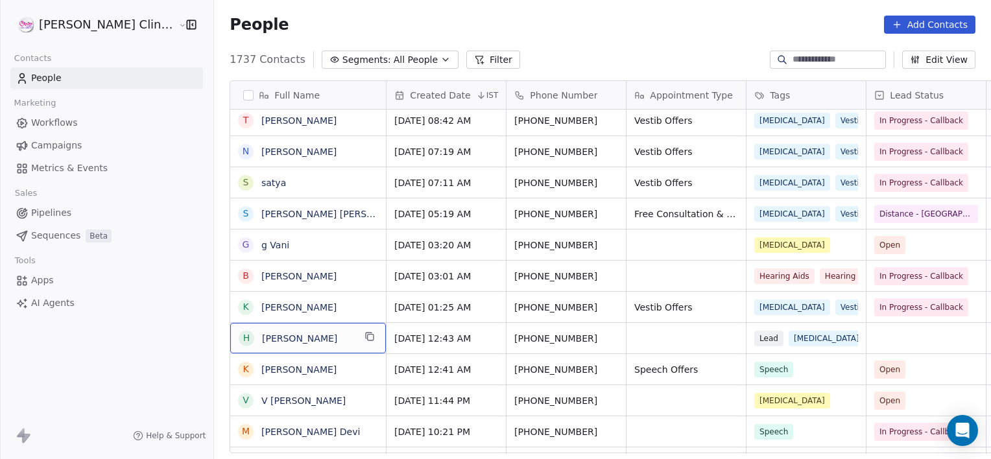
click at [319, 340] on div "H [PERSON_NAME]" at bounding box center [308, 338] width 156 height 30
type textarea "**********"
click at [458, 337] on html "[PERSON_NAME] Clinic External Contacts People Marketing Workflows Campaigns Met…" at bounding box center [495, 229] width 991 height 459
click at [314, 347] on span "Hema Naga Lakshmi Thummathotti" at bounding box center [327, 342] width 131 height 26
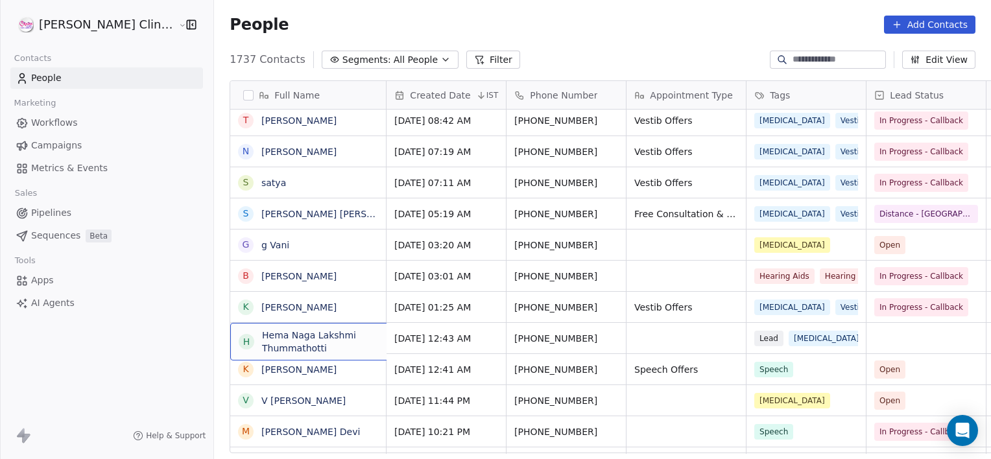
click at [314, 347] on span "Hema Naga Lakshmi Thummathotti" at bounding box center [327, 342] width 131 height 26
click at [498, 335] on html "[PERSON_NAME] Clinic External Contacts People Marketing Workflows Campaigns Met…" at bounding box center [495, 229] width 991 height 459
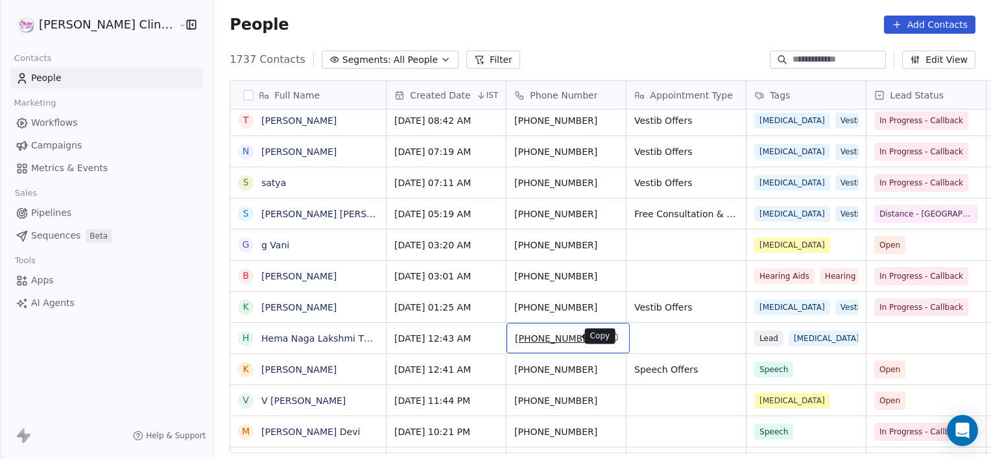
click at [609, 337] on icon "grid" at bounding box center [614, 336] width 10 height 10
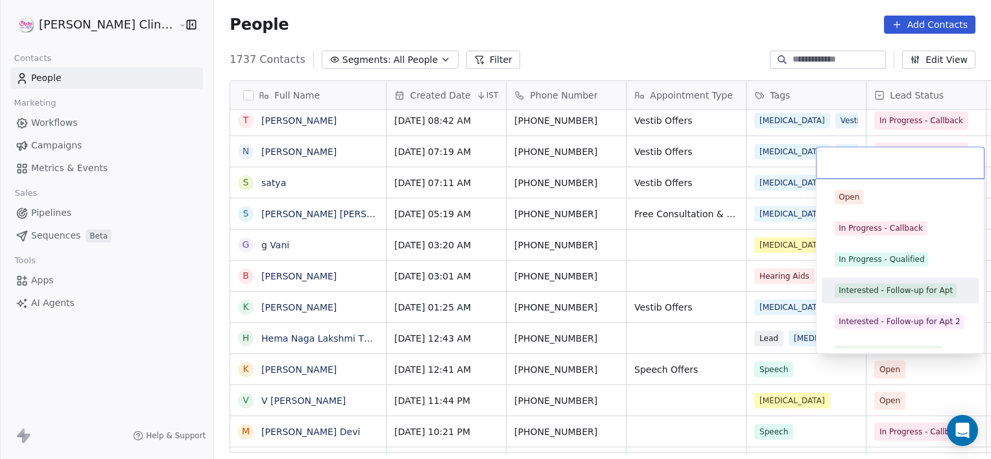
click at [873, 289] on div "Interested - Follow-up for Apt" at bounding box center [896, 291] width 114 height 12
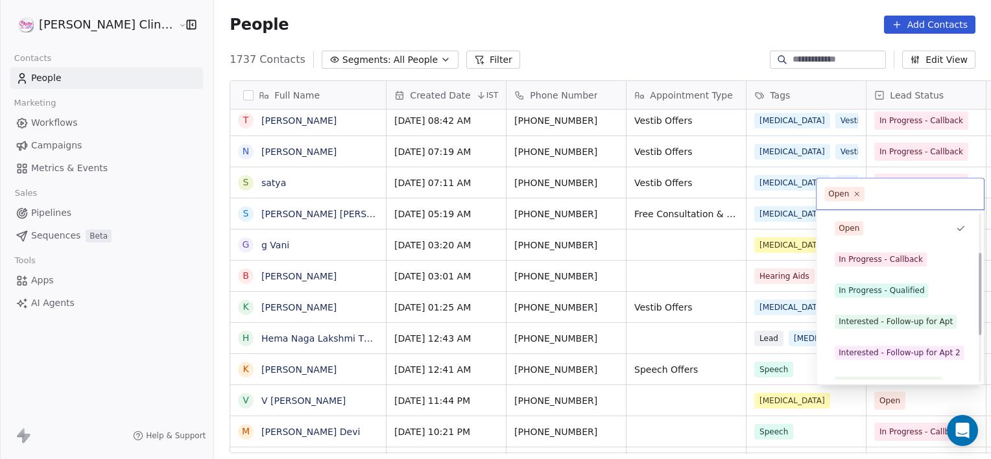
scroll to position [173, 0]
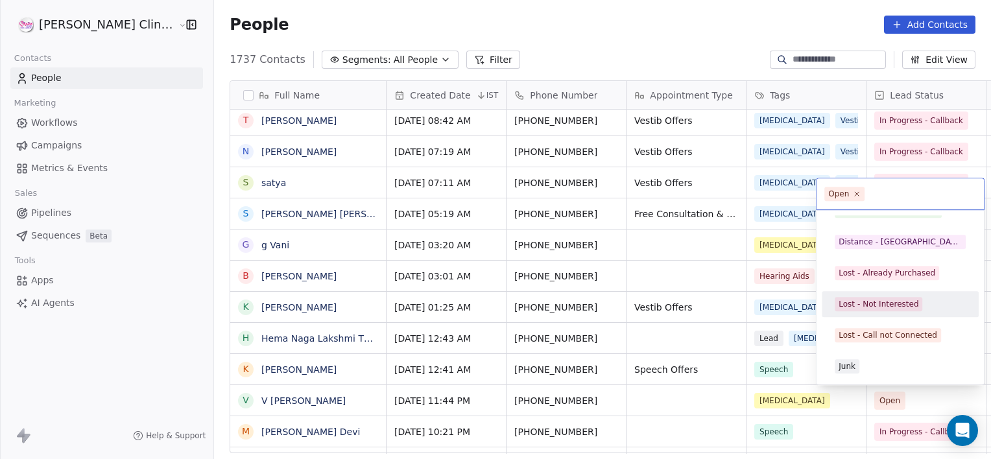
click at [882, 300] on div "Lost - Not Interested" at bounding box center [879, 304] width 80 height 12
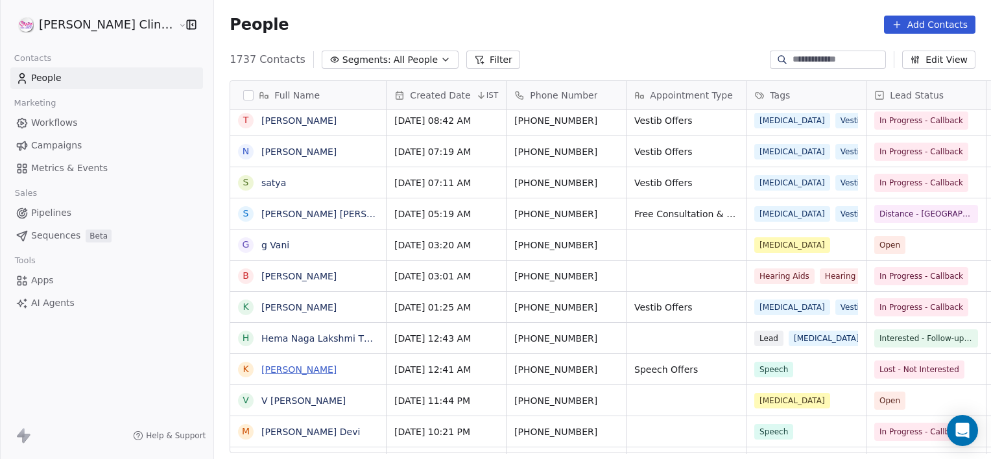
click at [261, 371] on link "[PERSON_NAME]" at bounding box center [298, 369] width 75 height 10
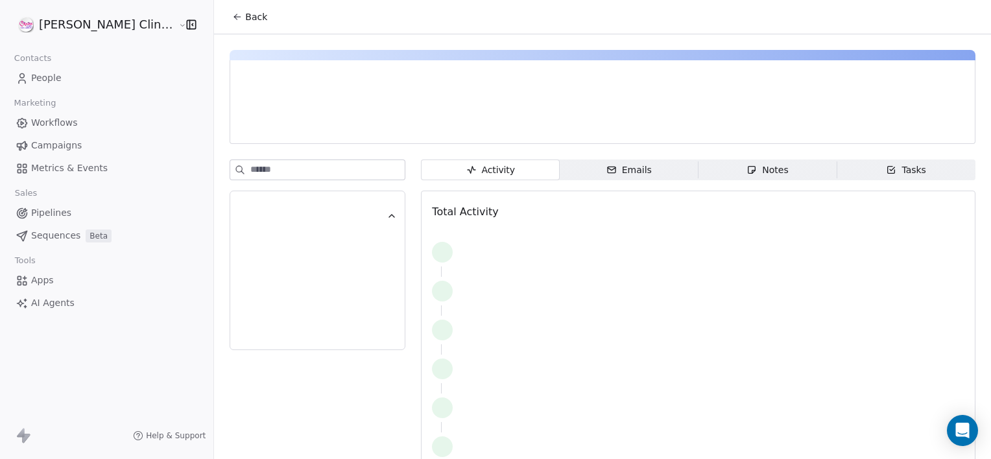
click at [706, 182] on div "Activity Activity Emails Emails Notes Notes Tasks Tasks Total Activity" at bounding box center [698, 324] width 555 height 328
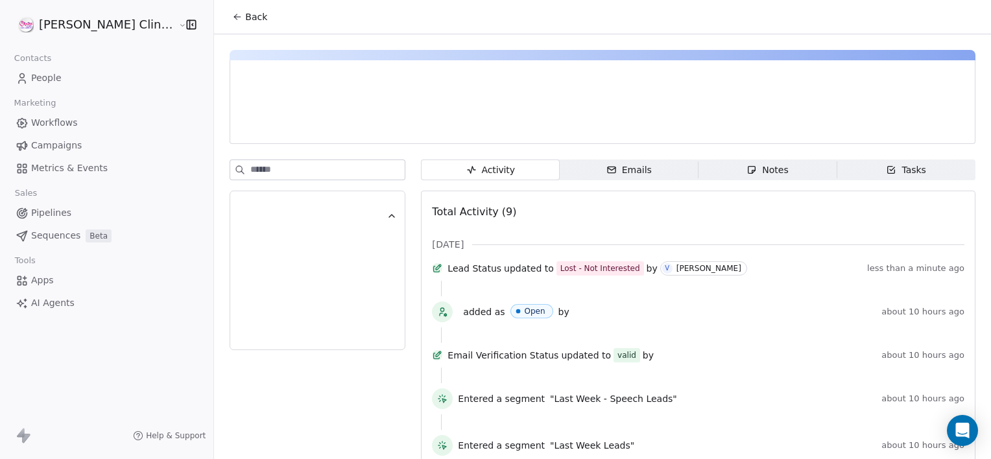
click at [706, 175] on span "Notes Notes" at bounding box center [768, 170] width 139 height 21
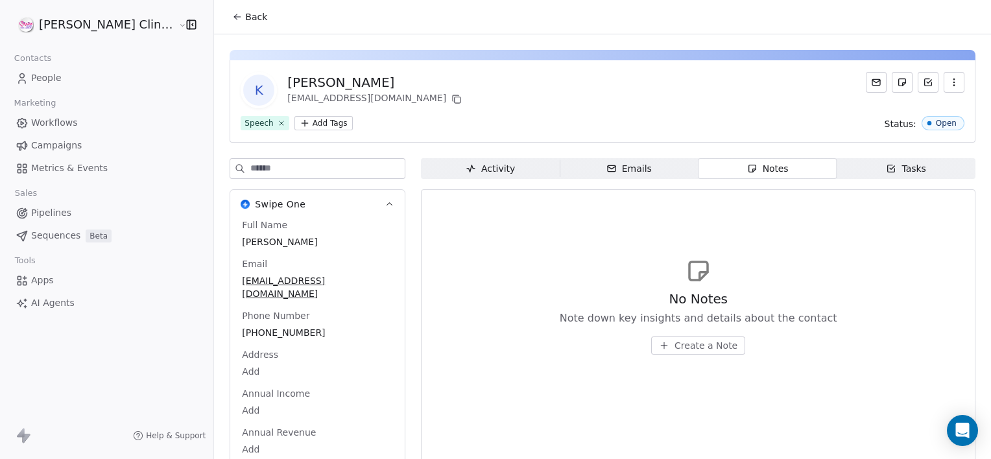
click at [651, 343] on button "Create a Note" at bounding box center [698, 346] width 94 height 18
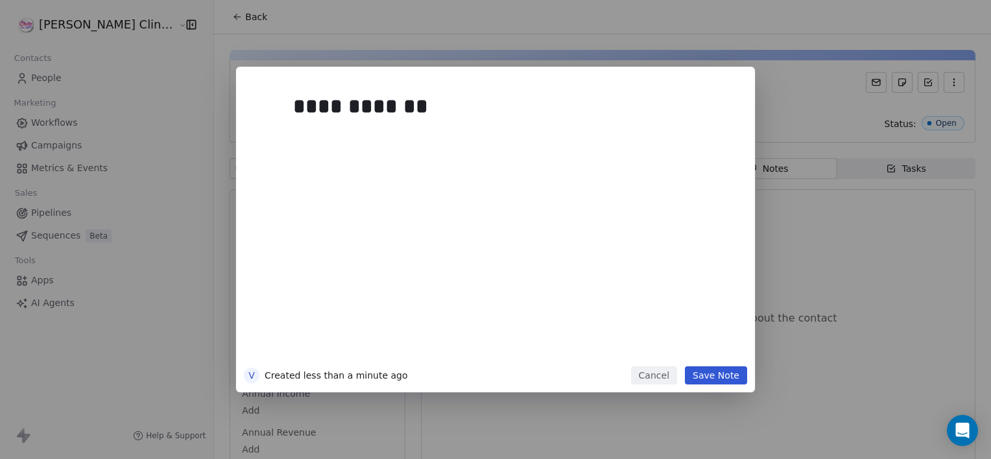
click at [710, 379] on button "Save Note" at bounding box center [716, 375] width 62 height 18
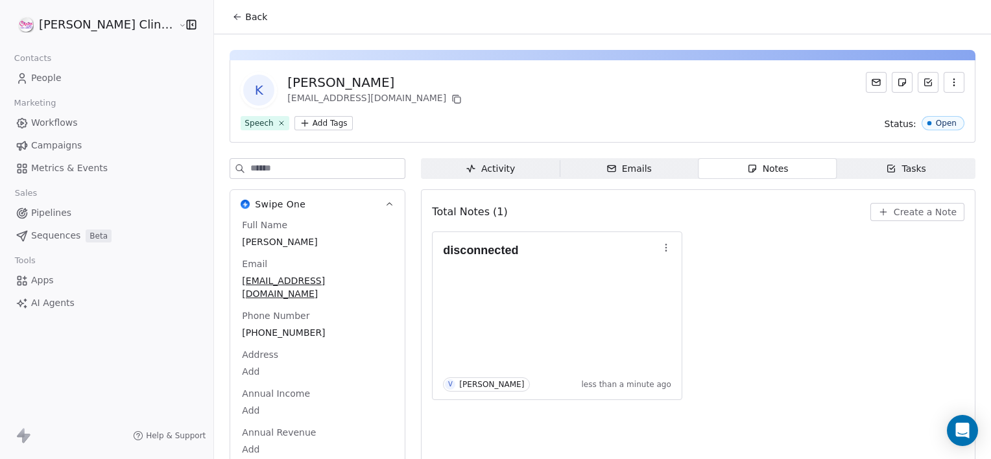
click at [232, 20] on icon at bounding box center [237, 17] width 10 height 10
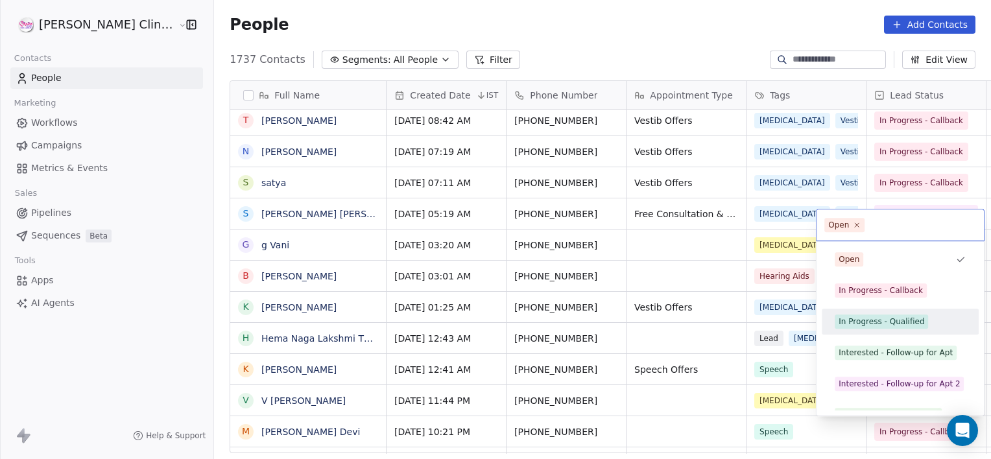
click at [874, 310] on div "In Progress - Qualified" at bounding box center [900, 322] width 157 height 26
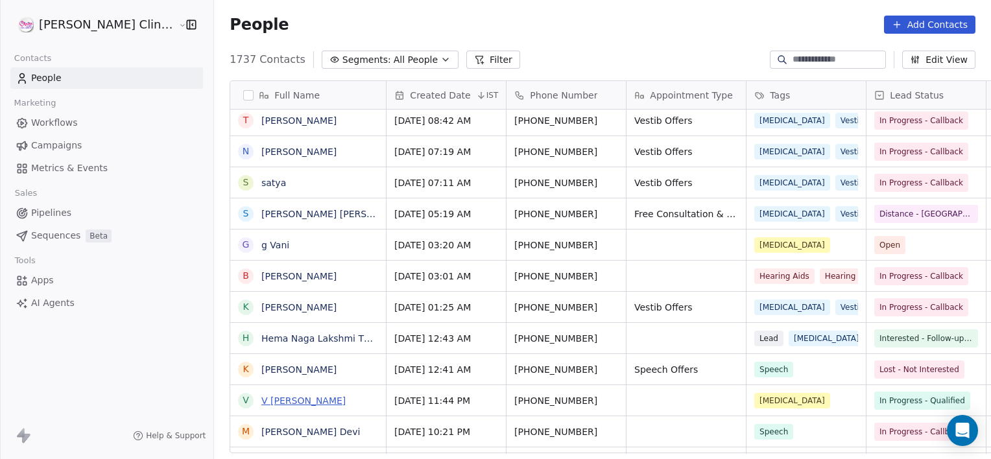
click at [261, 404] on link "V [PERSON_NAME]" at bounding box center [303, 401] width 84 height 10
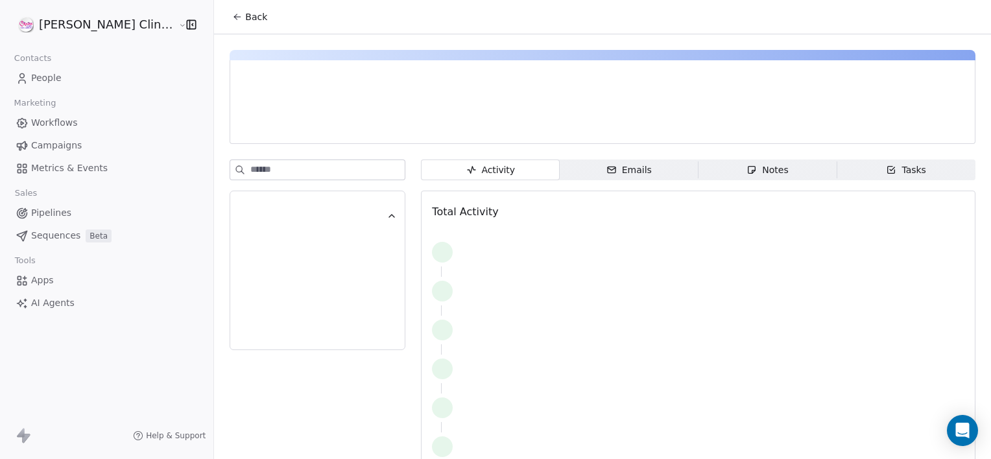
click at [768, 171] on span "Notes Notes" at bounding box center [768, 170] width 139 height 21
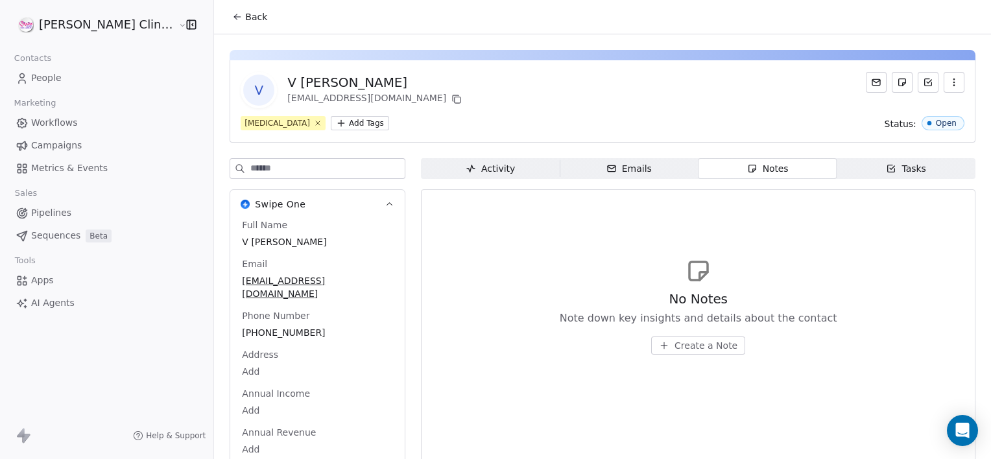
click at [652, 360] on div "No Notes Note down key insights and details about the contact Create a Note" at bounding box center [698, 306] width 532 height 160
click at [658, 353] on button "Create a Note" at bounding box center [698, 346] width 94 height 18
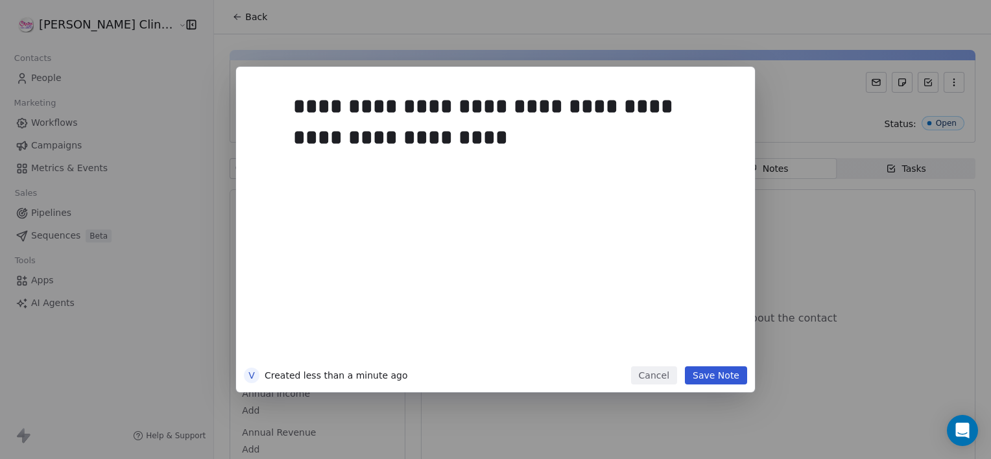
click at [706, 370] on button "Save Note" at bounding box center [716, 375] width 62 height 18
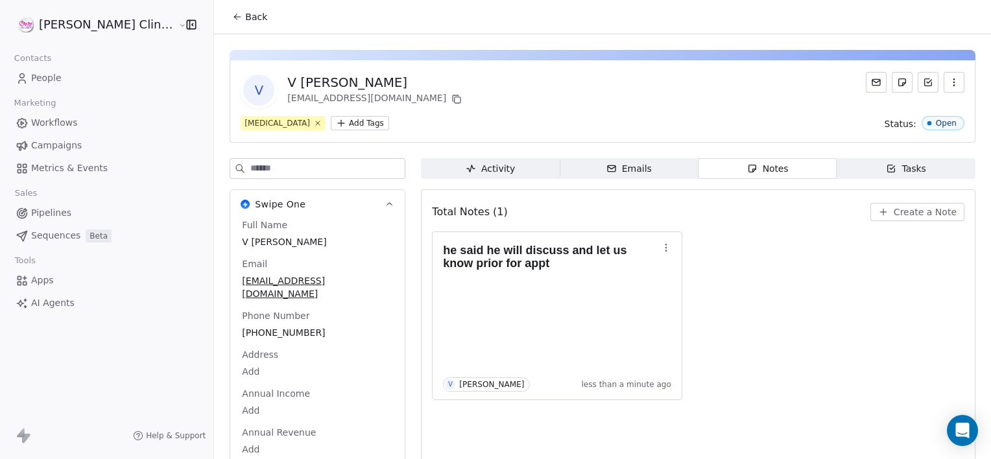
click at [245, 20] on span "Back" at bounding box center [256, 16] width 22 height 13
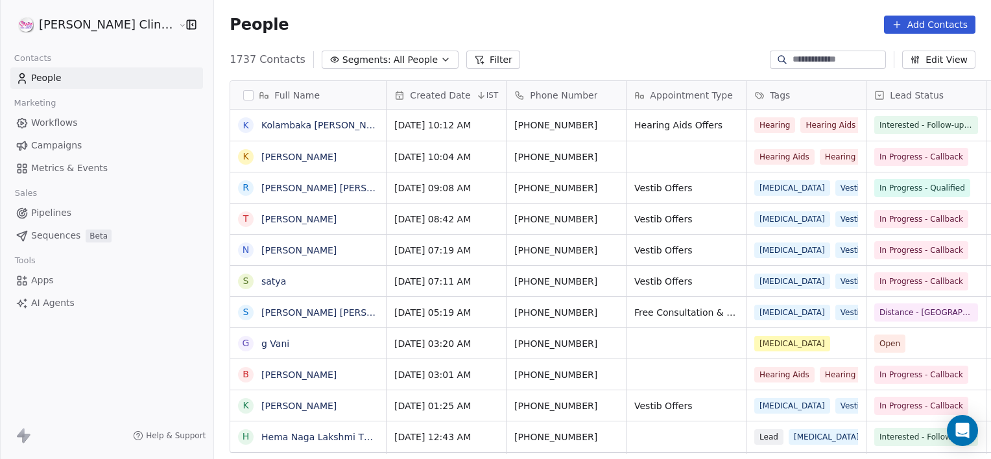
scroll to position [394, 806]
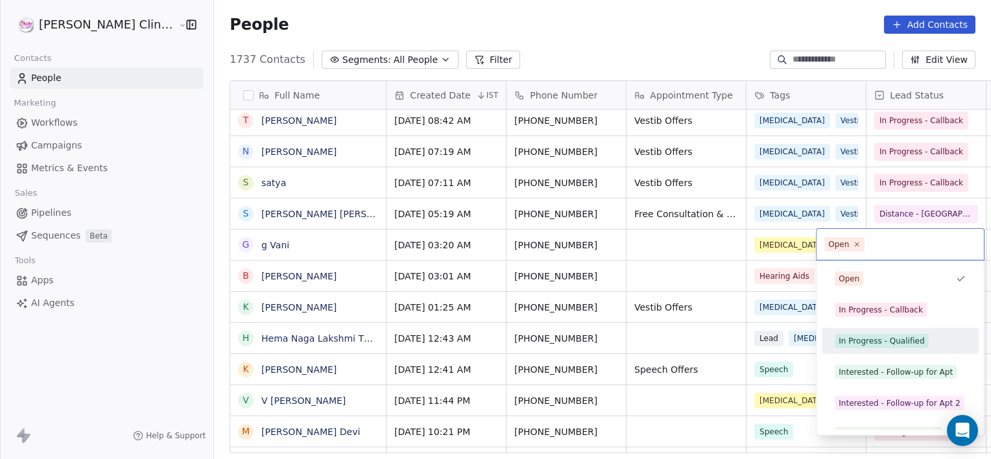
click at [855, 344] on div "In Progress - Qualified" at bounding box center [882, 341] width 86 height 12
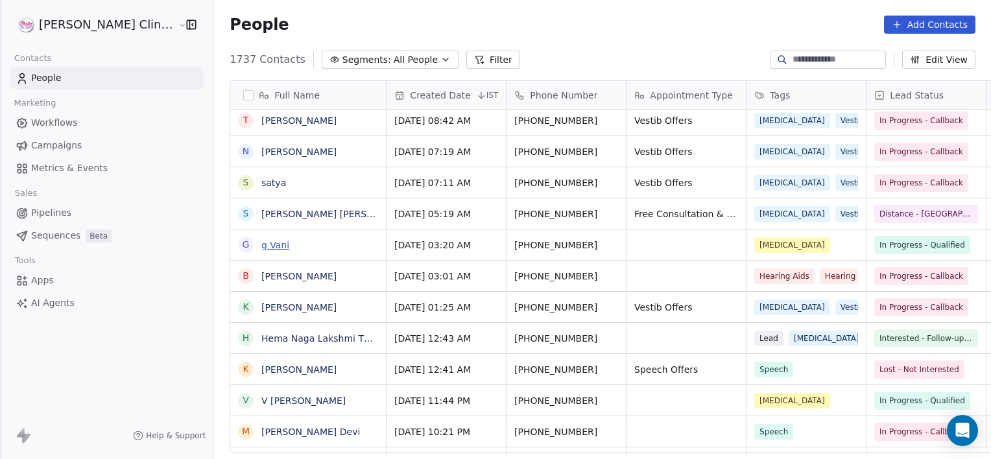
click at [261, 246] on link "g Vani" at bounding box center [275, 245] width 28 height 10
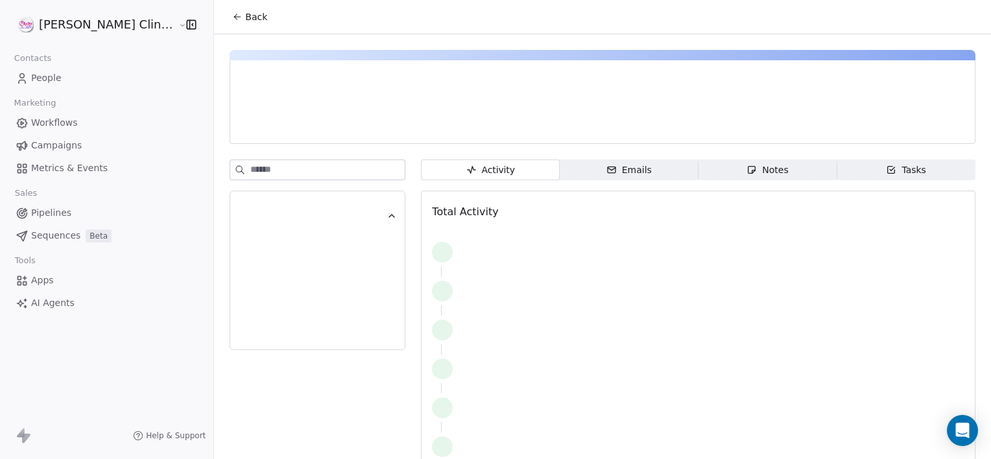
click at [699, 165] on span "Notes Notes" at bounding box center [768, 170] width 139 height 21
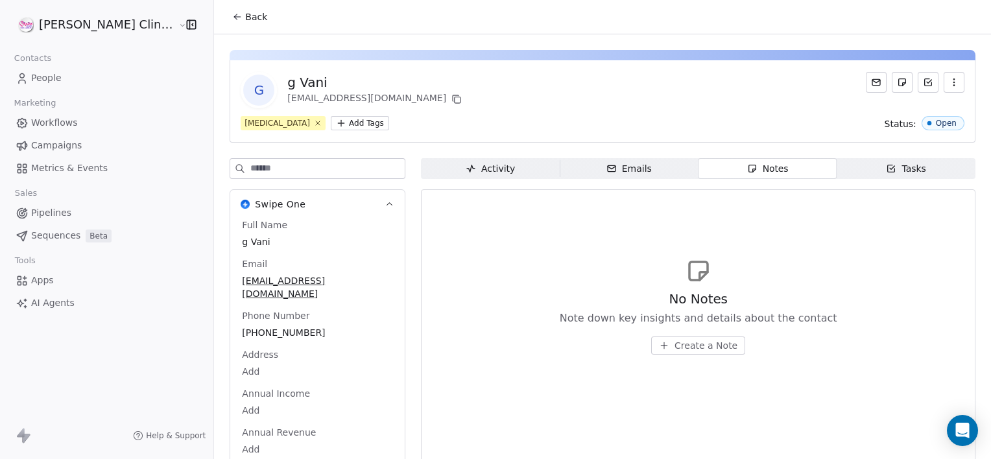
click at [675, 350] on span "Create a Note" at bounding box center [706, 345] width 63 height 13
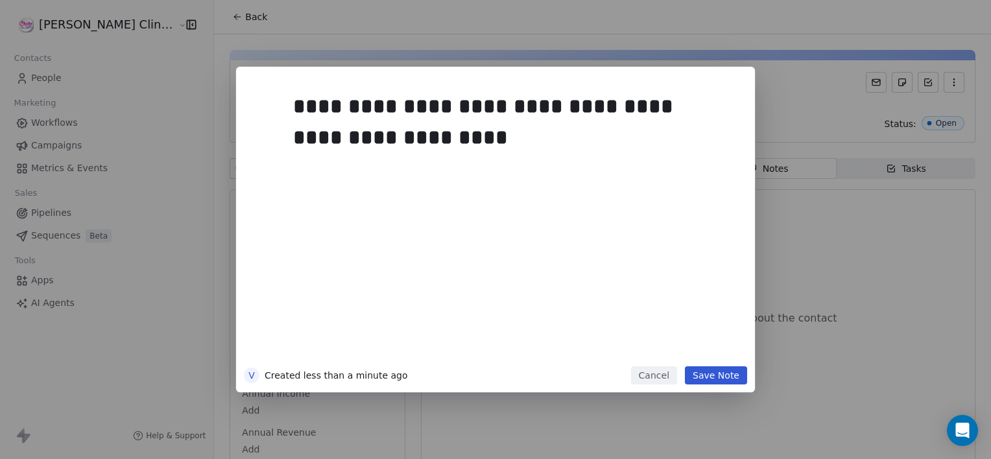
click at [713, 376] on button "Save Note" at bounding box center [716, 375] width 62 height 18
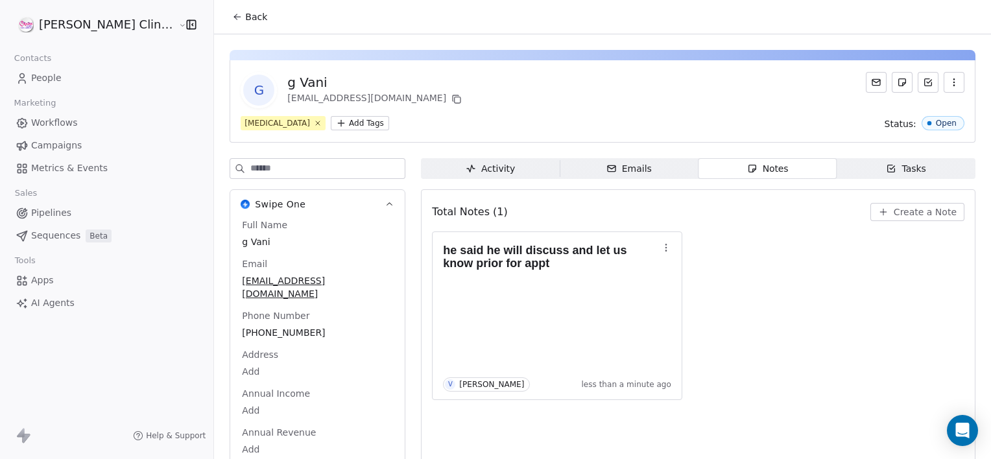
click at [224, 26] on button "Back" at bounding box center [249, 16] width 51 height 23
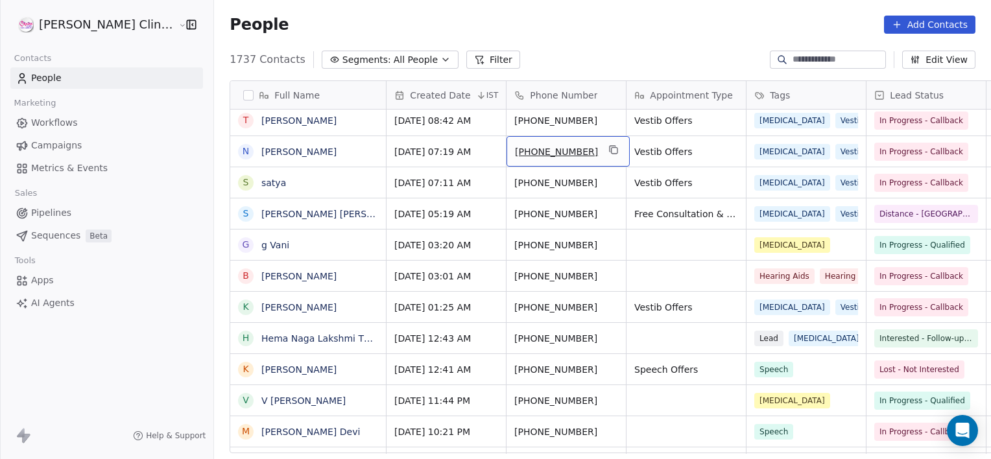
scroll to position [93, 0]
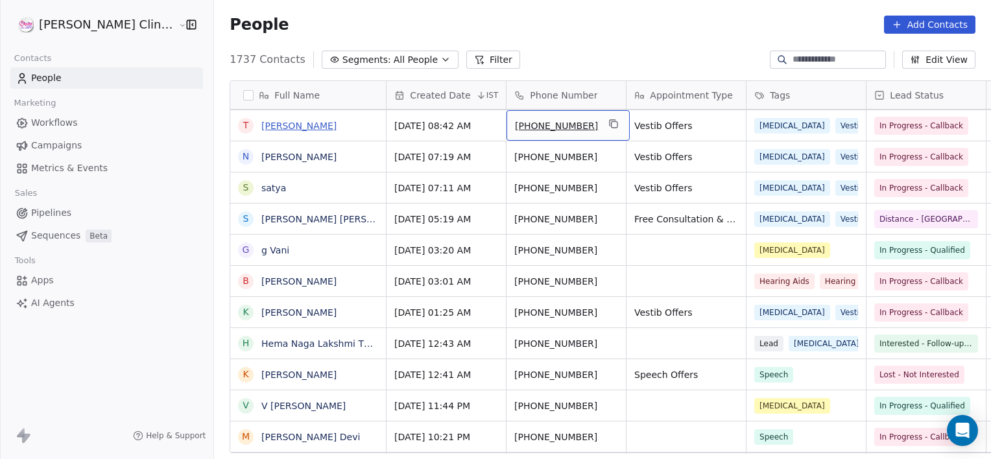
click at [261, 125] on link "[PERSON_NAME]" at bounding box center [298, 126] width 75 height 10
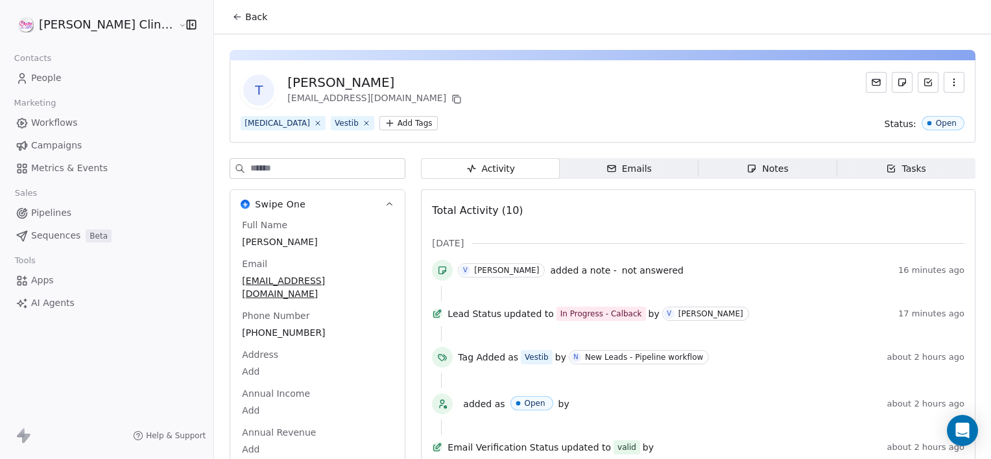
click at [747, 171] on div "Notes" at bounding box center [768, 169] width 42 height 14
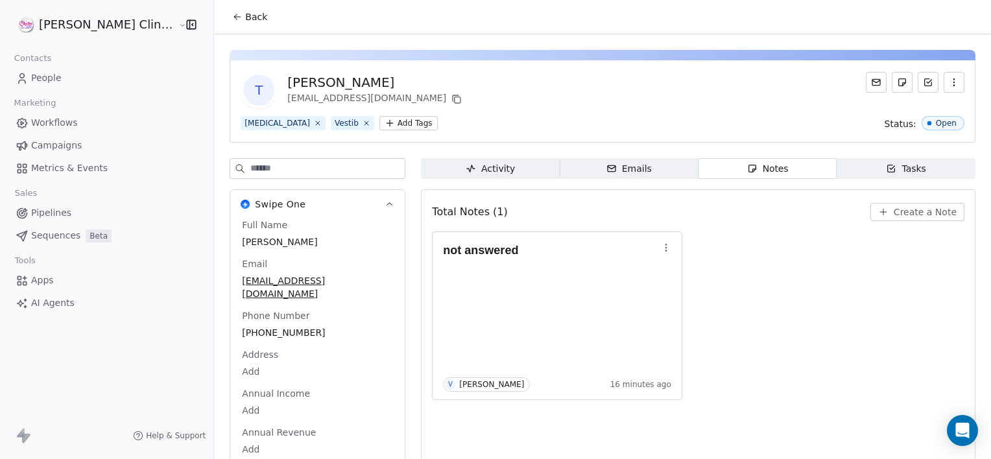
click at [245, 19] on span "Back" at bounding box center [256, 16] width 22 height 13
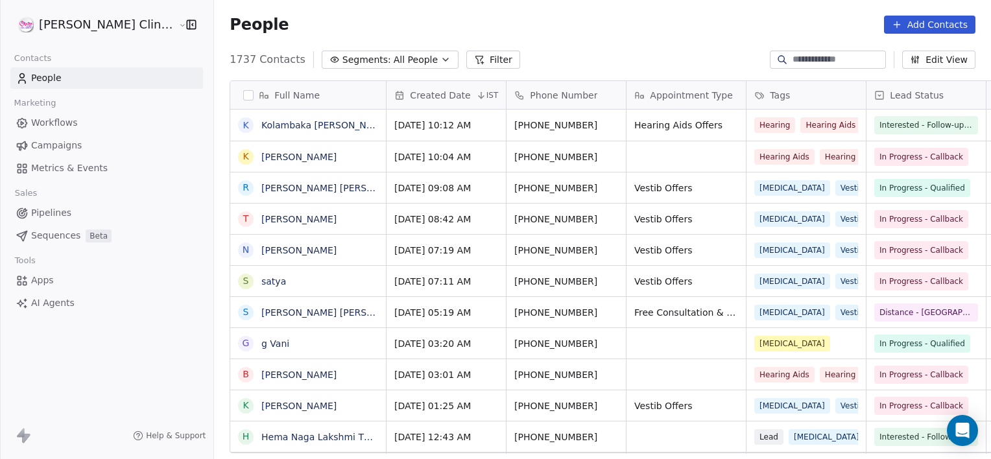
scroll to position [394, 806]
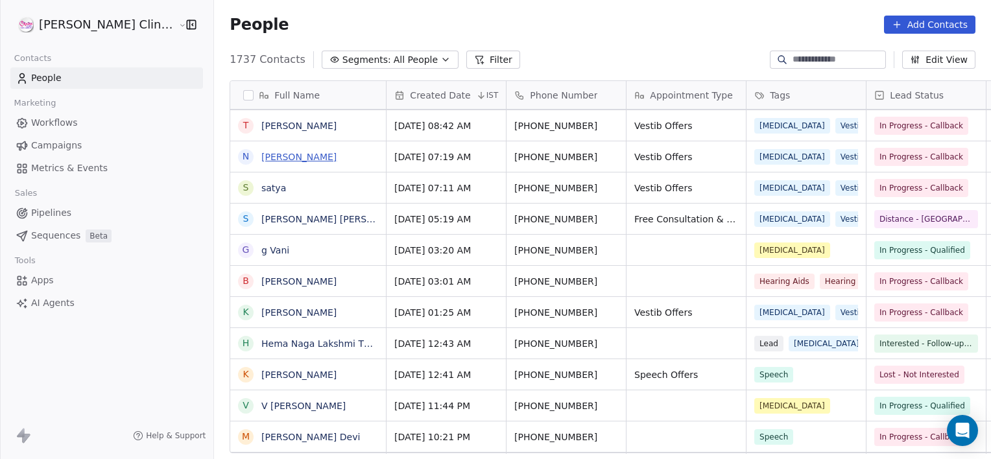
click at [261, 160] on link "[PERSON_NAME]" at bounding box center [298, 157] width 75 height 10
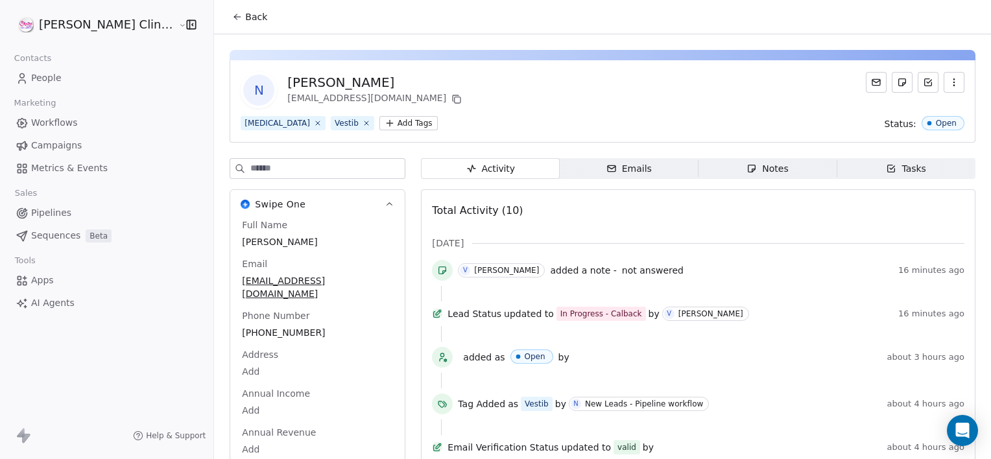
click at [708, 161] on span "Notes Notes" at bounding box center [768, 168] width 139 height 21
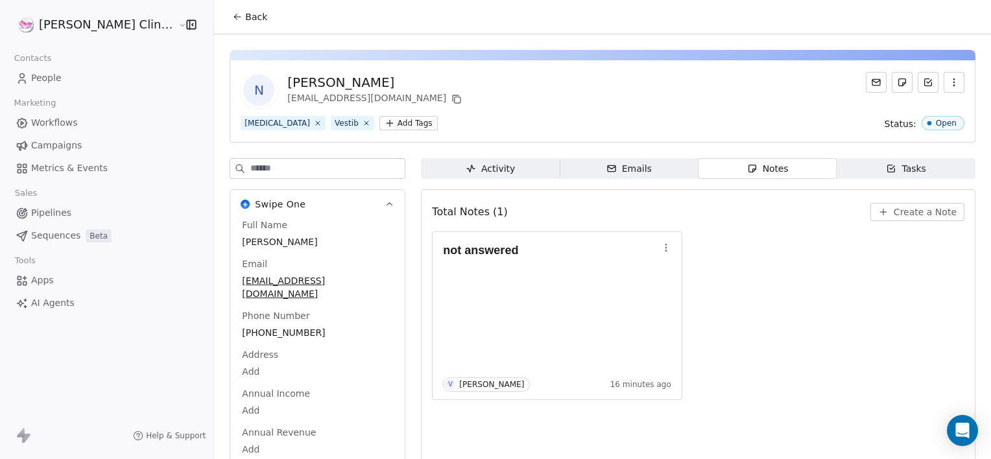
click at [245, 13] on span "Back" at bounding box center [256, 16] width 22 height 13
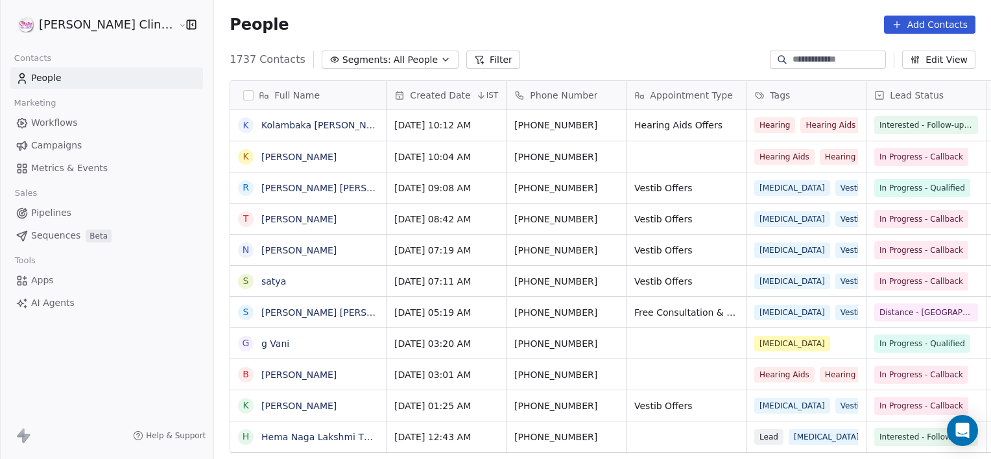
scroll to position [394, 806]
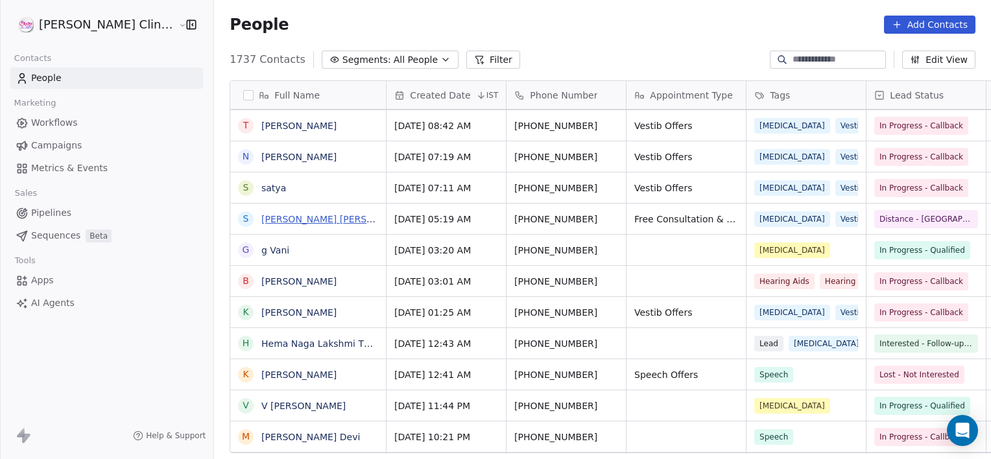
click at [261, 217] on link "[PERSON_NAME] [PERSON_NAME]" at bounding box center [338, 219] width 154 height 10
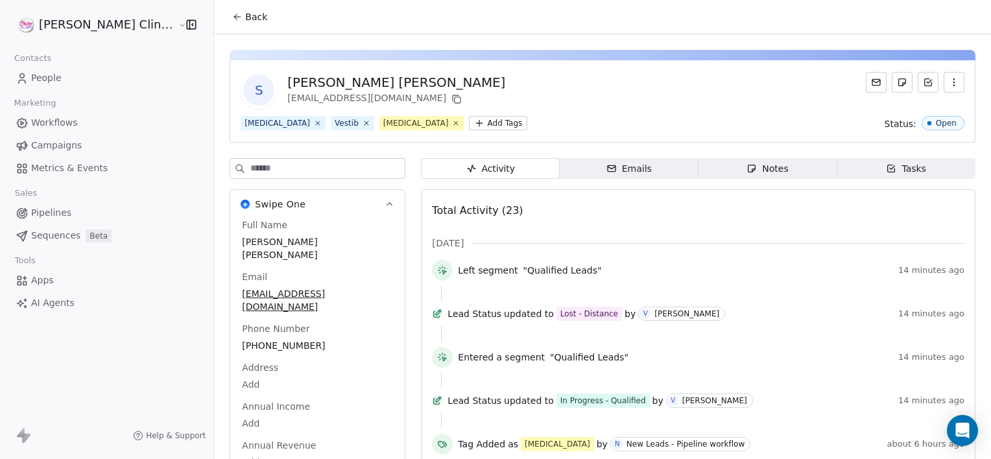
click at [699, 171] on span "Notes Notes" at bounding box center [768, 168] width 139 height 21
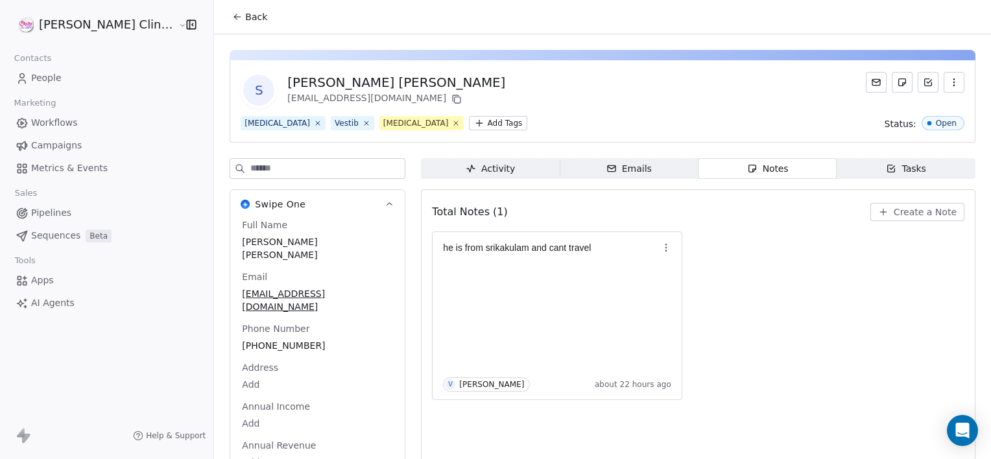
click at [245, 21] on span "Back" at bounding box center [256, 16] width 22 height 13
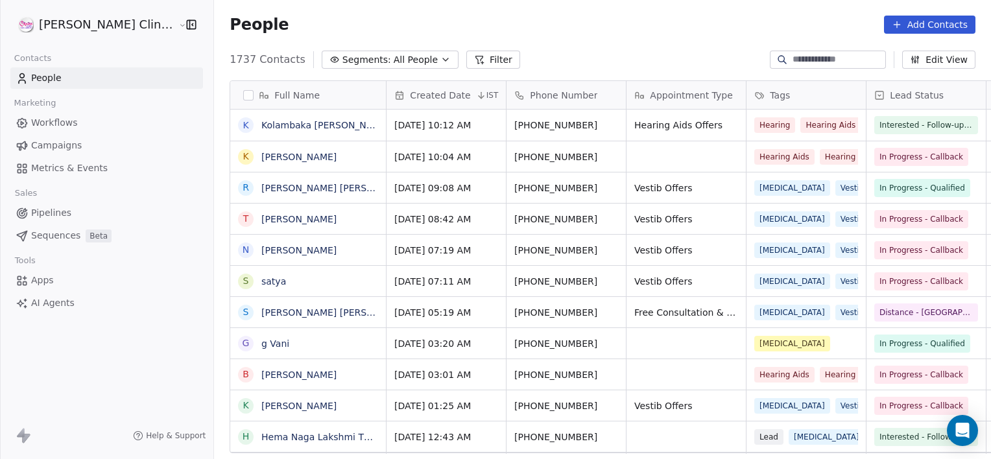
scroll to position [394, 806]
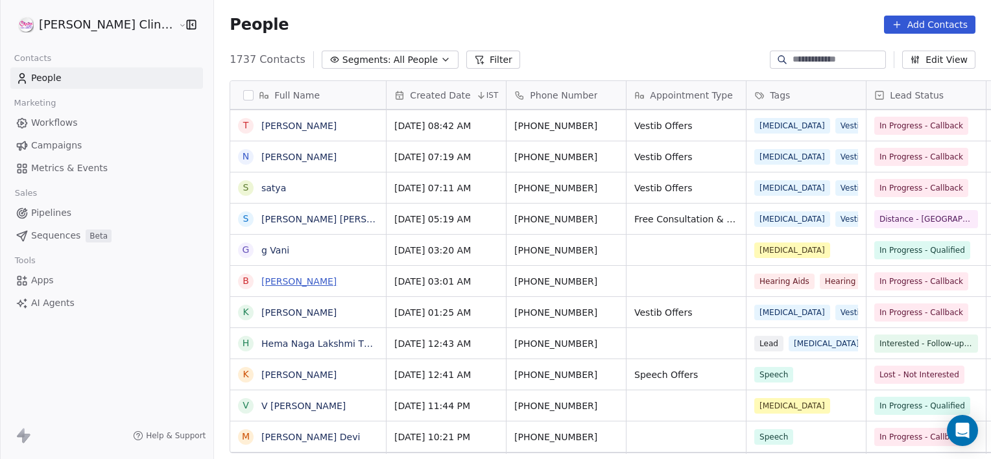
click at [261, 280] on link "[PERSON_NAME]" at bounding box center [298, 281] width 75 height 10
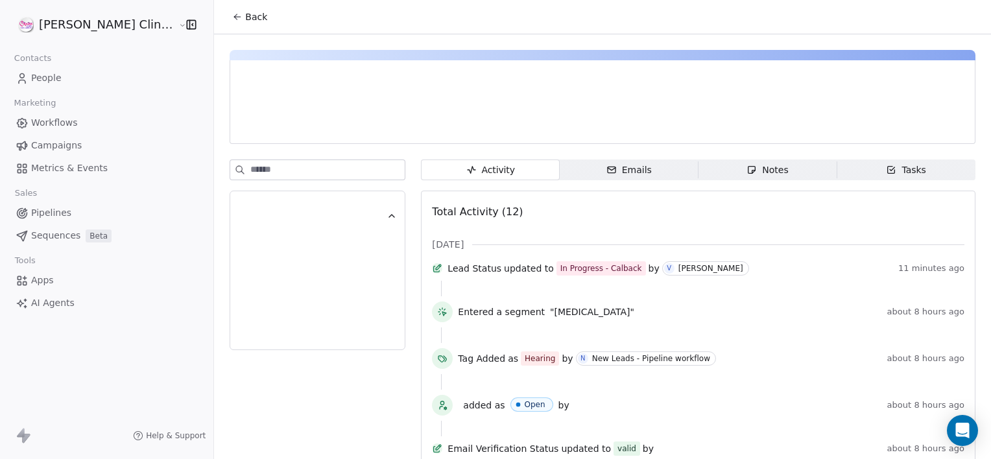
click at [725, 173] on span "Notes Notes" at bounding box center [768, 170] width 139 height 21
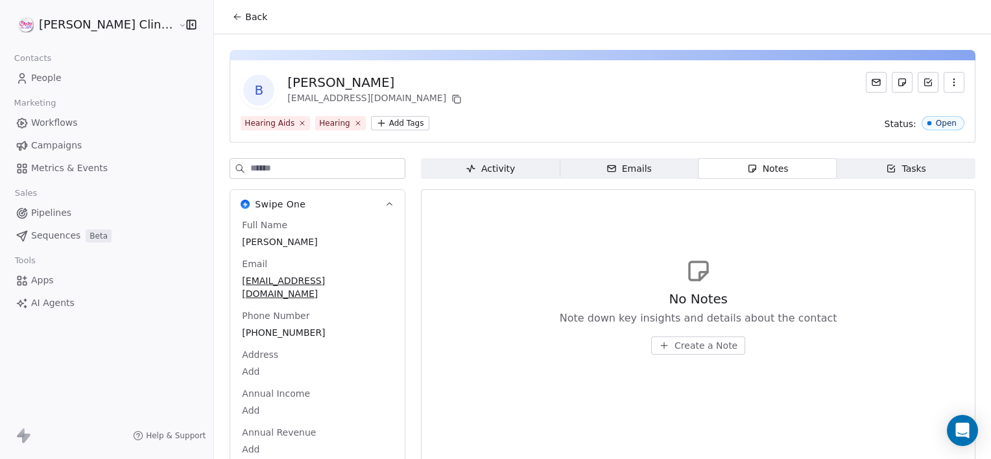
click at [686, 345] on span "Create a Note" at bounding box center [706, 345] width 63 height 13
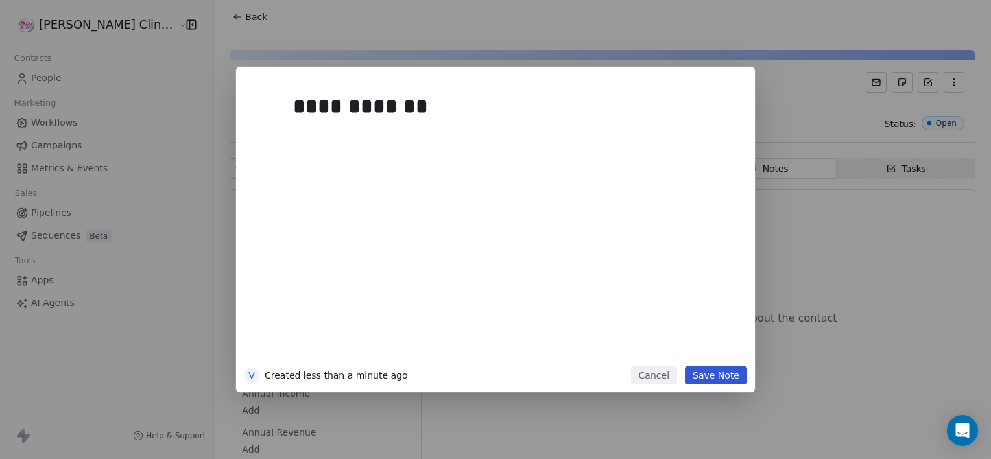
click at [716, 377] on button "Save Note" at bounding box center [716, 375] width 62 height 18
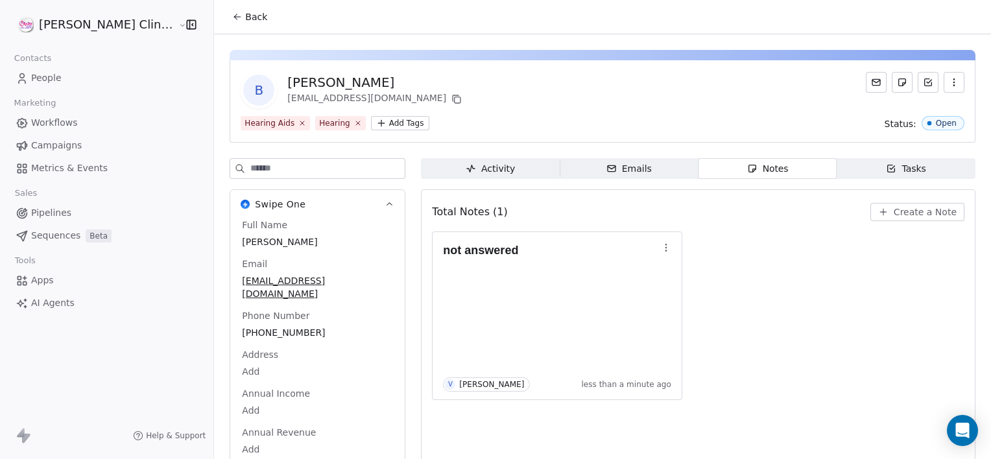
click at [245, 14] on span "Back" at bounding box center [256, 16] width 22 height 13
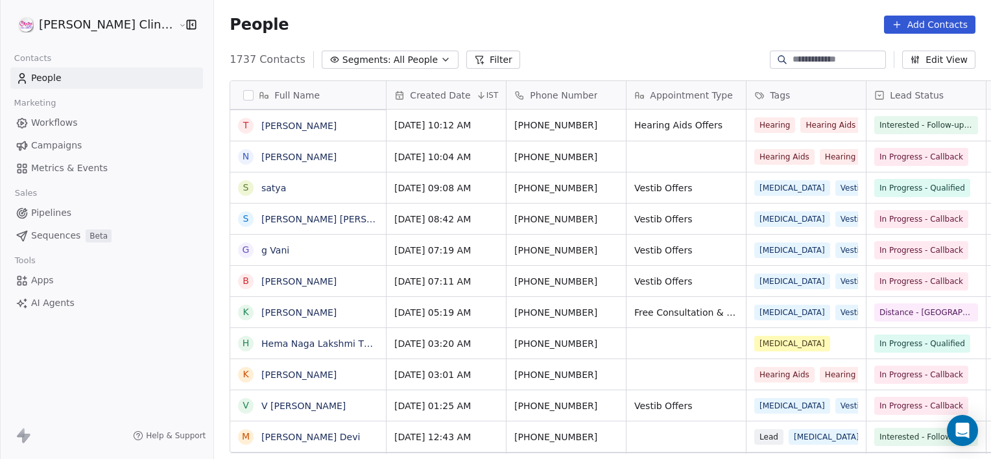
scroll to position [394, 806]
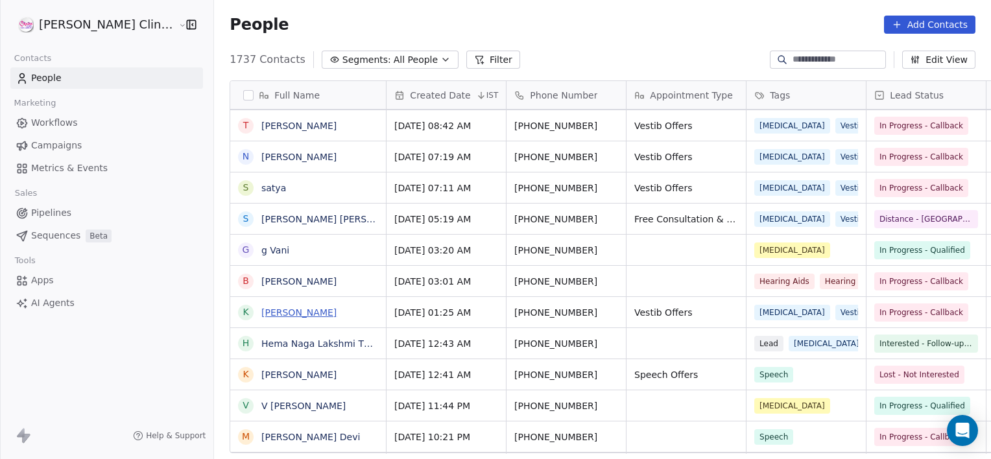
click at [261, 309] on link "[PERSON_NAME]" at bounding box center [298, 312] width 75 height 10
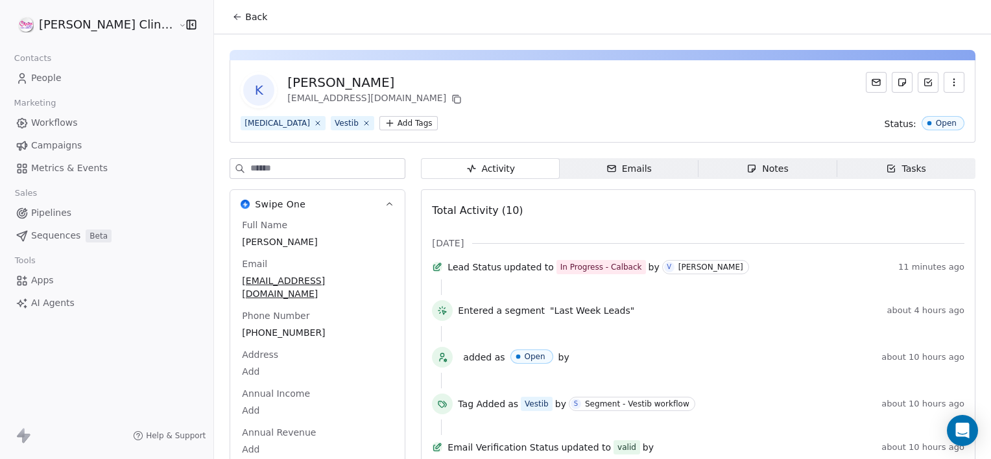
click at [747, 170] on icon "button" at bounding box center [752, 168] width 10 height 10
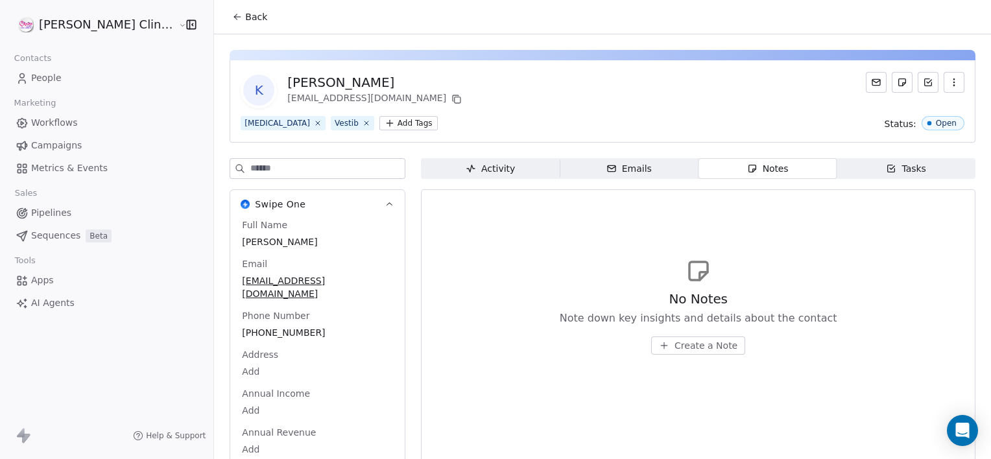
click at [659, 337] on button "Create a Note" at bounding box center [698, 346] width 94 height 18
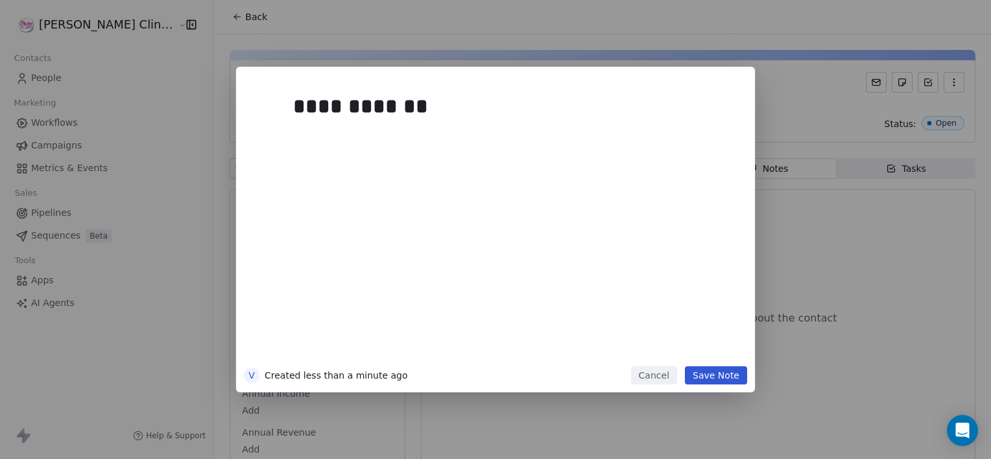
click at [704, 374] on button "Save Note" at bounding box center [716, 375] width 62 height 18
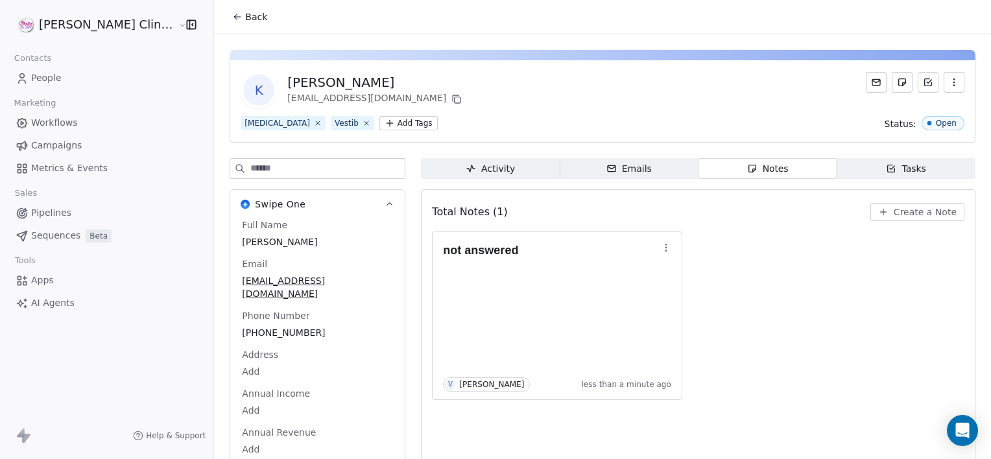
click at [245, 15] on span "Back" at bounding box center [256, 16] width 22 height 13
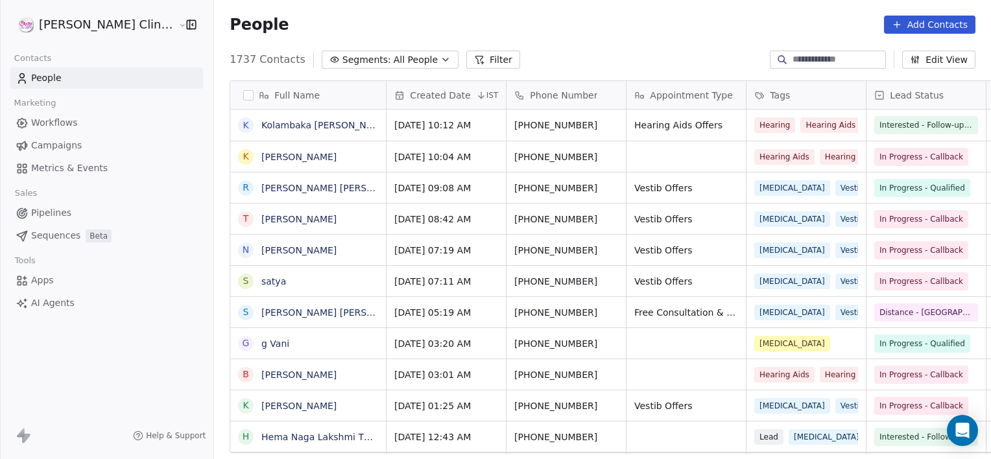
scroll to position [394, 806]
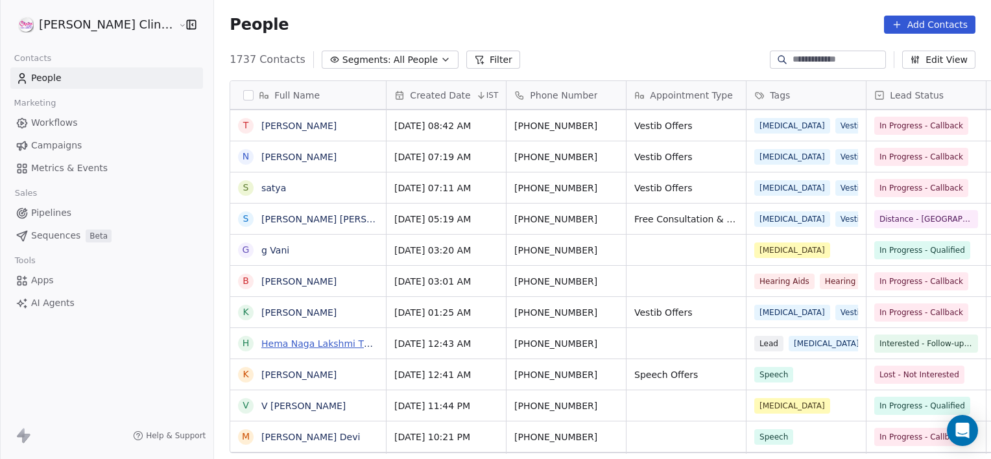
click at [269, 341] on link "Hema Naga Lakshmi Thummathotti" at bounding box center [341, 344] width 161 height 10
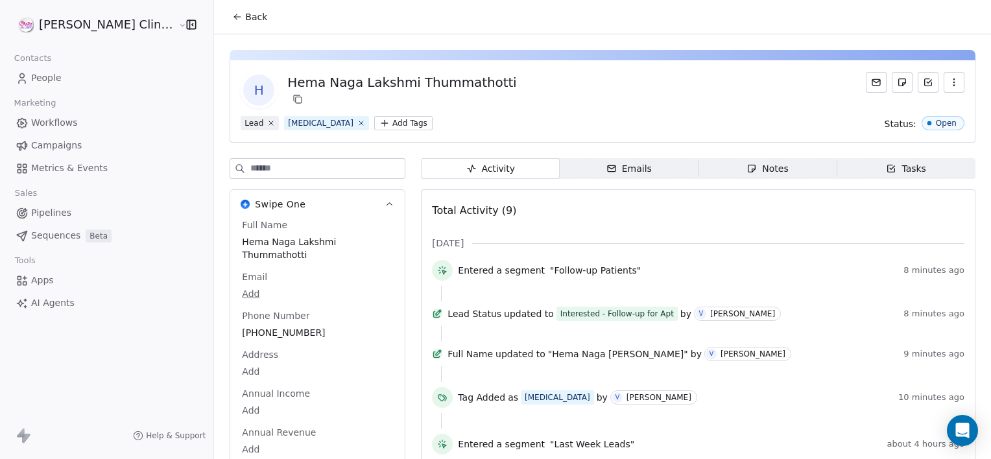
click at [224, 8] on button "Back" at bounding box center [249, 16] width 51 height 23
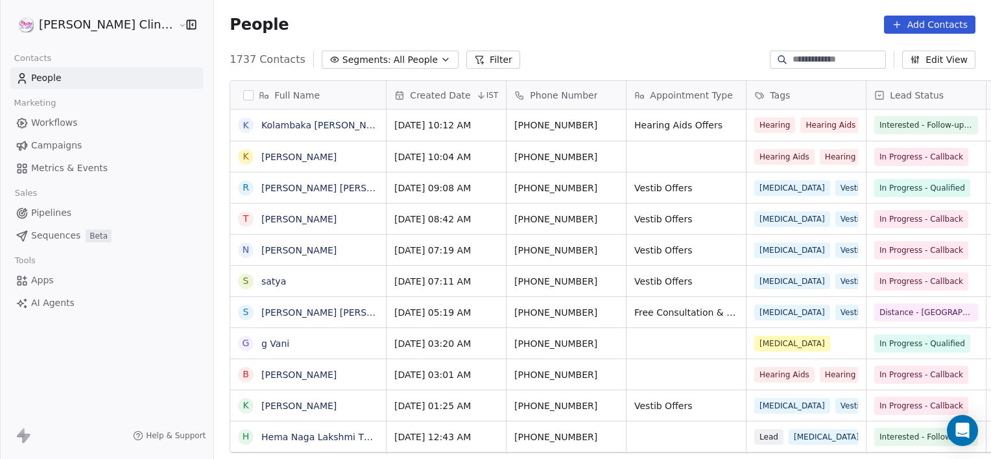
scroll to position [394, 806]
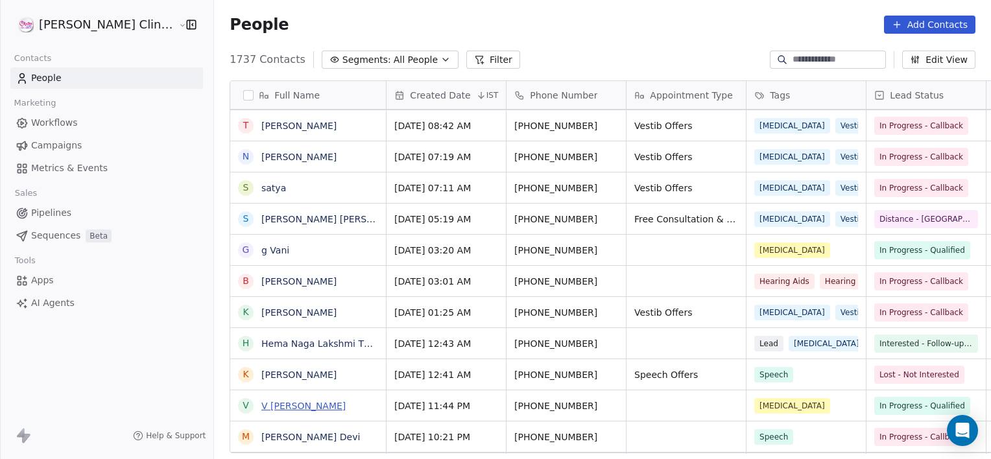
click at [261, 410] on link "V [PERSON_NAME]" at bounding box center [303, 406] width 84 height 10
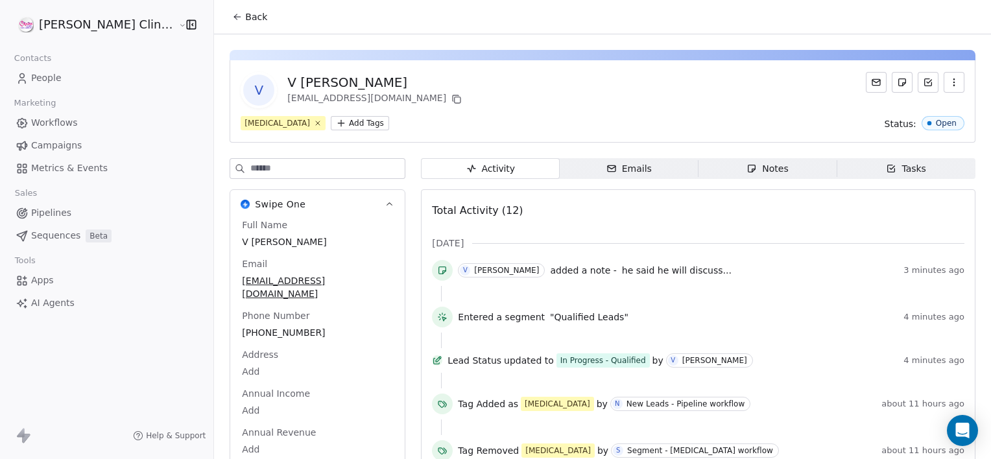
drag, startPoint x: 726, startPoint y: 152, endPoint x: 712, endPoint y: 171, distance: 22.7
click at [712, 171] on div "V V [PERSON_NAME] [EMAIL_ADDRESS][DOMAIN_NAME] [MEDICAL_DATA] Add Tags Status: …" at bounding box center [602, 437] width 777 height 807
click at [712, 171] on span "Notes Notes" at bounding box center [768, 168] width 139 height 21
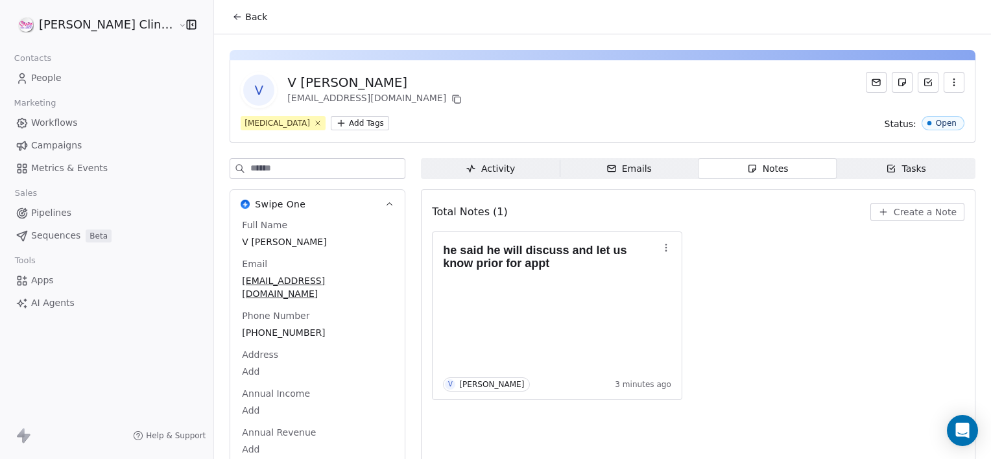
click at [245, 14] on span "Back" at bounding box center [256, 16] width 22 height 13
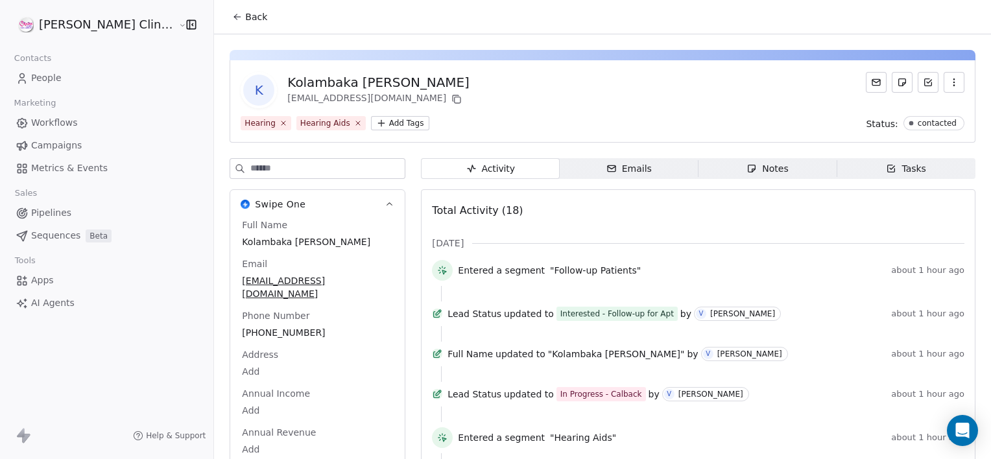
click at [232, 14] on icon at bounding box center [237, 17] width 10 height 10
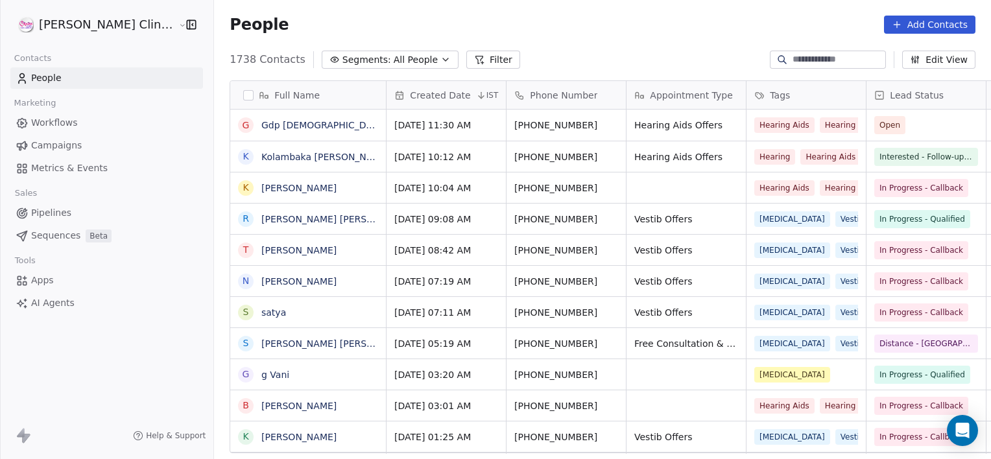
scroll to position [394, 806]
click at [329, 141] on div "K Kolambaka [PERSON_NAME]" at bounding box center [308, 156] width 156 height 31
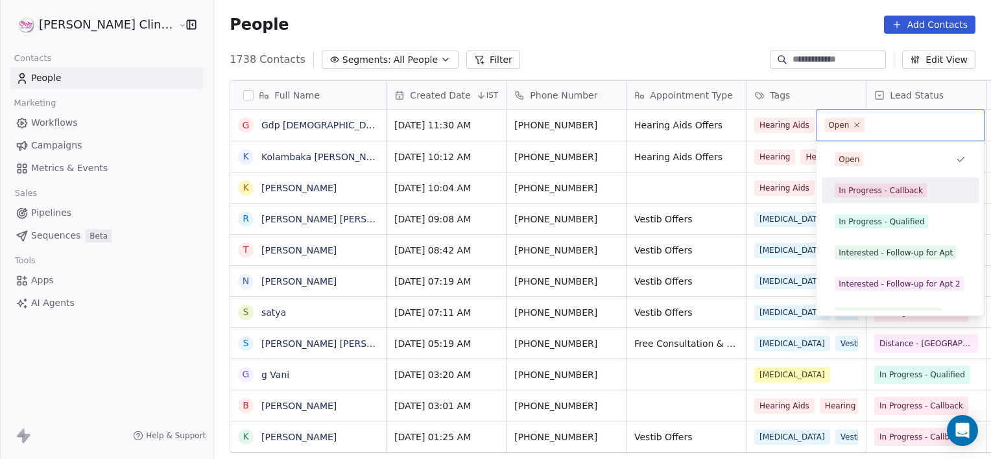
click at [840, 194] on div "In Progress - Callback" at bounding box center [881, 191] width 84 height 12
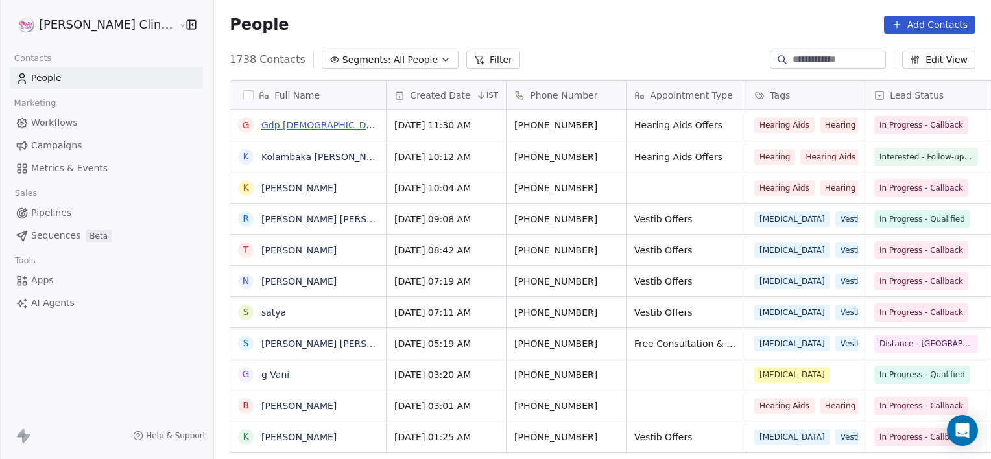
click at [261, 124] on link "Gdp [DEMOGRAPHIC_DATA]" at bounding box center [323, 125] width 125 height 10
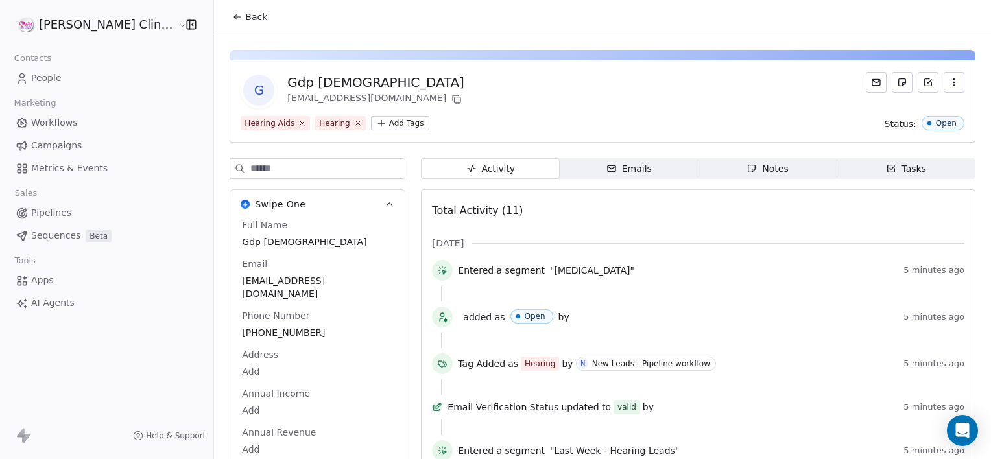
click at [747, 173] on div "Notes" at bounding box center [768, 169] width 42 height 14
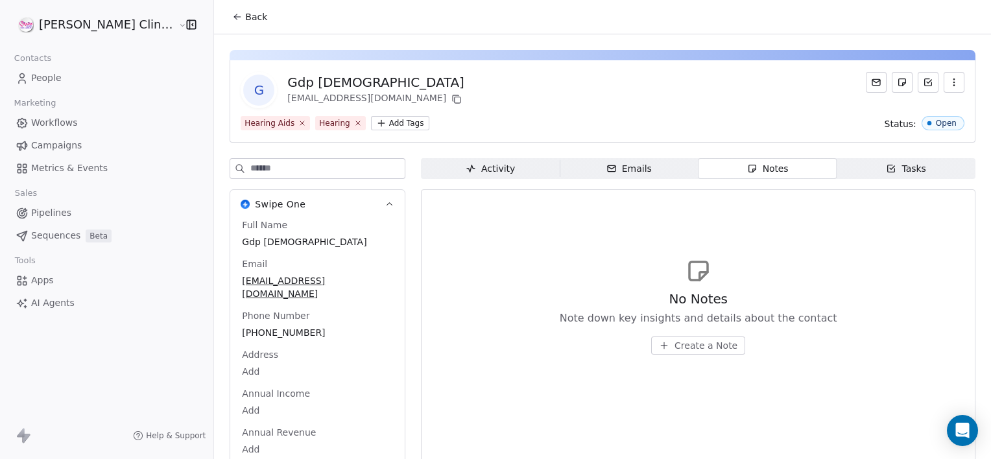
click at [694, 343] on span "Create a Note" at bounding box center [706, 345] width 63 height 13
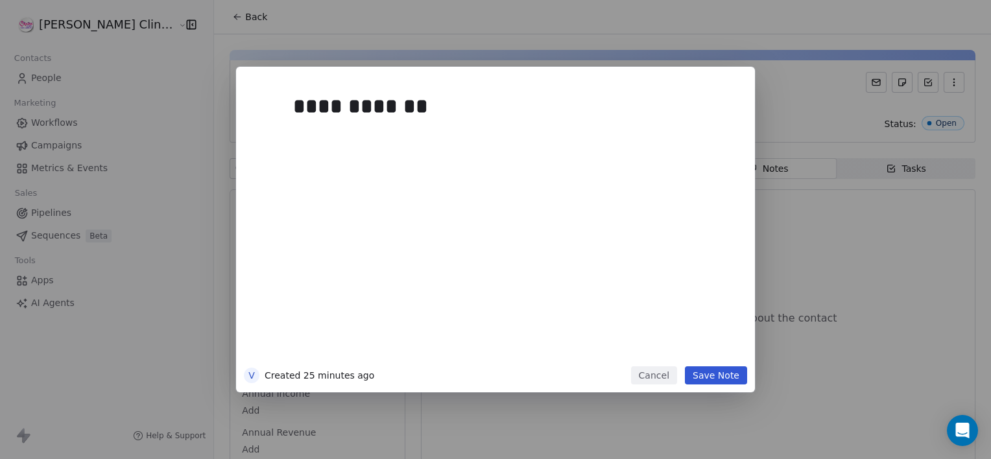
click at [708, 377] on button "Save Note" at bounding box center [716, 375] width 62 height 18
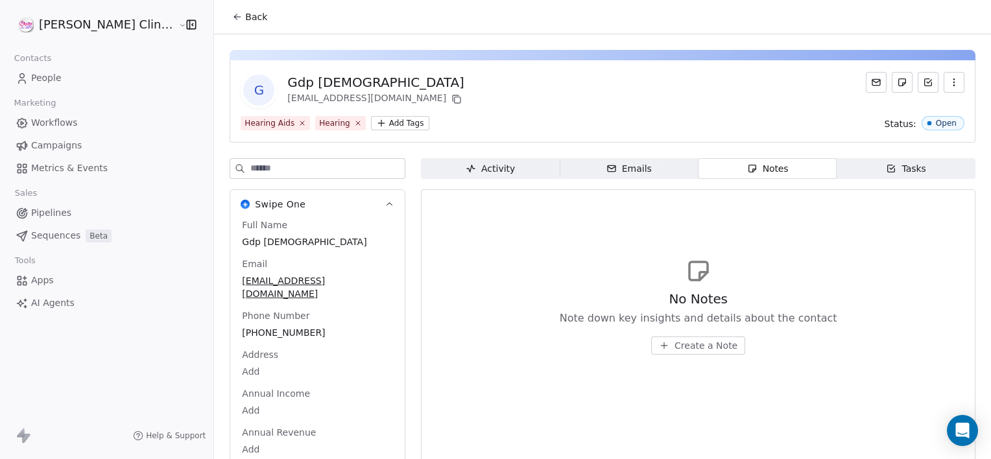
click at [675, 347] on span "Create a Note" at bounding box center [706, 345] width 63 height 13
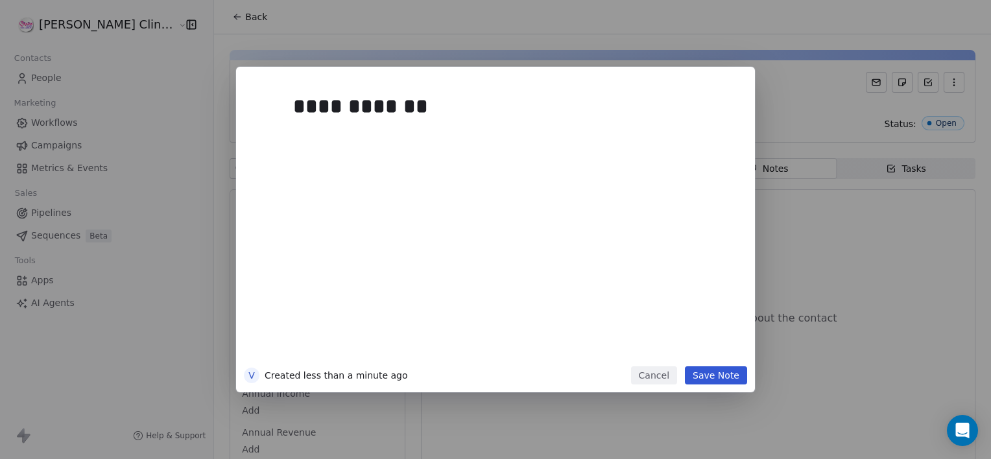
click at [732, 376] on button "Save Note" at bounding box center [716, 375] width 62 height 18
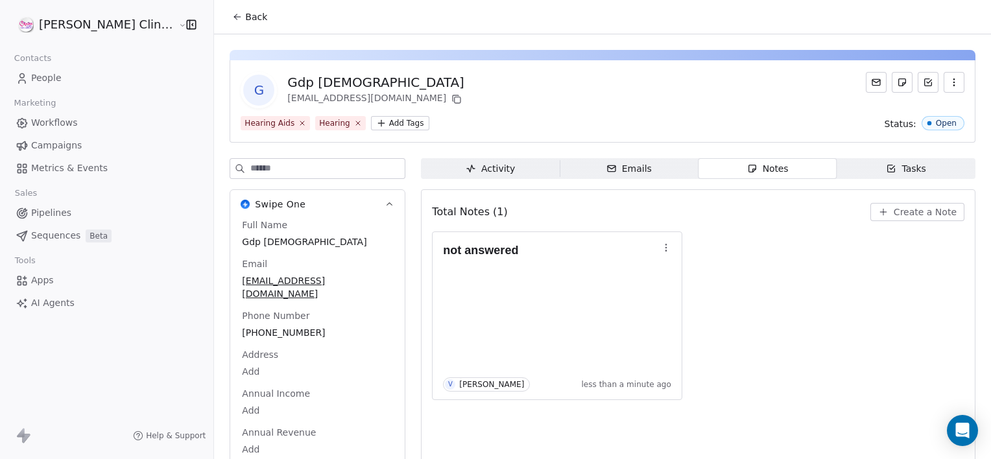
click at [232, 18] on icon at bounding box center [237, 17] width 10 height 10
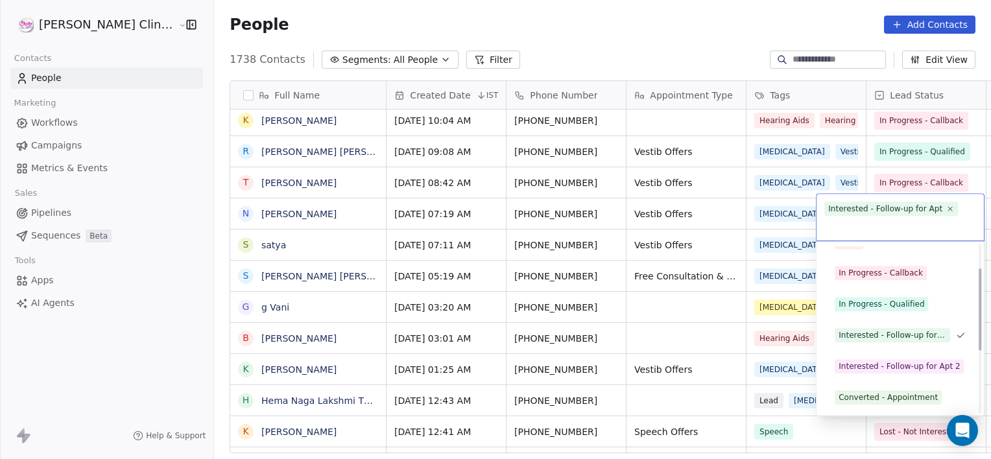
scroll to position [49, 0]
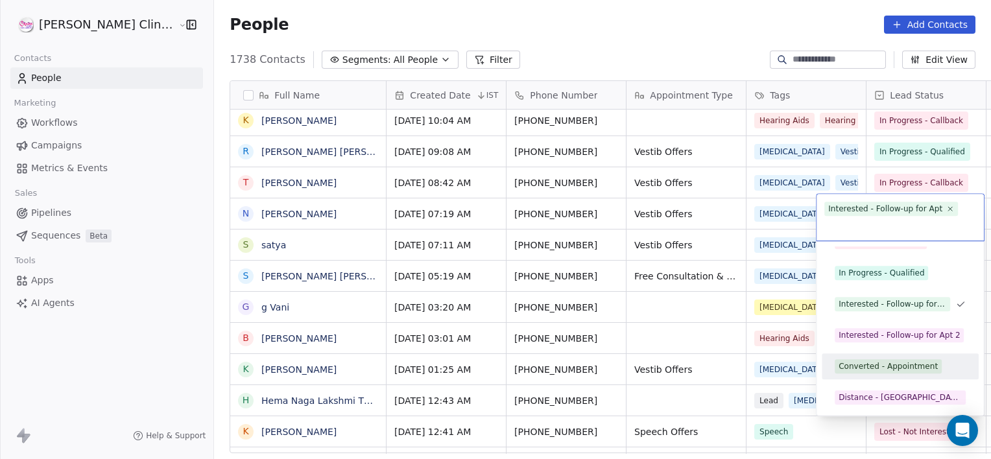
click at [889, 362] on div "Converted - Appointment" at bounding box center [888, 367] width 99 height 12
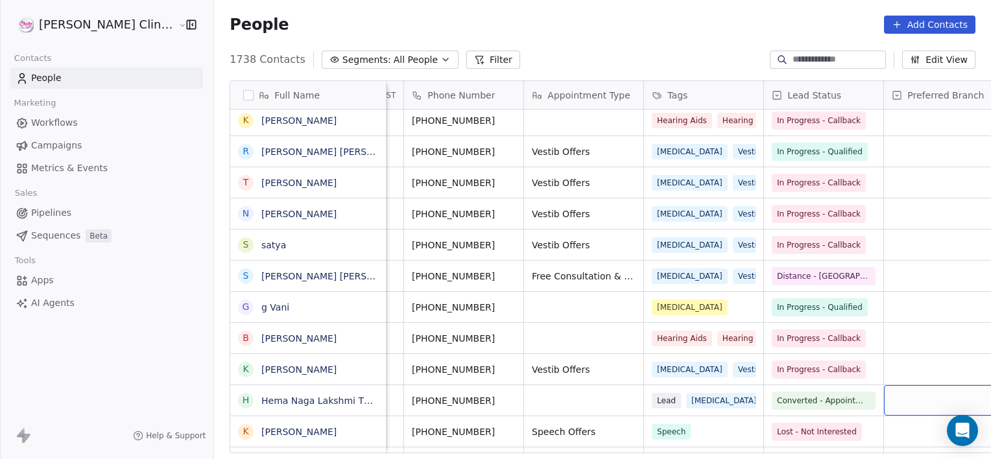
scroll to position [0, 222]
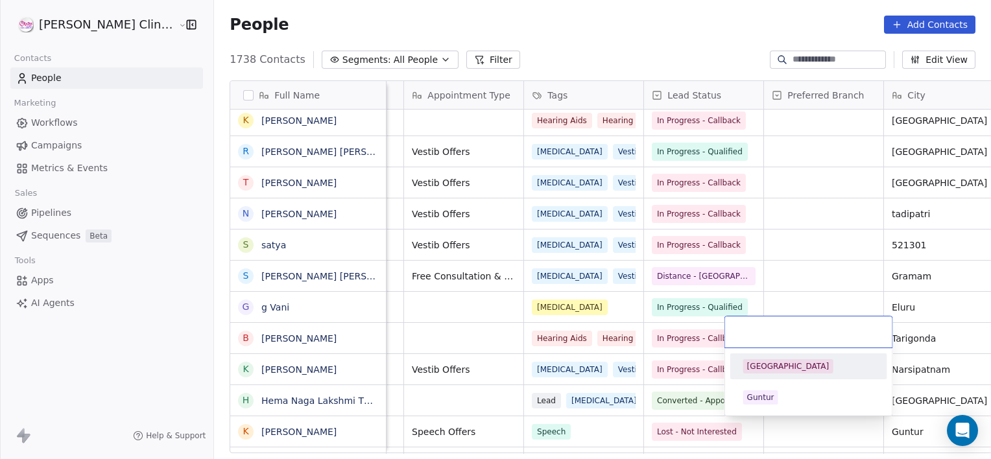
click at [767, 367] on div "[GEOGRAPHIC_DATA]" at bounding box center [788, 367] width 82 height 12
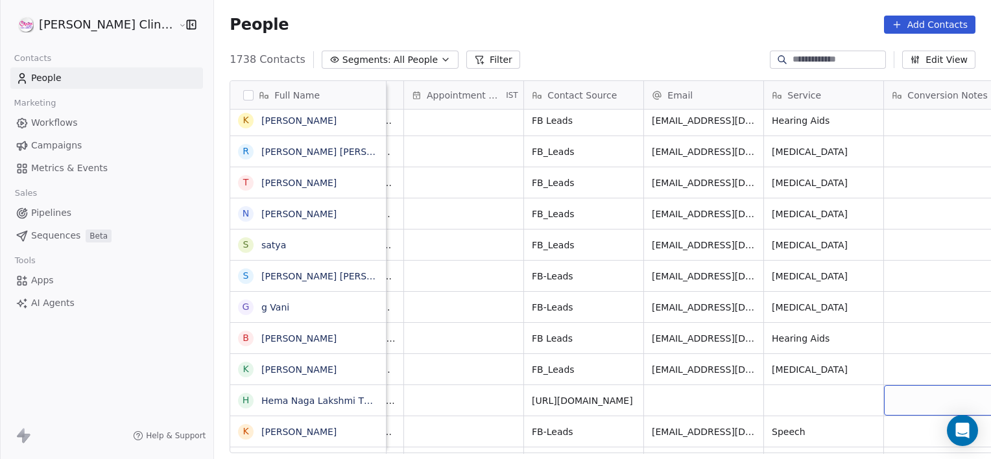
scroll to position [0, 1182]
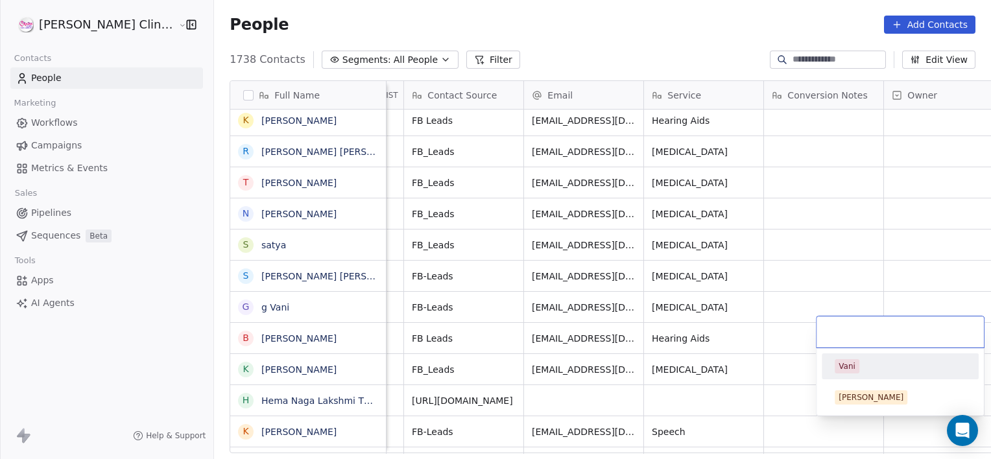
click at [841, 369] on div "Vani" at bounding box center [847, 367] width 17 height 12
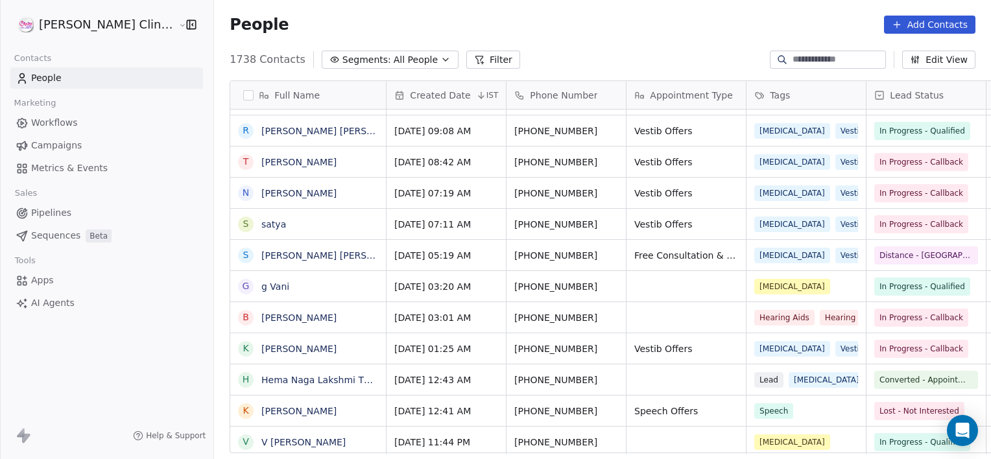
scroll to position [0, 0]
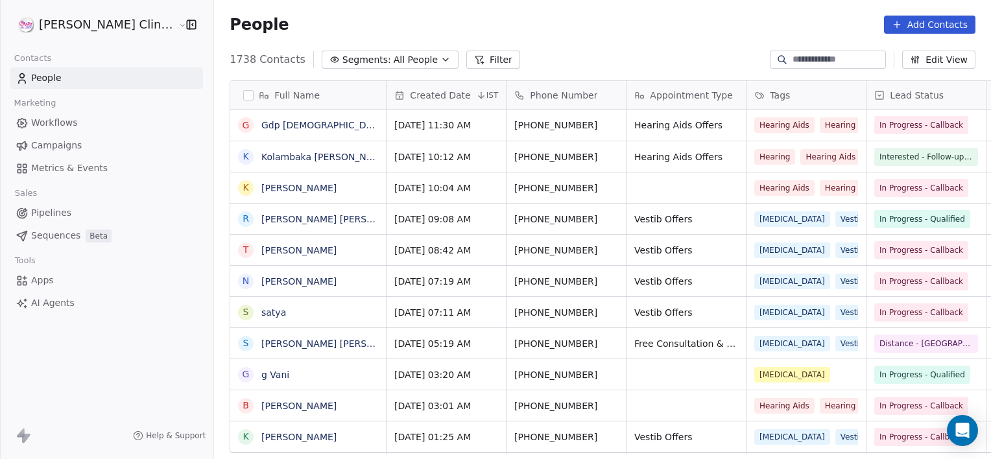
click at [394, 66] on span "All People" at bounding box center [416, 60] width 44 height 14
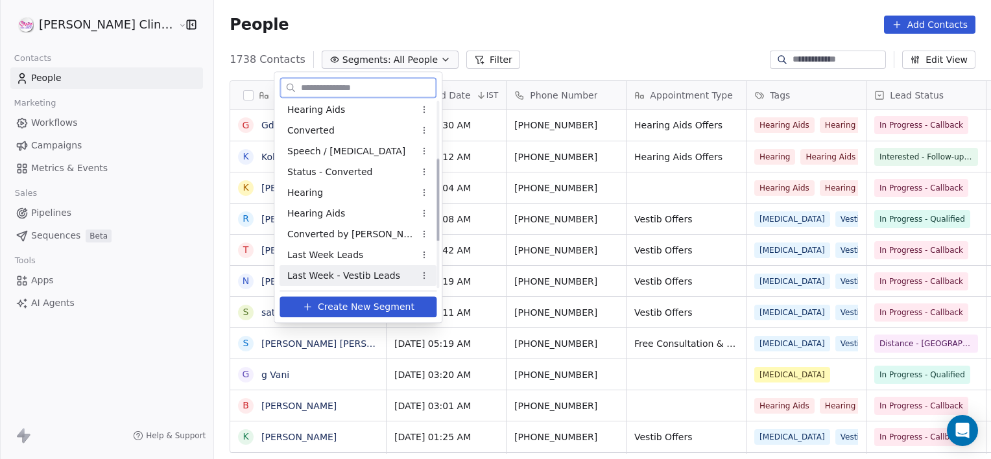
scroll to position [149, 0]
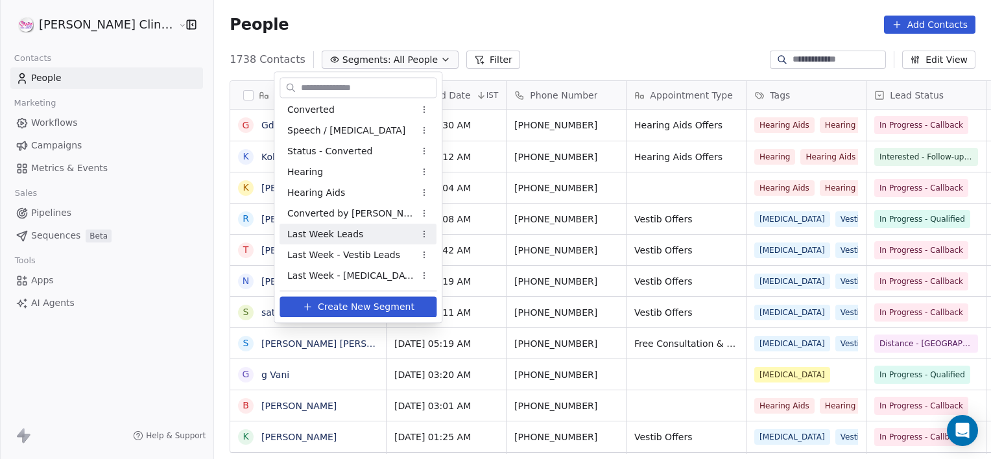
click at [348, 236] on span "Last Week Leads" at bounding box center [325, 235] width 76 height 14
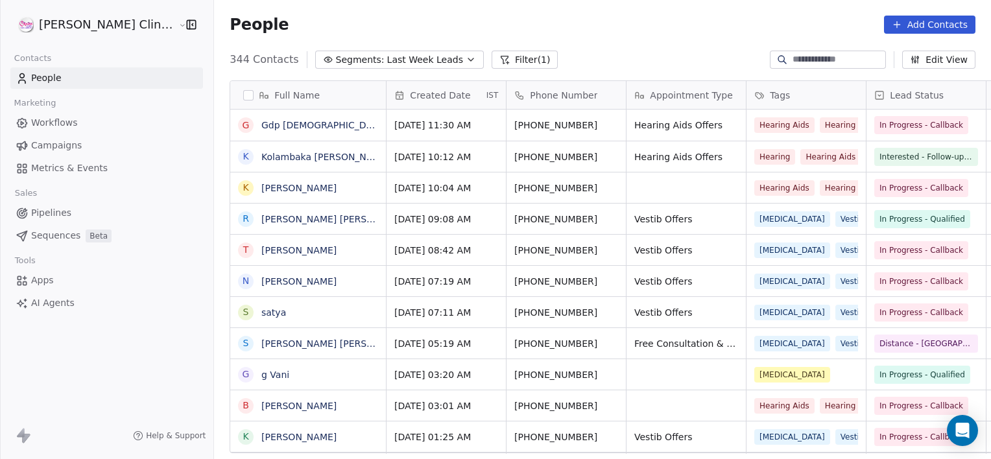
scroll to position [394, 806]
click at [492, 54] on button "Filter (1)" at bounding box center [525, 60] width 67 height 18
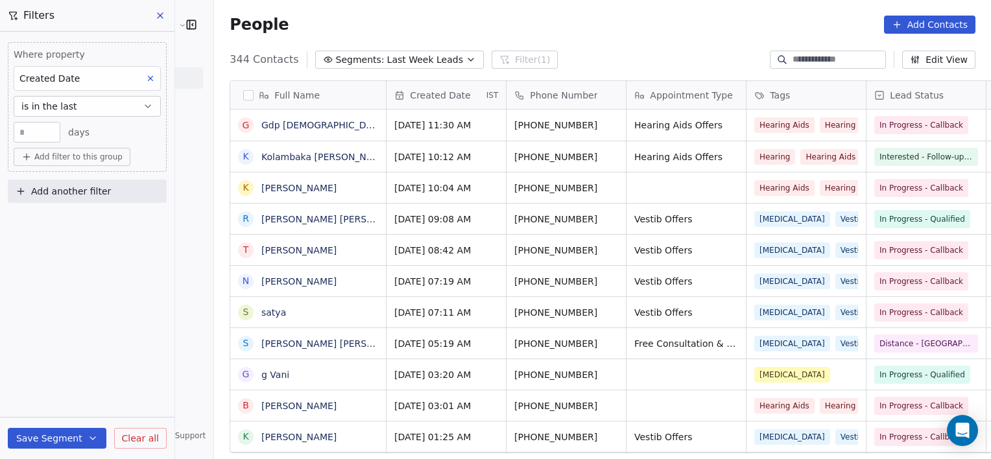
click at [35, 135] on input "*" at bounding box center [37, 133] width 40 height 10
click at [33, 132] on input "*" at bounding box center [37, 133] width 40 height 10
type input "*"
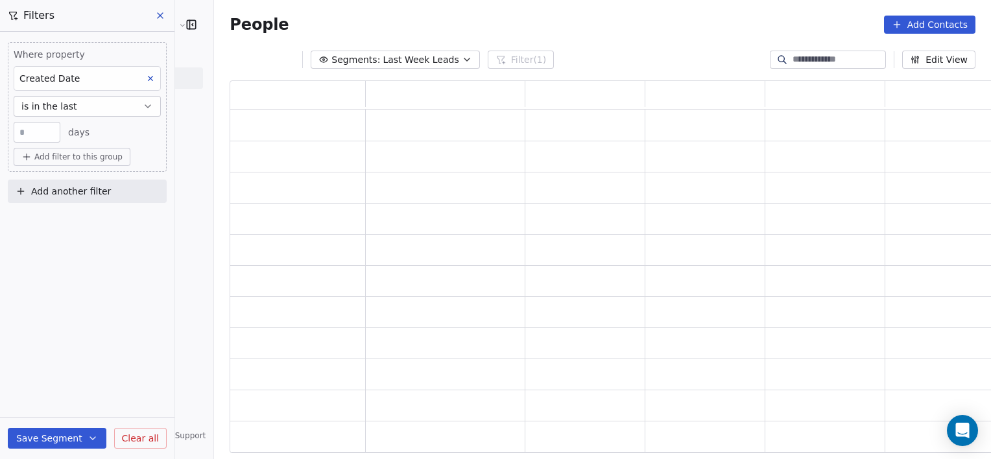
click at [90, 300] on div "Where property Created Date is in the last * days Add filter to this group Add …" at bounding box center [87, 245] width 174 height 427
click at [88, 154] on span "Add filter to this group" at bounding box center [78, 157] width 88 height 10
click at [76, 185] on span "Contact properties" at bounding box center [69, 185] width 84 height 14
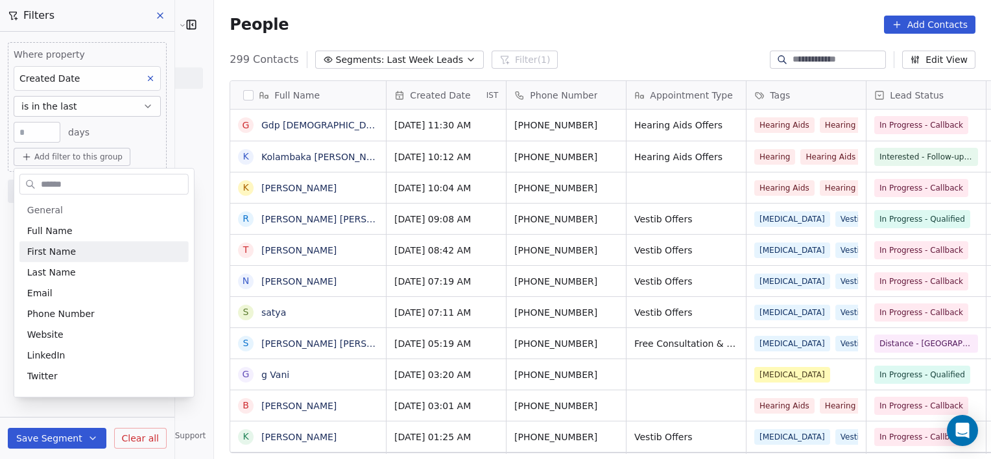
scroll to position [394, 806]
click at [106, 187] on input "text" at bounding box center [113, 184] width 150 height 19
type input "*"
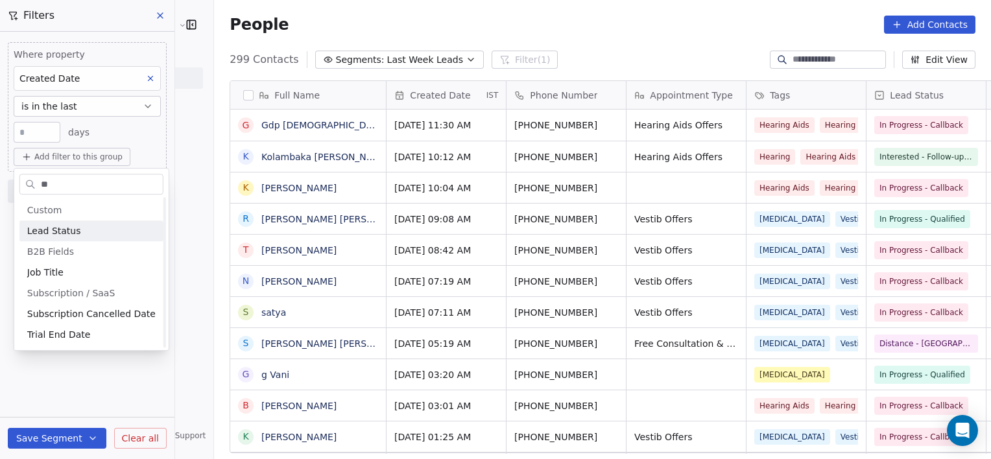
scroll to position [0, 0]
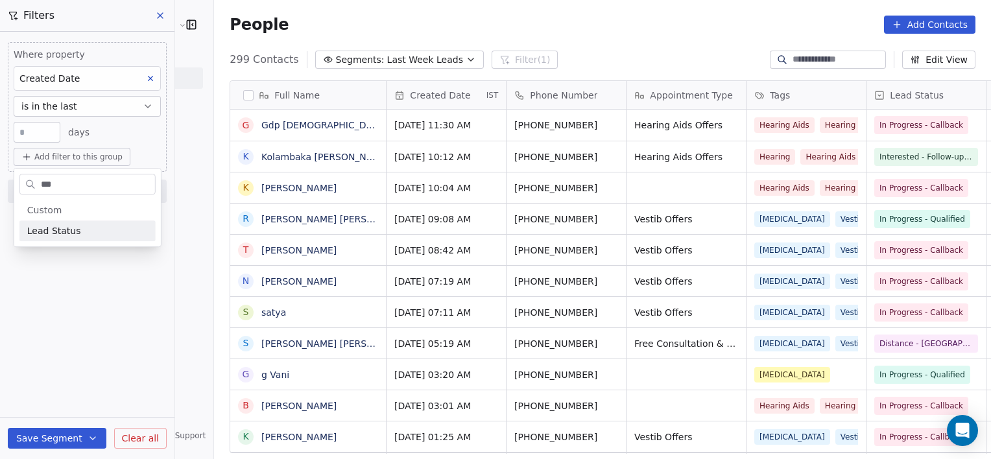
type input "***"
click at [69, 231] on span "Lead Status" at bounding box center [54, 230] width 54 height 13
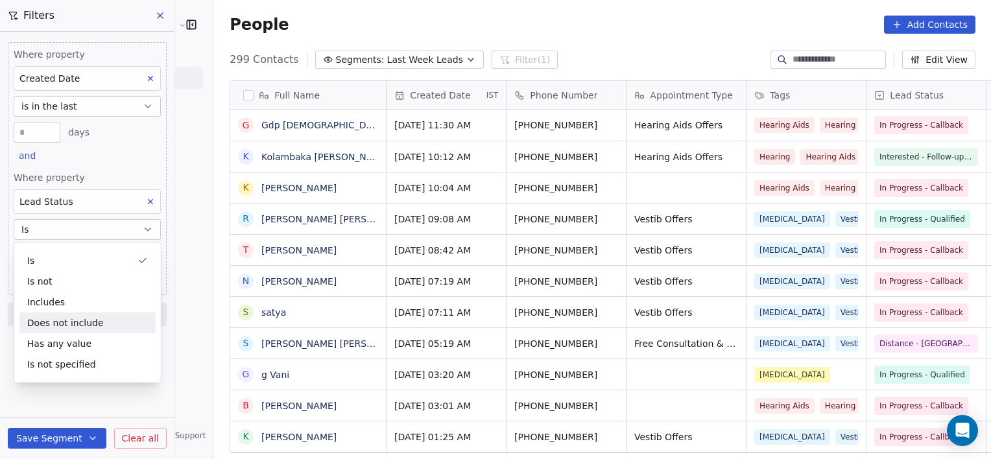
click at [86, 401] on div "Where property Created Date is in the last * days and Where property Lead Statu…" at bounding box center [87, 245] width 174 height 427
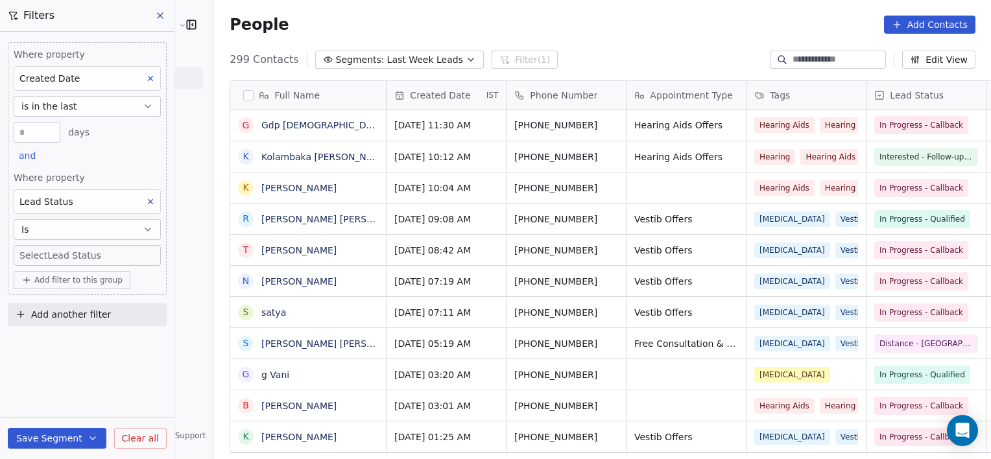
click at [91, 252] on body "[PERSON_NAME] Clinic External Contacts People Marketing Workflows Campaigns Met…" at bounding box center [495, 229] width 991 height 459
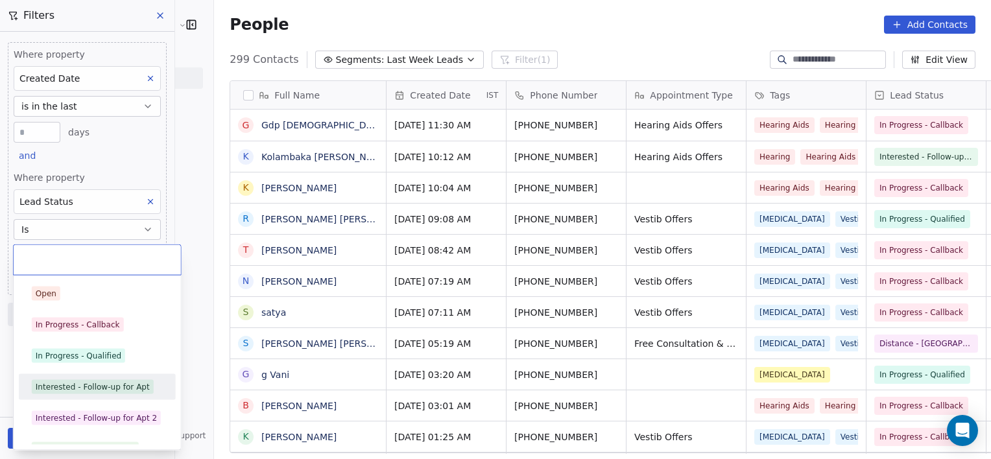
click at [62, 387] on div "Interested - Follow-up for Apt" at bounding box center [93, 387] width 114 height 12
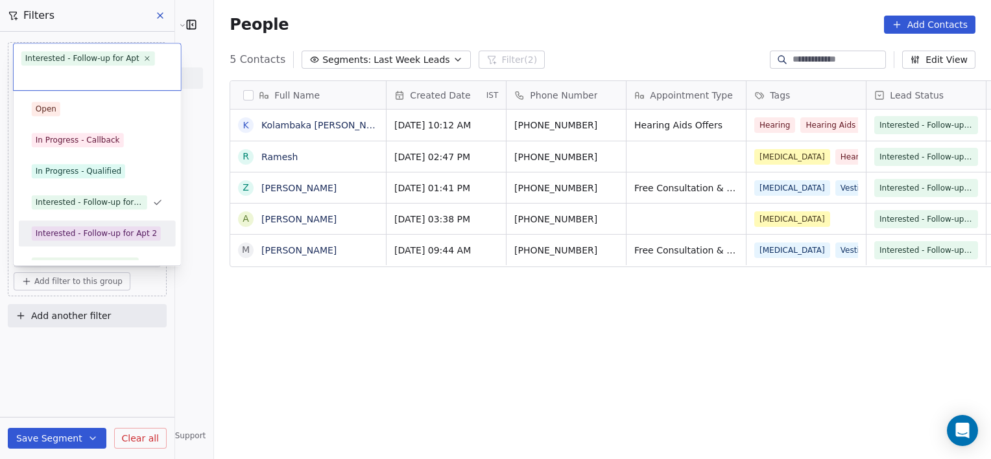
scroll to position [18, 0]
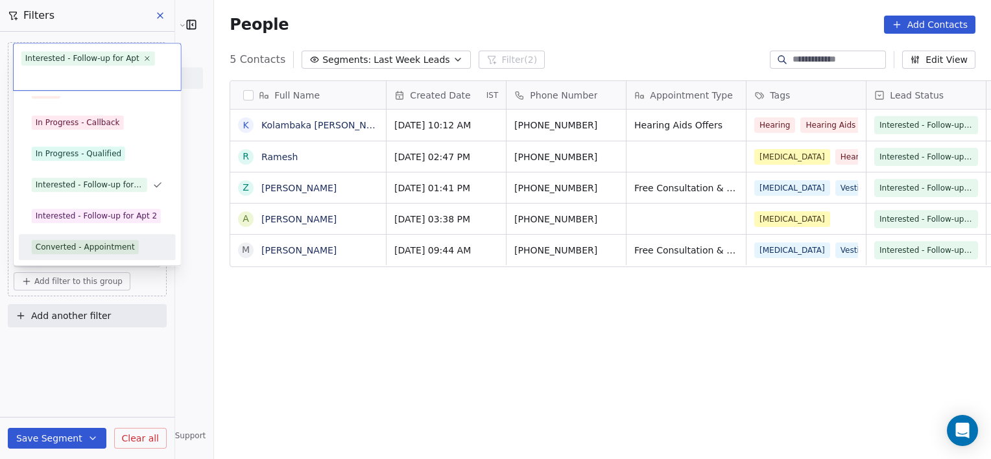
click at [65, 248] on div "Converted - Appointment" at bounding box center [85, 247] width 99 height 12
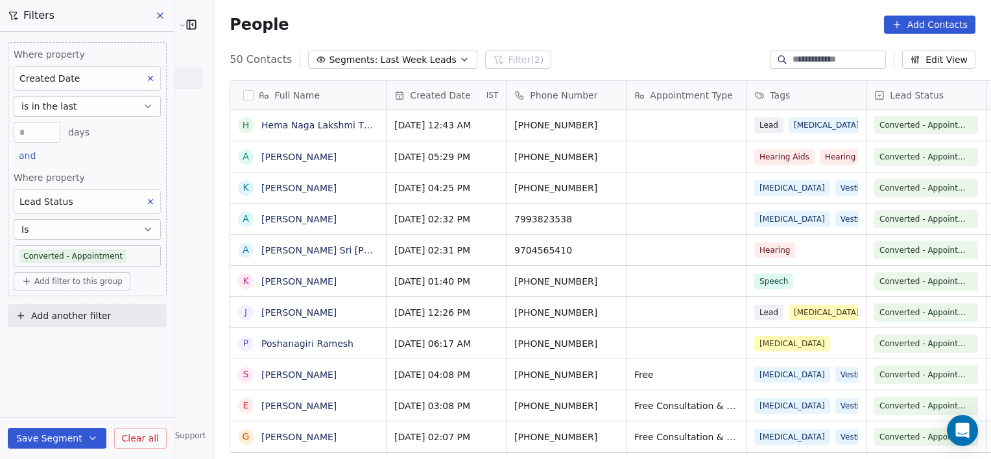
scroll to position [394, 806]
click at [143, 442] on span "Clear all" at bounding box center [140, 439] width 37 height 14
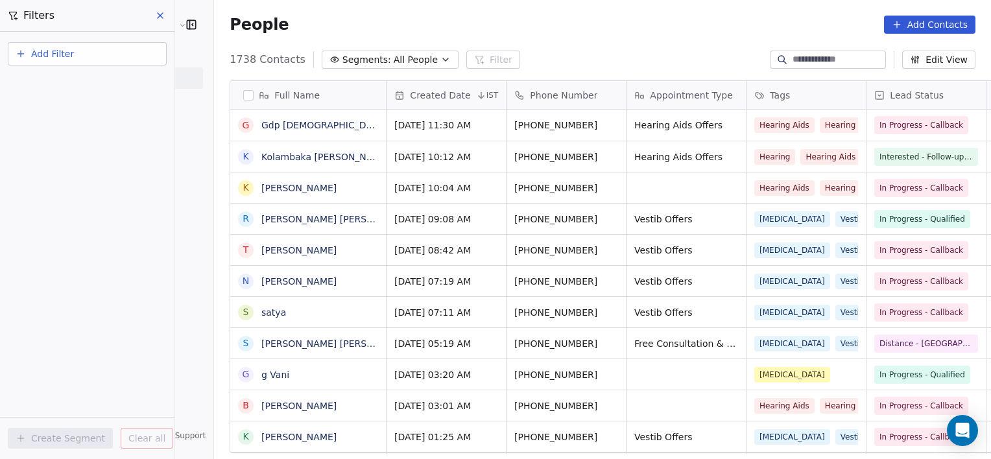
click at [159, 15] on icon at bounding box center [160, 15] width 5 height 5
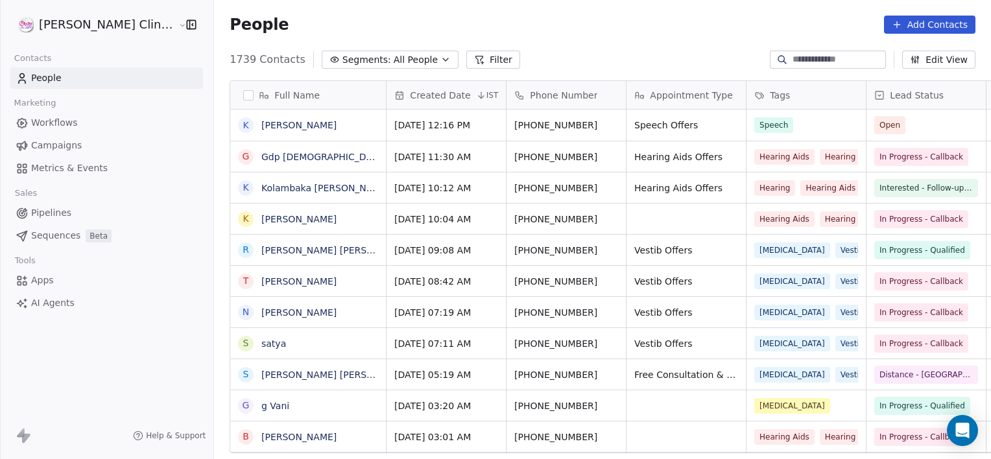
scroll to position [394, 806]
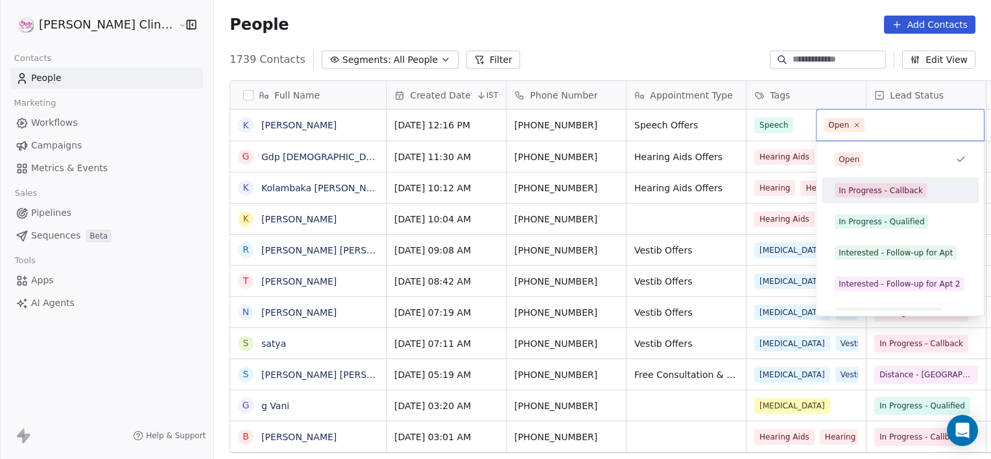
click at [854, 187] on div "In Progress - Callback" at bounding box center [881, 191] width 84 height 12
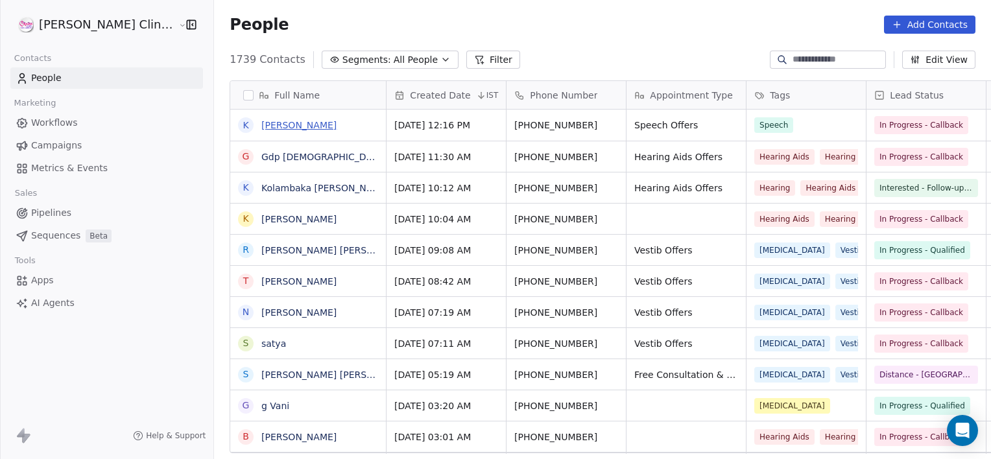
click at [267, 123] on link "Koti Koteswararao" at bounding box center [298, 125] width 75 height 10
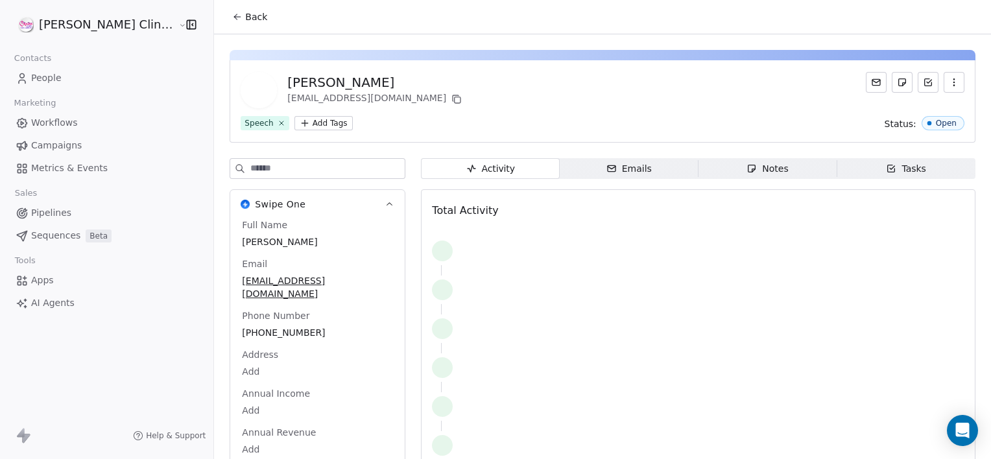
click at [722, 179] on div "Activity Activity Emails Emails Notes Notes Tasks Tasks Total Activity" at bounding box center [698, 327] width 555 height 339
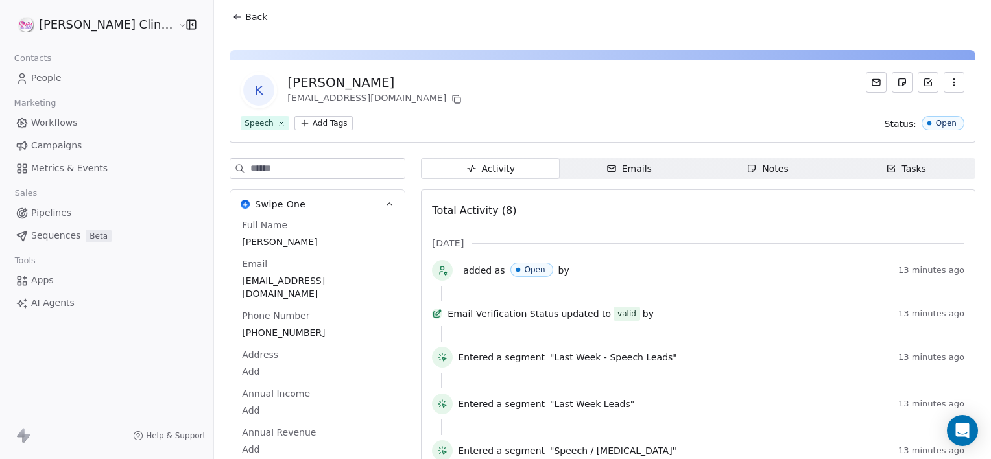
drag, startPoint x: 722, startPoint y: 179, endPoint x: 736, endPoint y: 151, distance: 31.3
click at [736, 151] on div "K Koti Koteswararao popurisujatha6@gmail.com Speech Add Tags Status: Open Swipe…" at bounding box center [602, 324] width 777 height 580
click at [726, 166] on span "Notes Notes" at bounding box center [768, 168] width 139 height 21
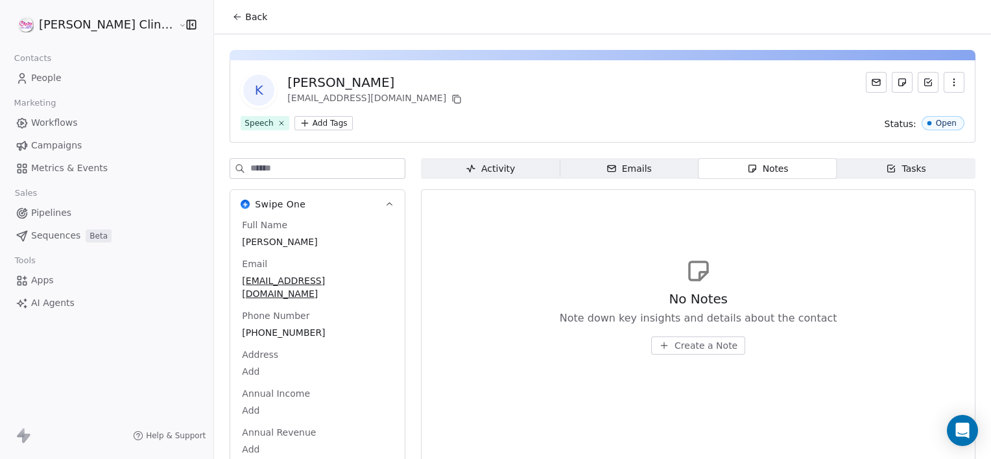
click at [689, 355] on div "No Notes Note down key insights and details about the contact Create a Note" at bounding box center [698, 306] width 532 height 160
click at [698, 344] on span "Create a Note" at bounding box center [706, 345] width 63 height 13
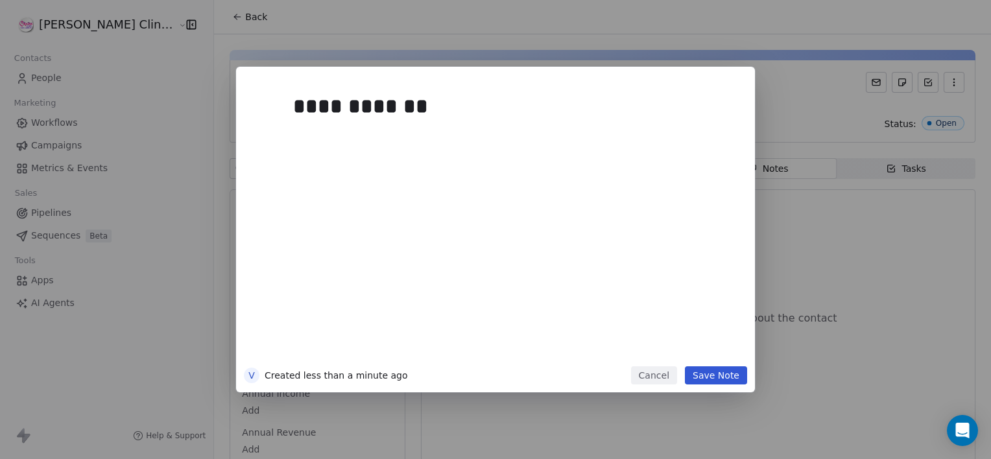
click at [708, 375] on button "Save Note" at bounding box center [716, 375] width 62 height 18
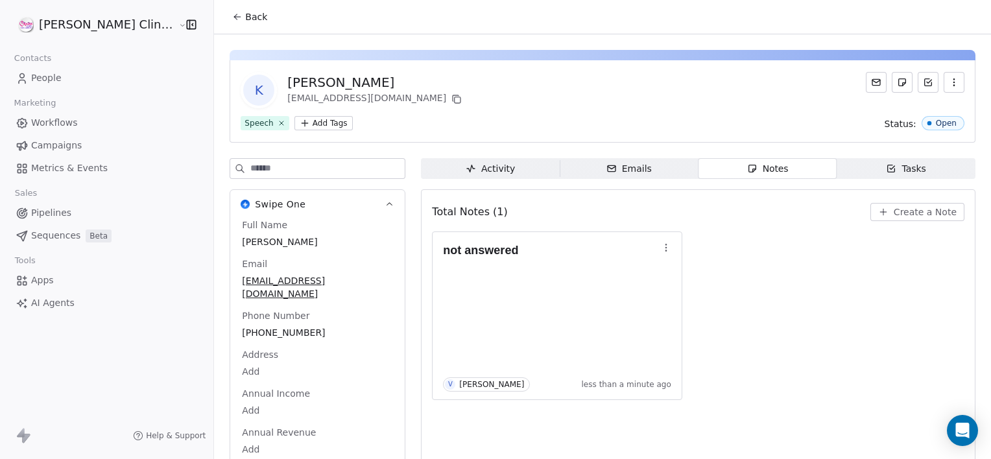
click at [224, 25] on button "Back" at bounding box center [249, 16] width 51 height 23
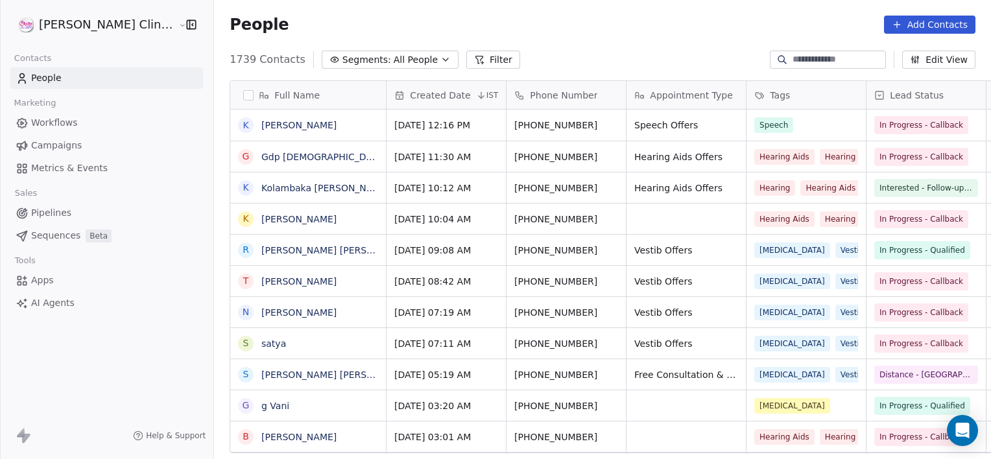
scroll to position [394, 806]
click at [558, 19] on div "People Add Contacts" at bounding box center [603, 25] width 746 height 18
click at [708, 47] on div "People Add Contacts" at bounding box center [602, 24] width 777 height 49
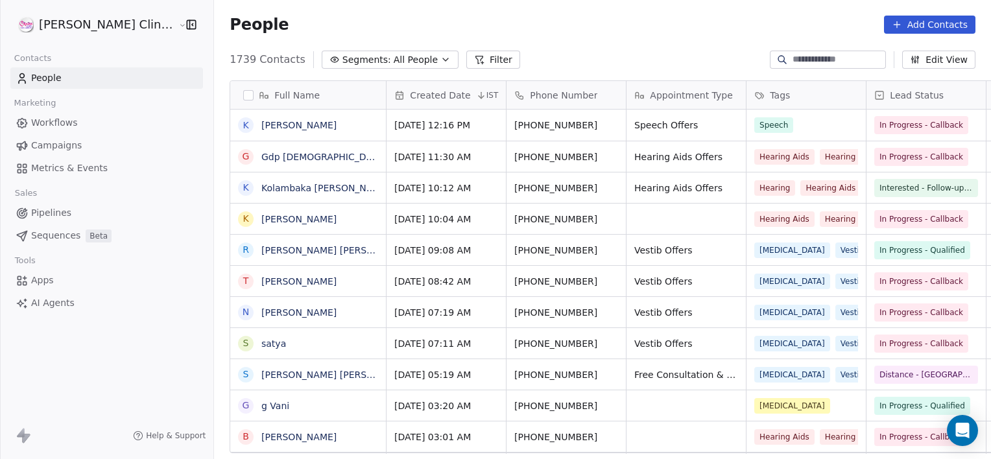
click at [647, 13] on div "People Add Contacts" at bounding box center [602, 24] width 777 height 49
drag, startPoint x: 720, startPoint y: 4, endPoint x: 546, endPoint y: 34, distance: 176.4
click at [546, 34] on div "People Add Contacts" at bounding box center [602, 24] width 777 height 49
click at [500, 63] on div "1739 Contacts Segments: All People Filter Edit View" at bounding box center [602, 59] width 777 height 21
click at [580, 1] on div "People Add Contacts" at bounding box center [602, 24] width 777 height 49
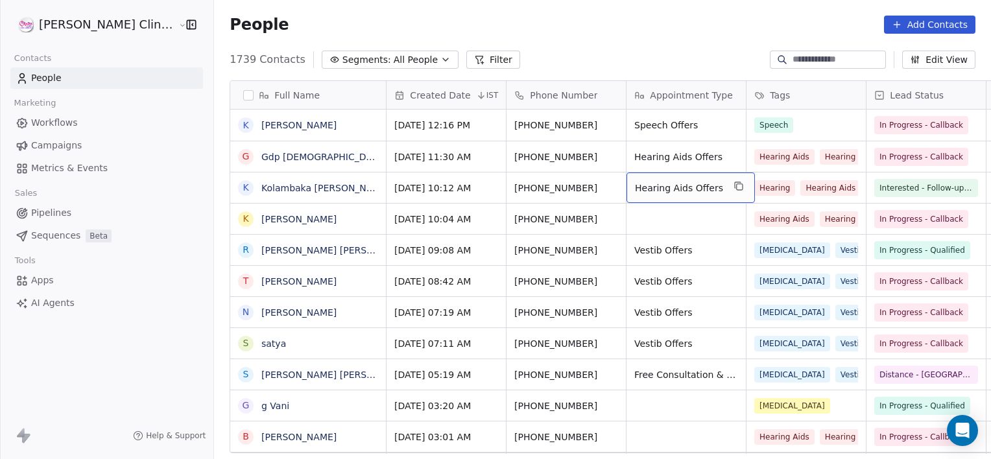
drag, startPoint x: 593, startPoint y: 182, endPoint x: 593, endPoint y: 174, distance: 7.8
click at [635, 191] on span "Hearing Aids Offers" at bounding box center [679, 188] width 88 height 13
click at [635, 192] on span "Hearing Aids Offers" at bounding box center [679, 188] width 88 height 13
